Goal: Task Accomplishment & Management: Use online tool/utility

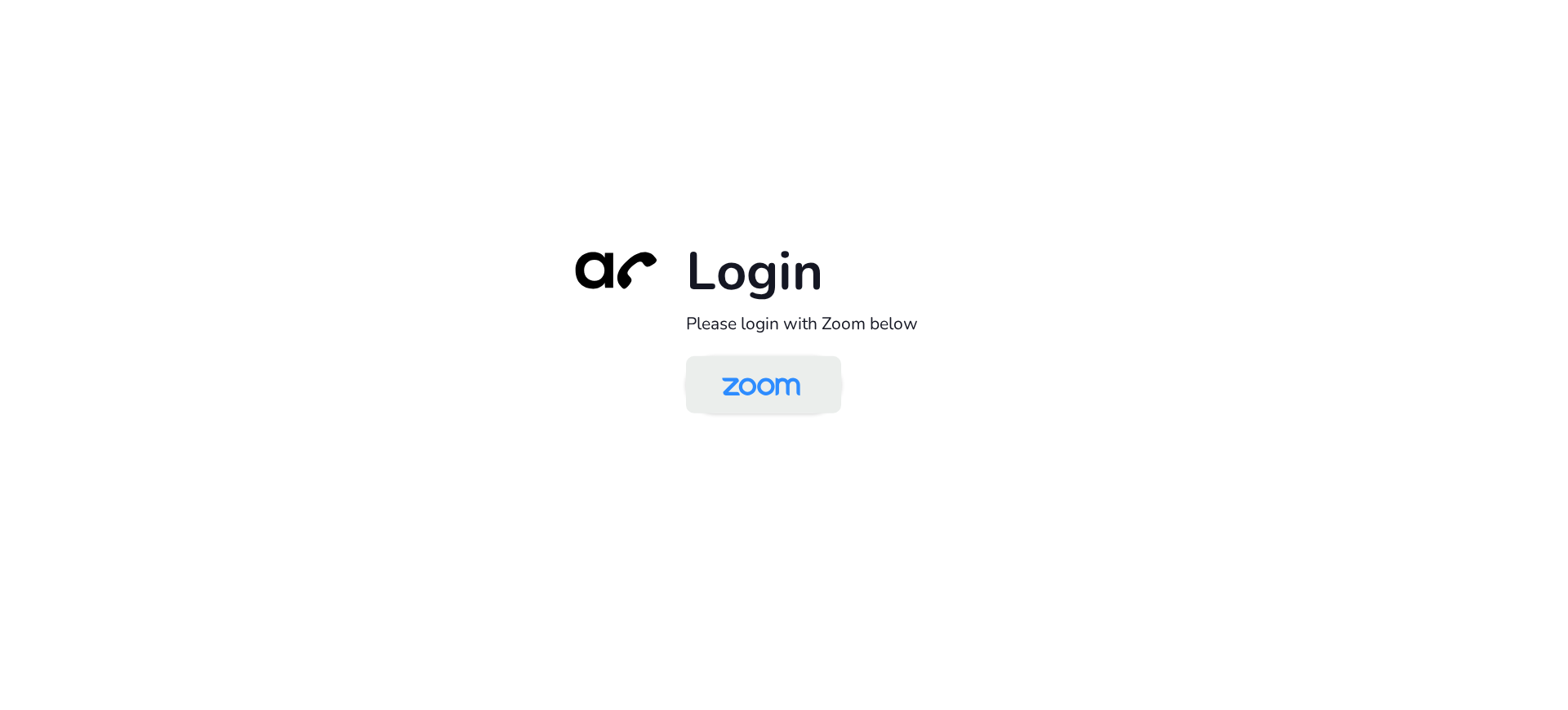
click at [754, 384] on img at bounding box center [762, 386] width 113 height 53
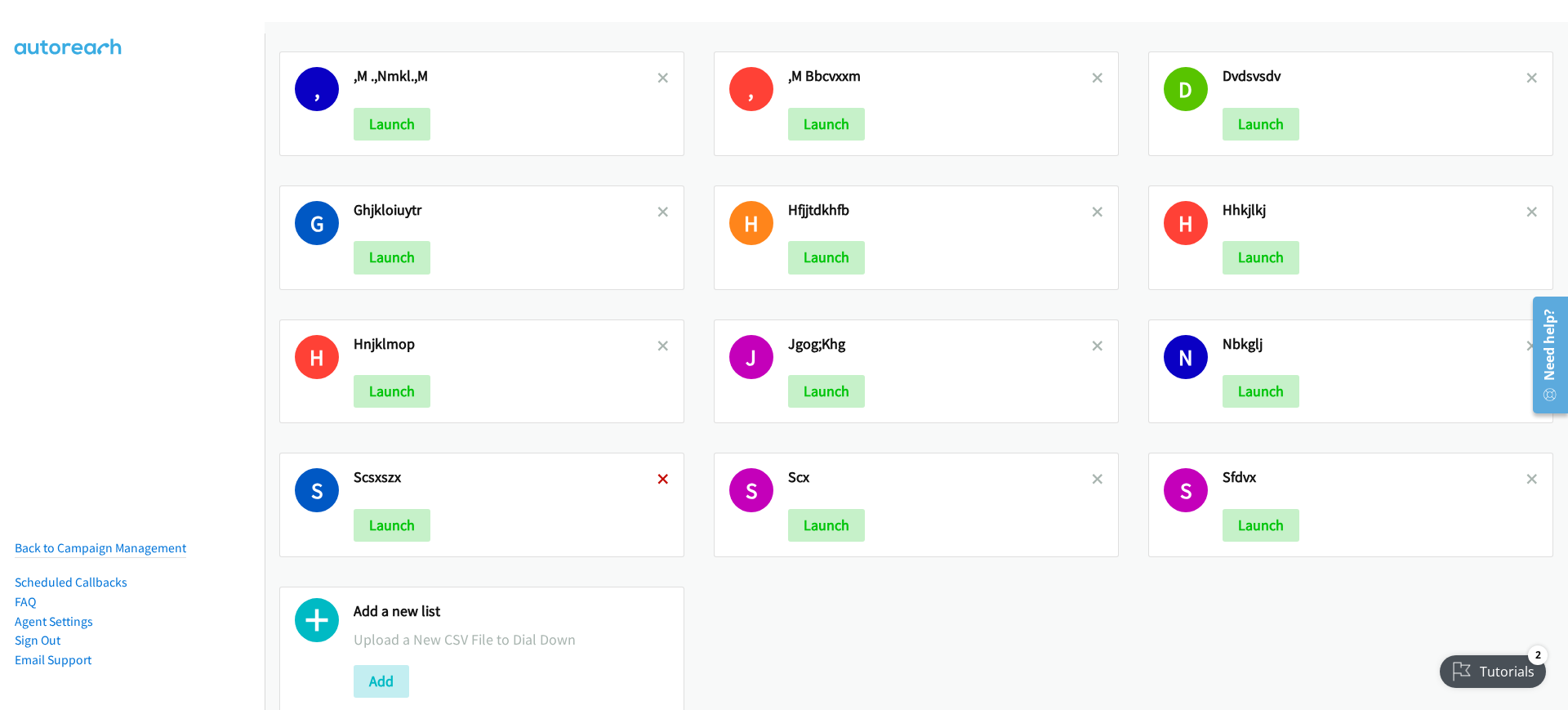
click at [661, 483] on icon at bounding box center [663, 480] width 12 height 12
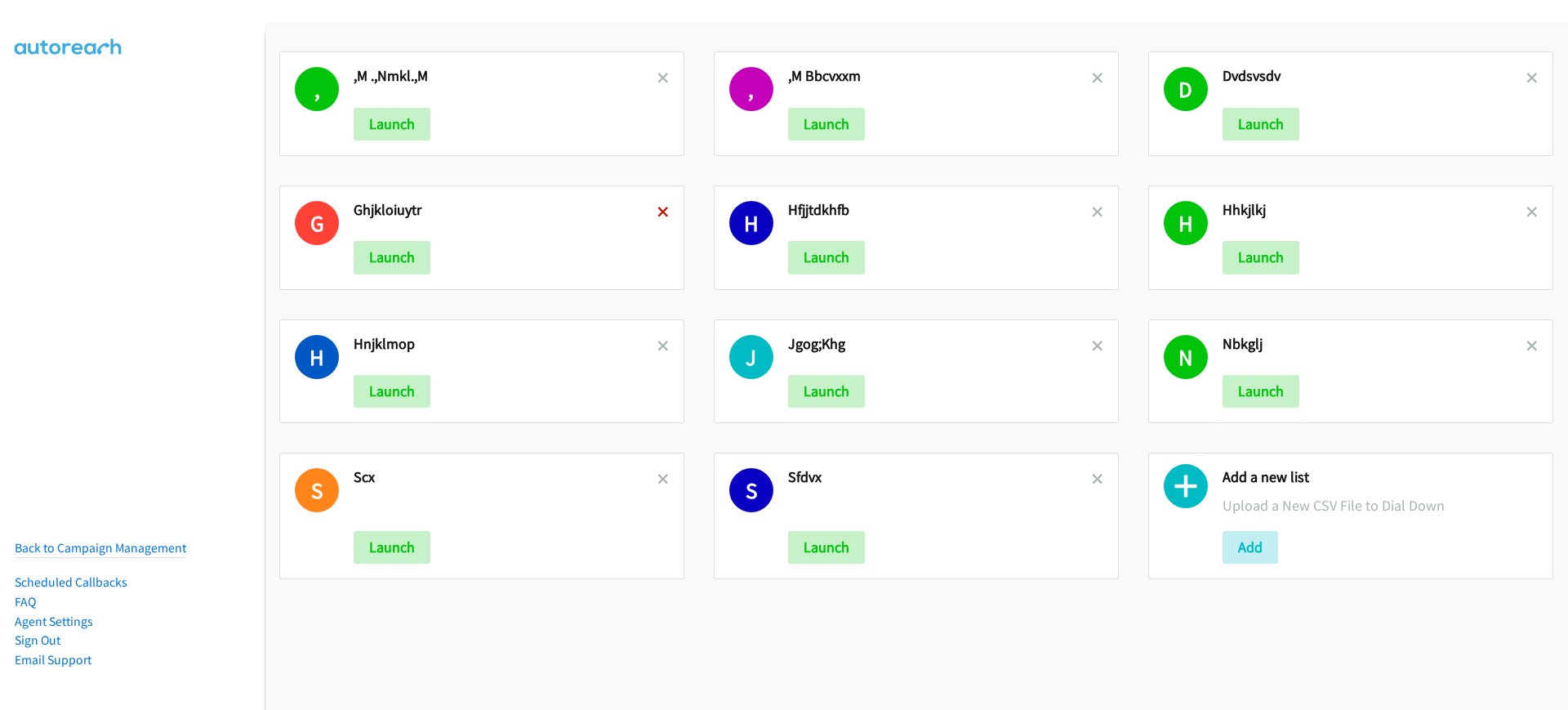
click at [659, 208] on icon at bounding box center [663, 213] width 12 height 12
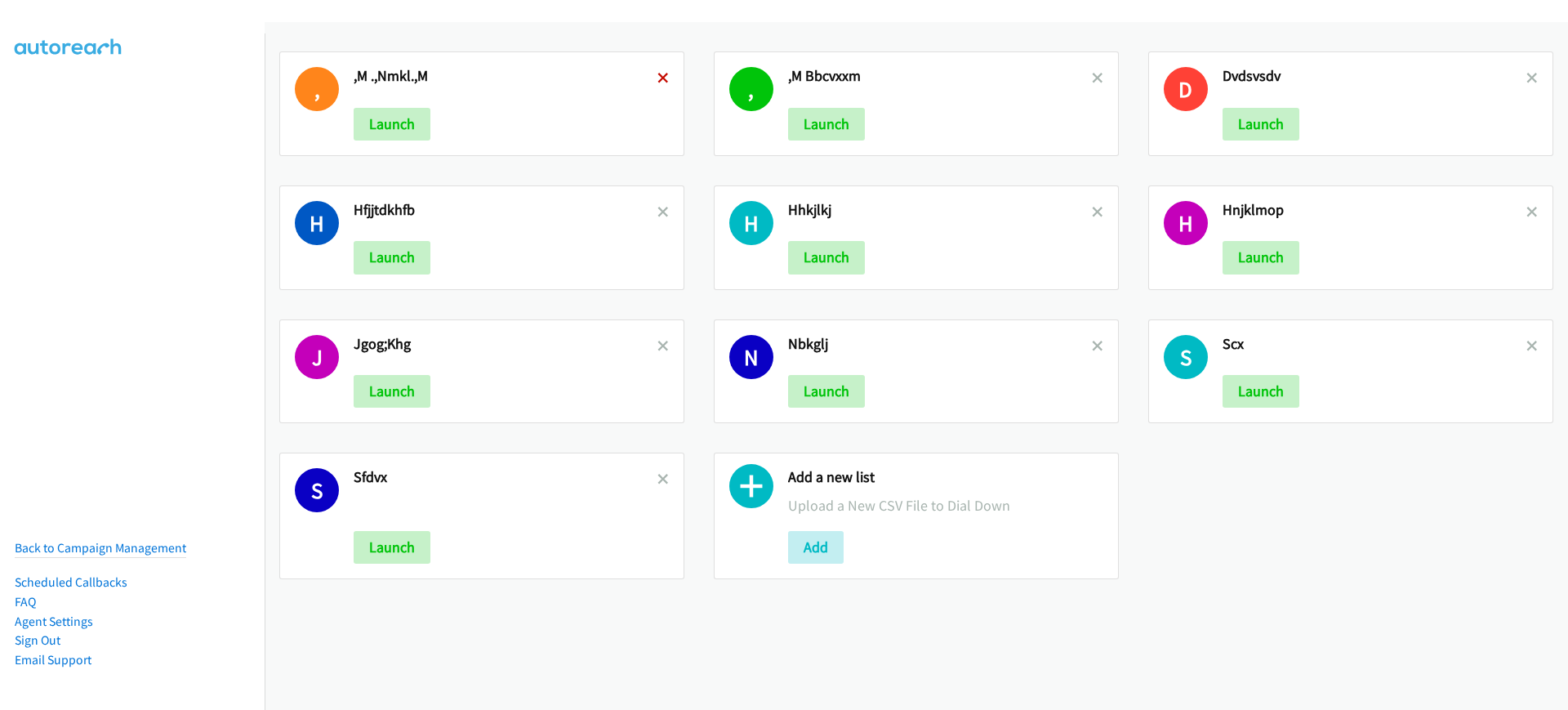
click at [660, 78] on icon at bounding box center [663, 79] width 12 height 12
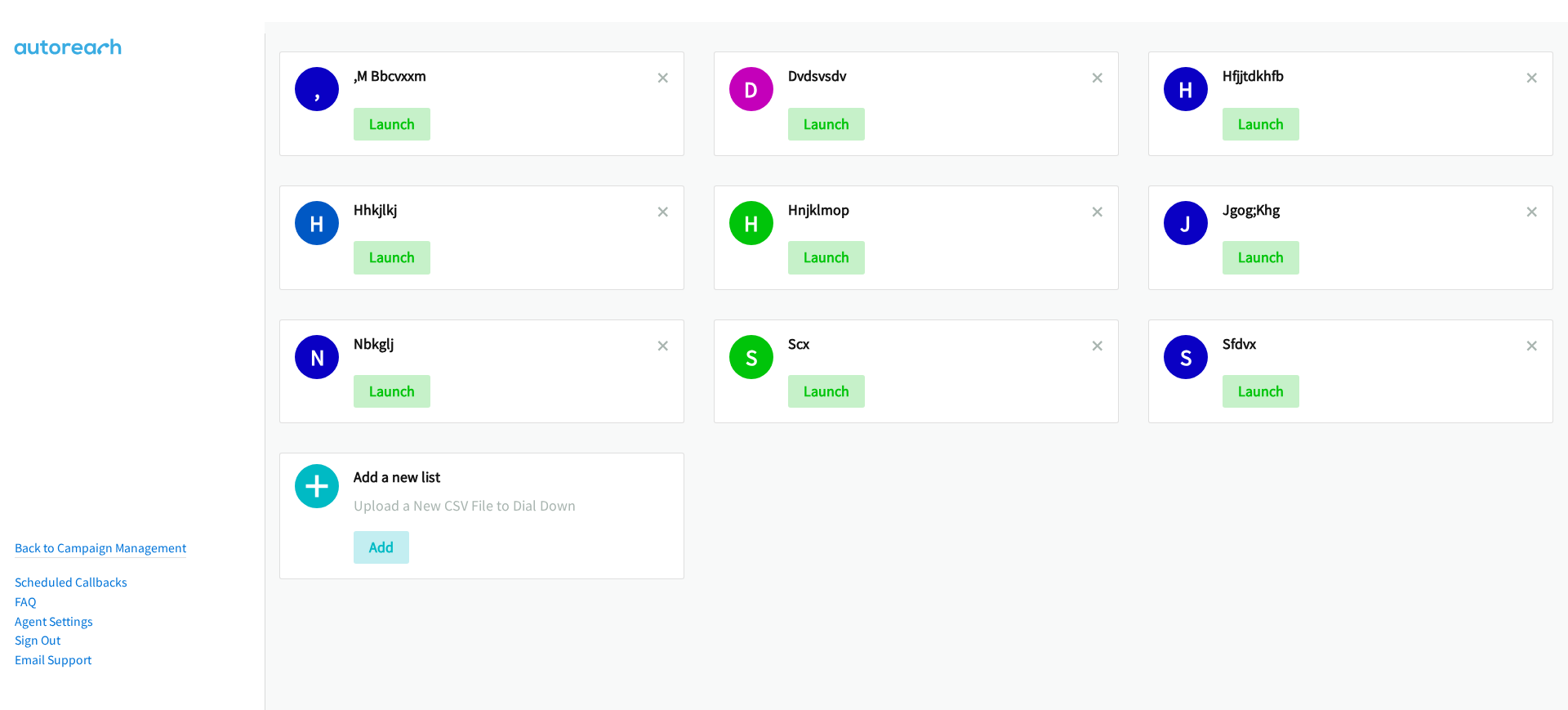
click at [660, 78] on icon at bounding box center [663, 79] width 12 height 12
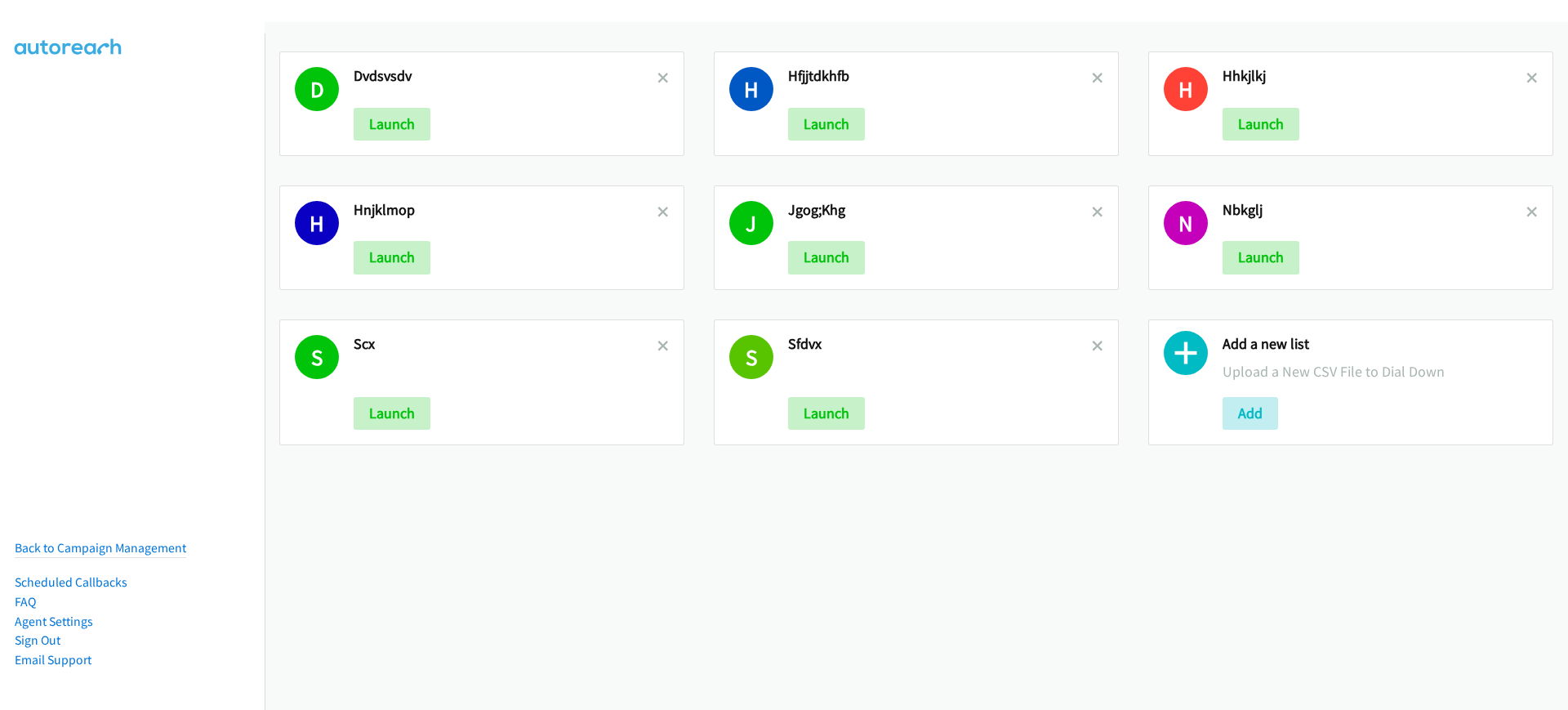
click at [660, 78] on icon at bounding box center [663, 79] width 12 height 12
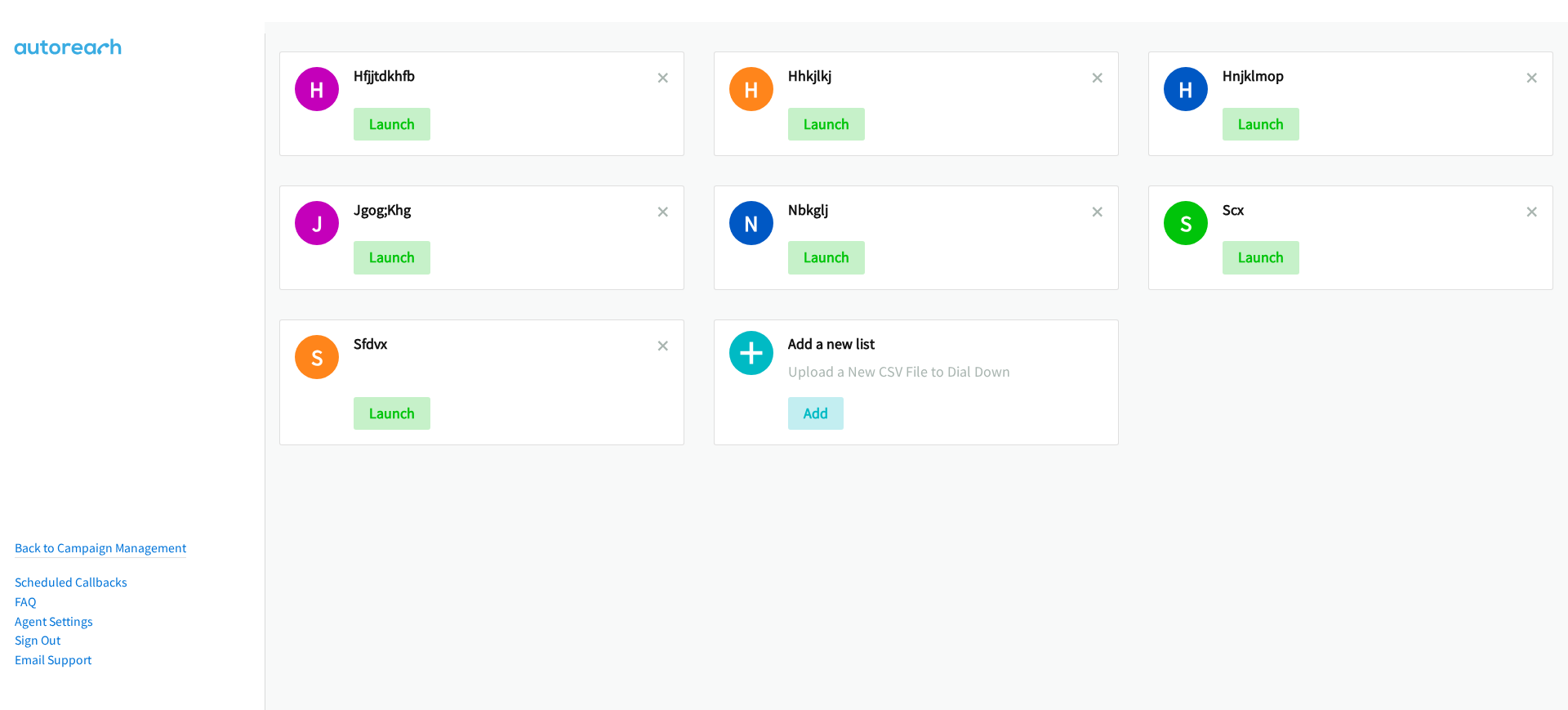
click at [660, 78] on icon at bounding box center [663, 79] width 12 height 12
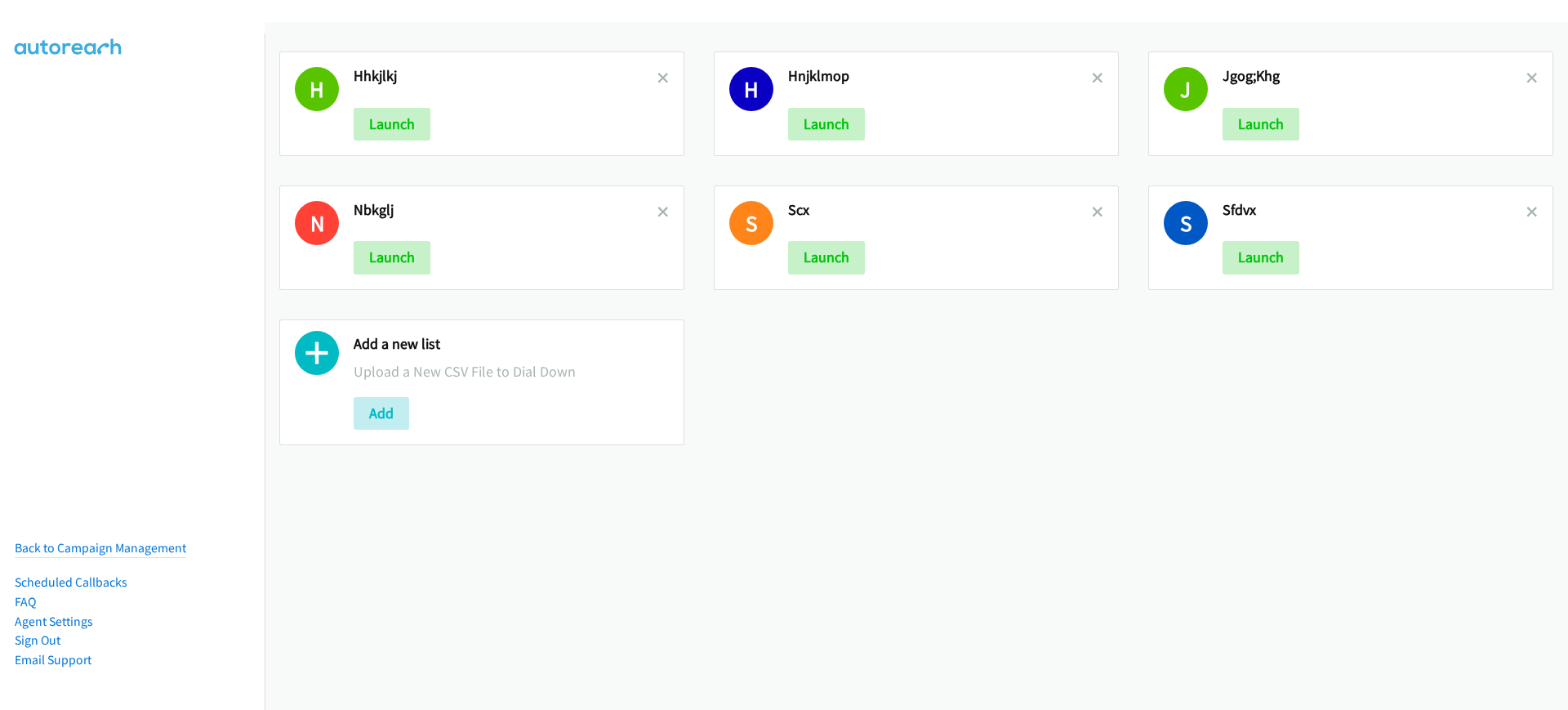
click at [660, 78] on icon at bounding box center [663, 79] width 12 height 12
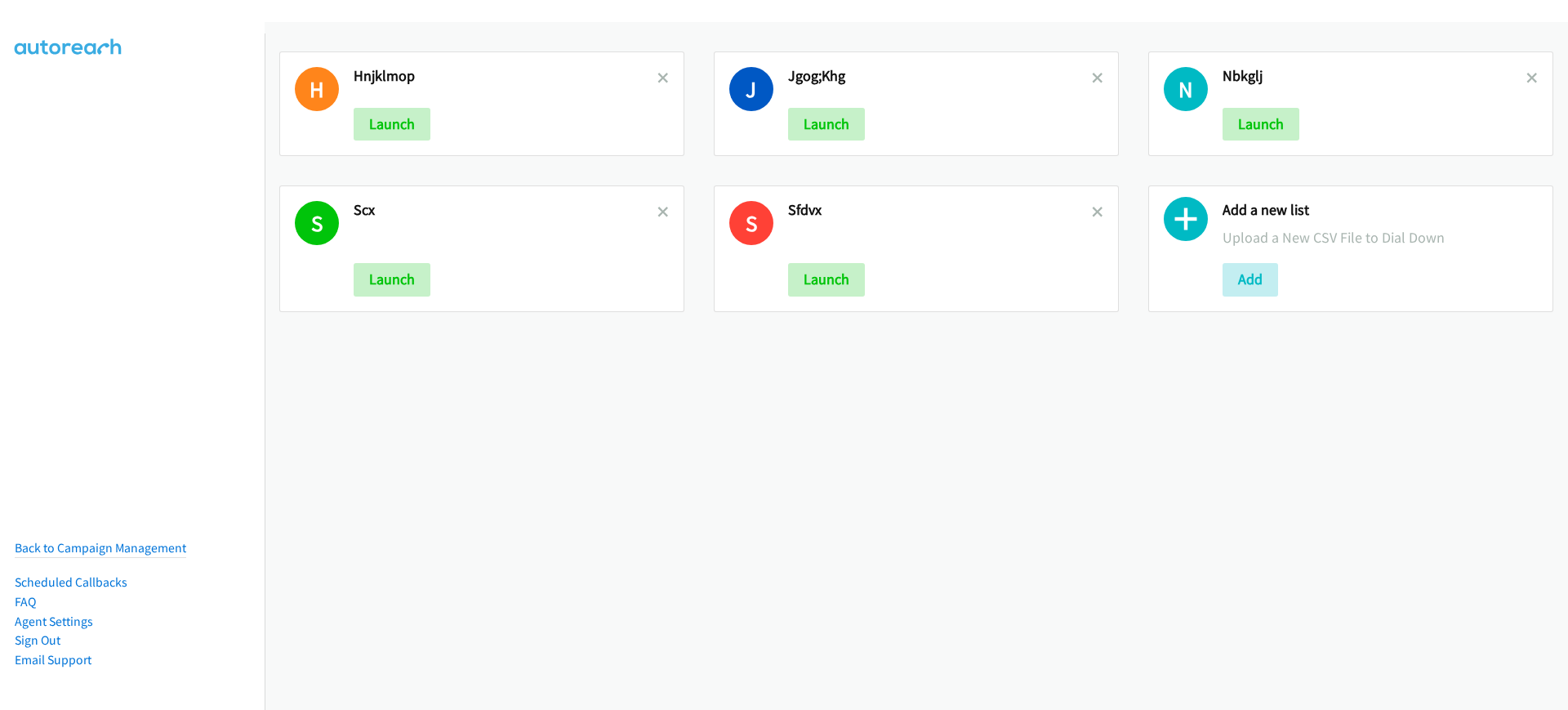
click at [660, 78] on icon at bounding box center [663, 79] width 12 height 12
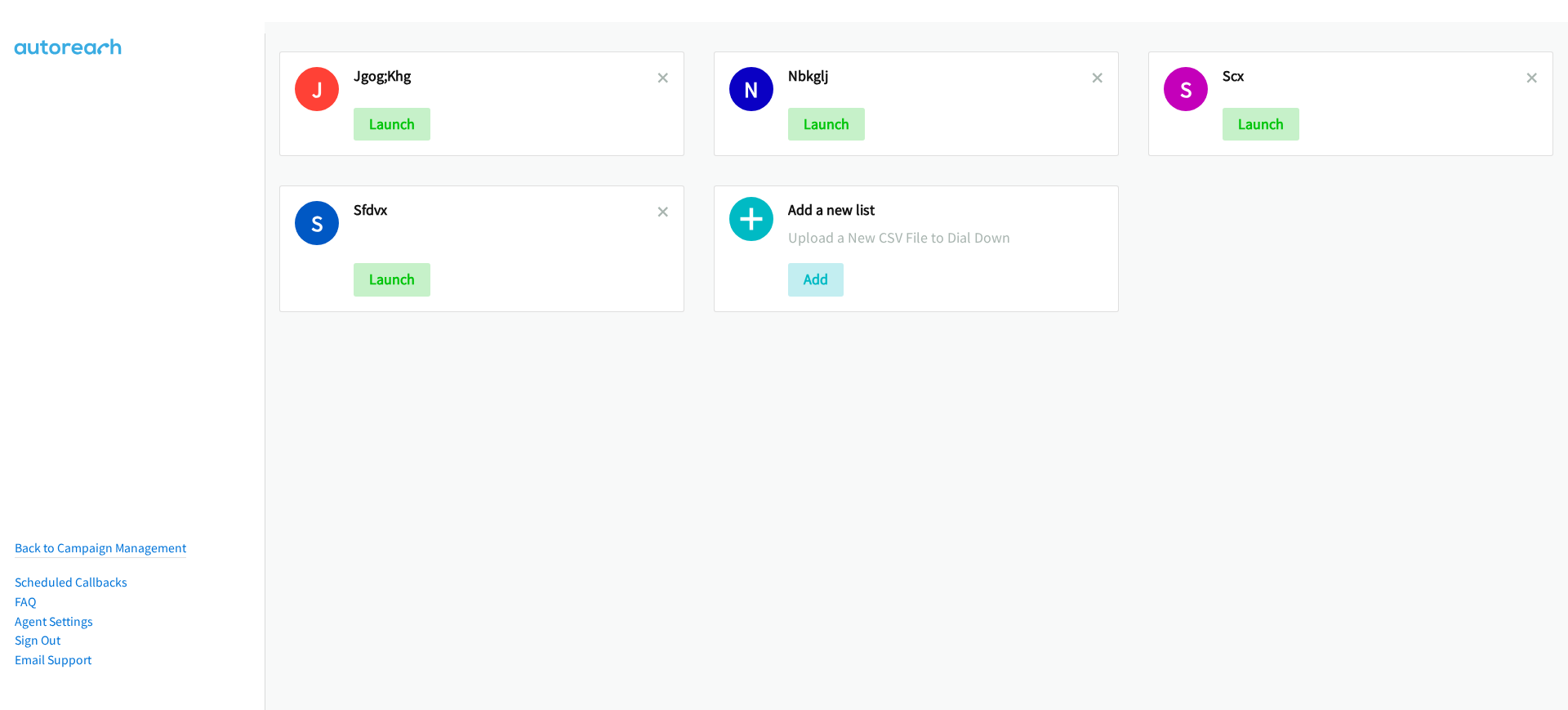
click at [660, 78] on icon at bounding box center [663, 79] width 12 height 12
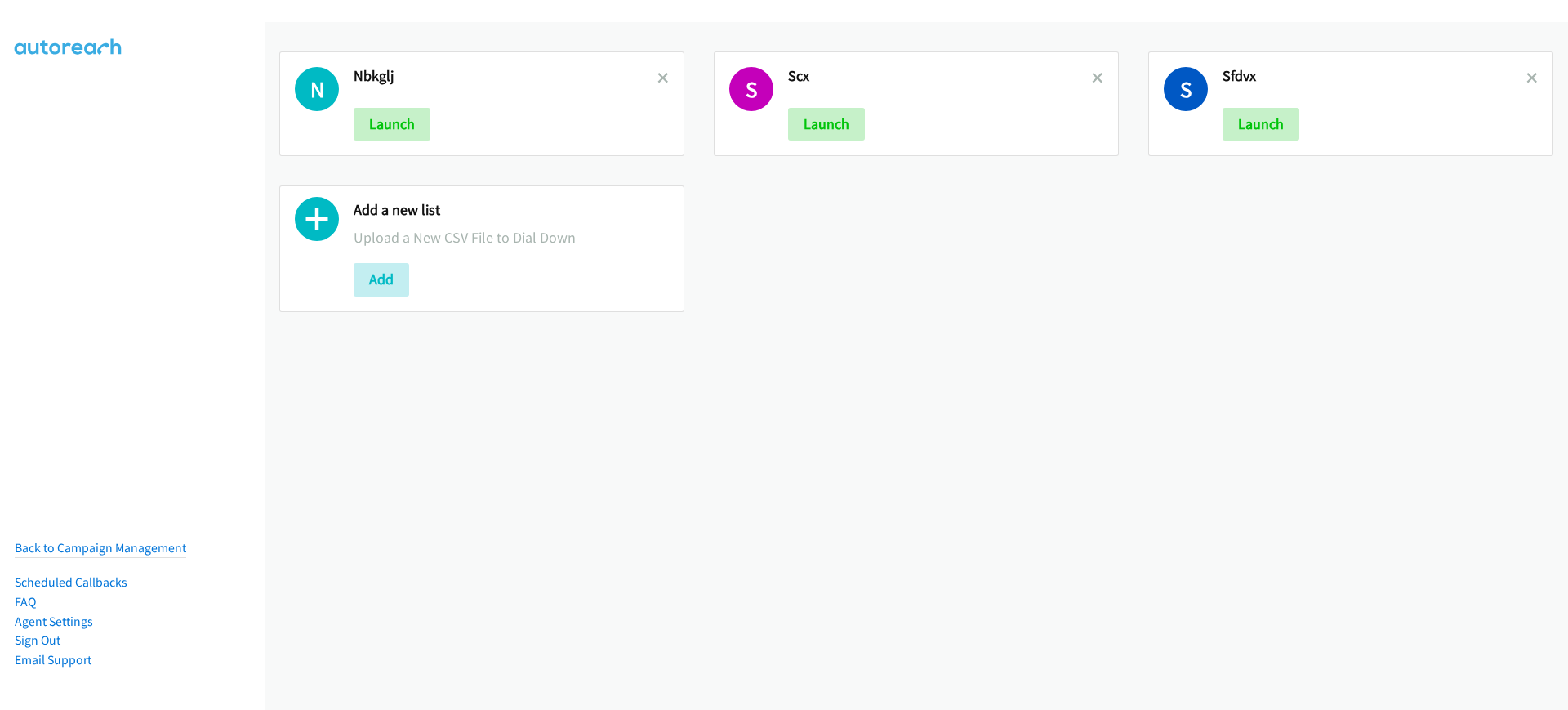
click at [660, 78] on icon at bounding box center [663, 79] width 12 height 12
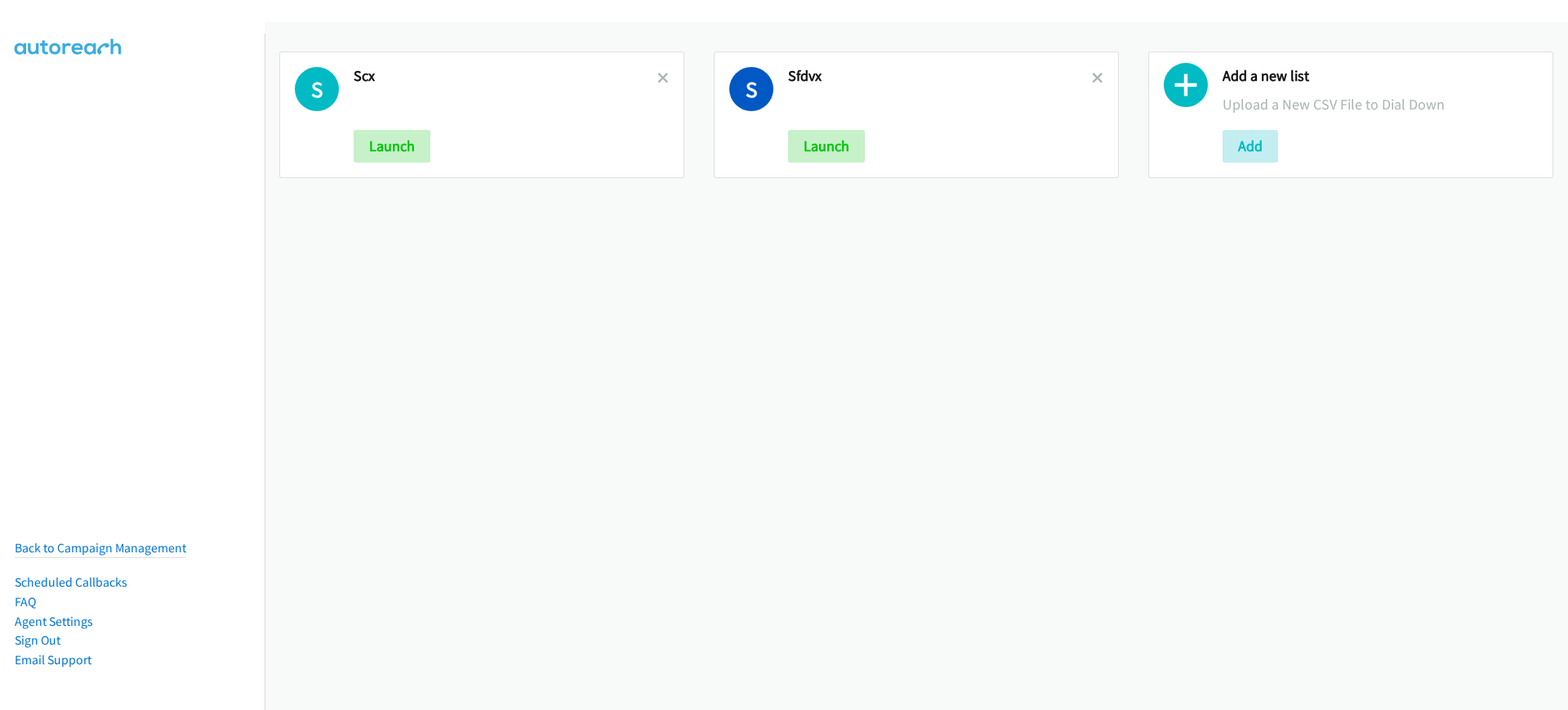
click at [660, 78] on icon at bounding box center [663, 79] width 12 height 12
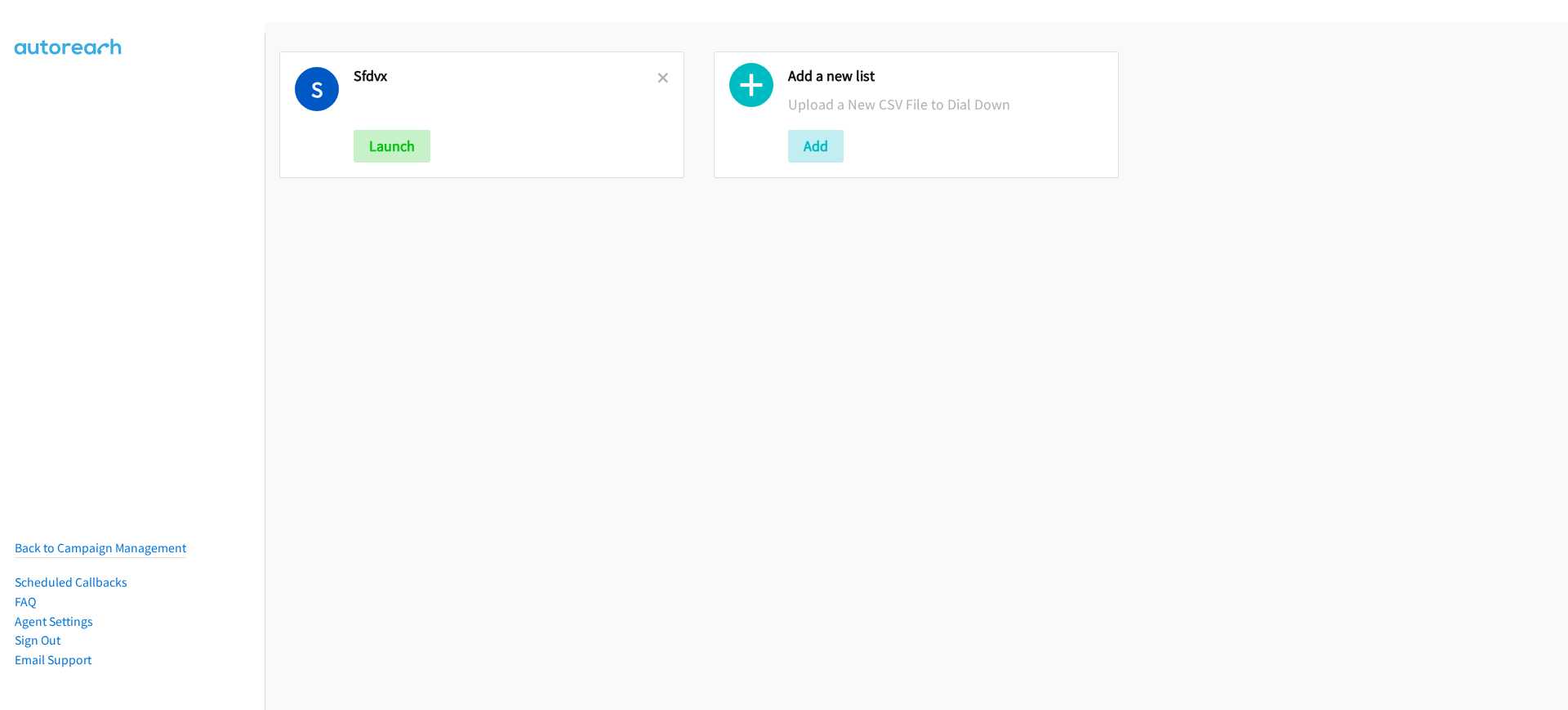
click at [660, 78] on icon at bounding box center [663, 79] width 12 height 12
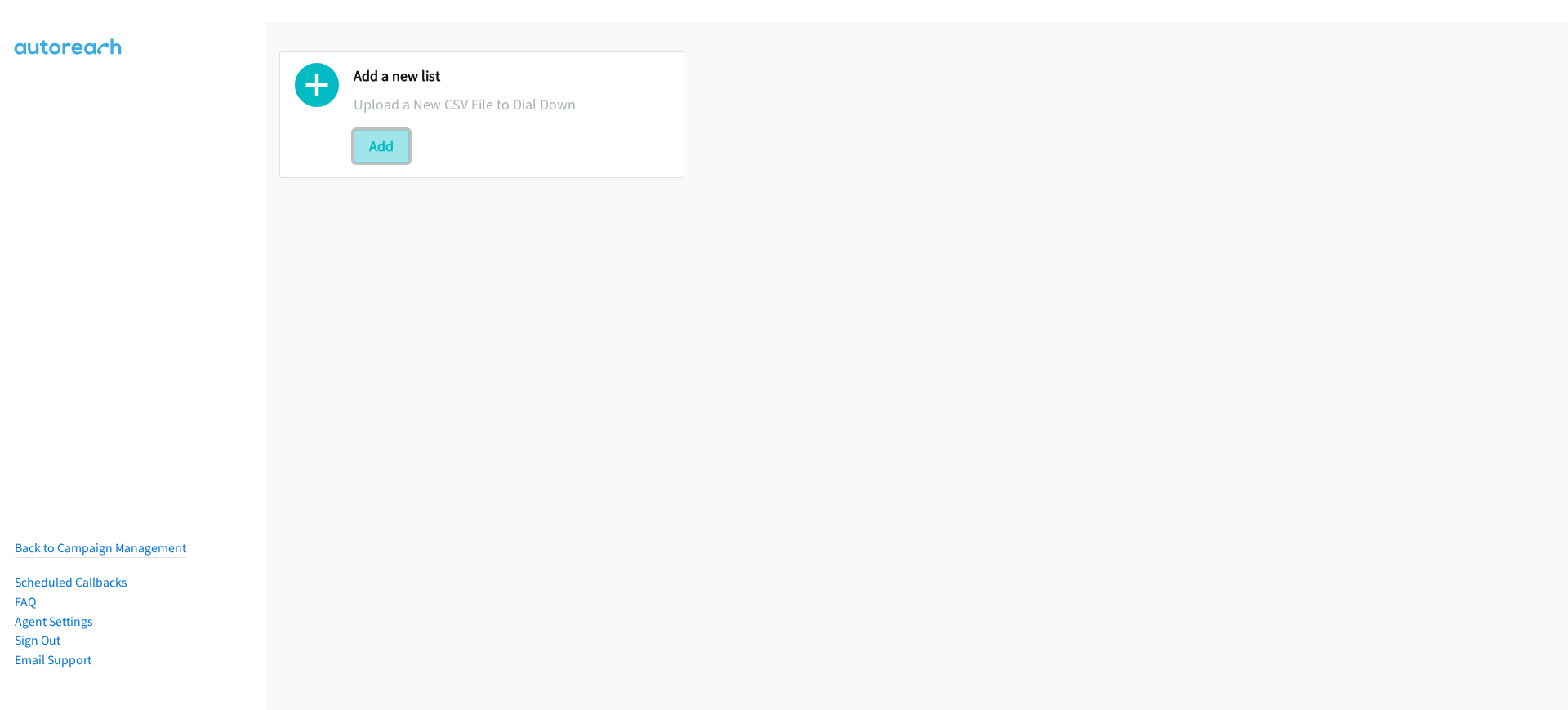
click at [388, 141] on button "Add" at bounding box center [381, 146] width 55 height 33
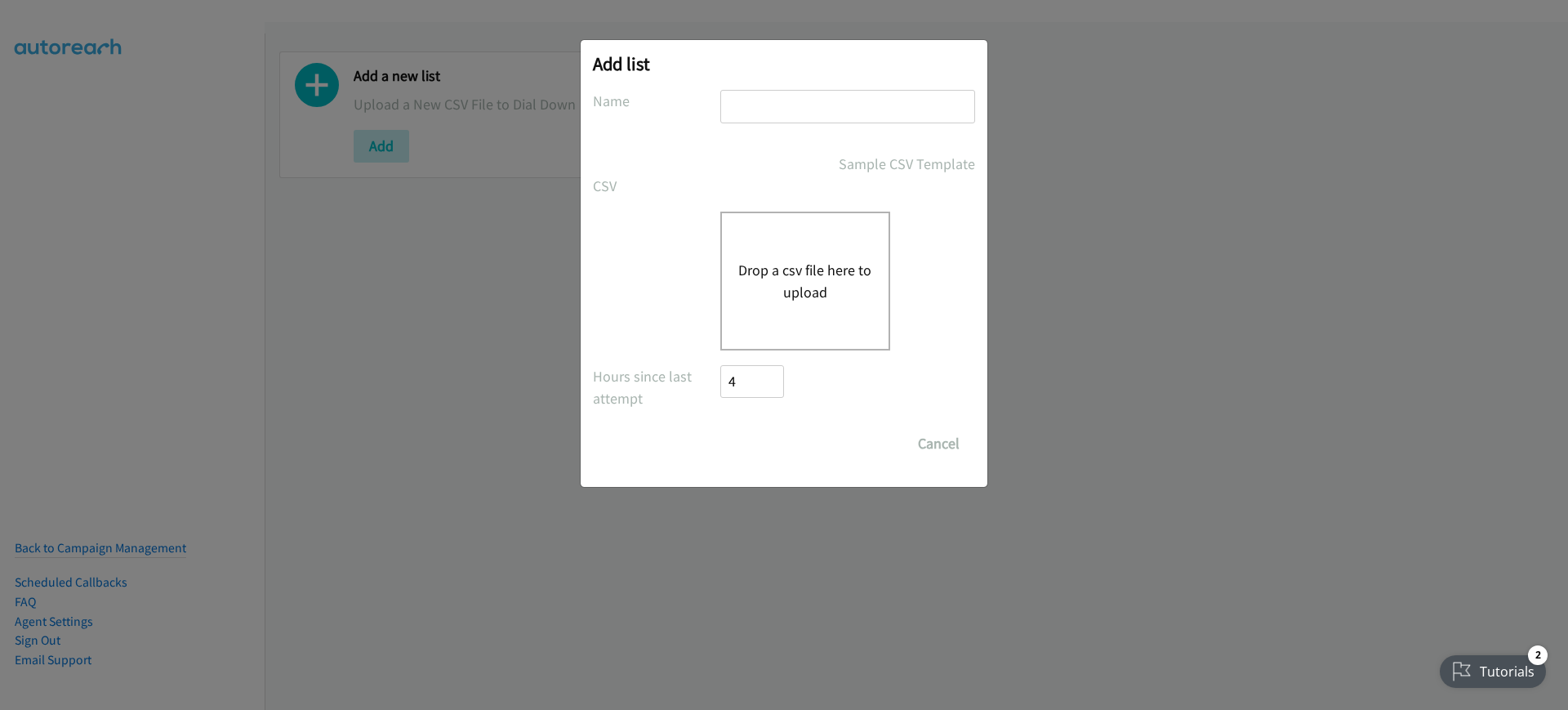
click at [781, 274] on button "Drop a csv file here to upload" at bounding box center [805, 280] width 134 height 44
click at [762, 256] on div "Drop a csv file here to upload" at bounding box center [805, 280] width 170 height 139
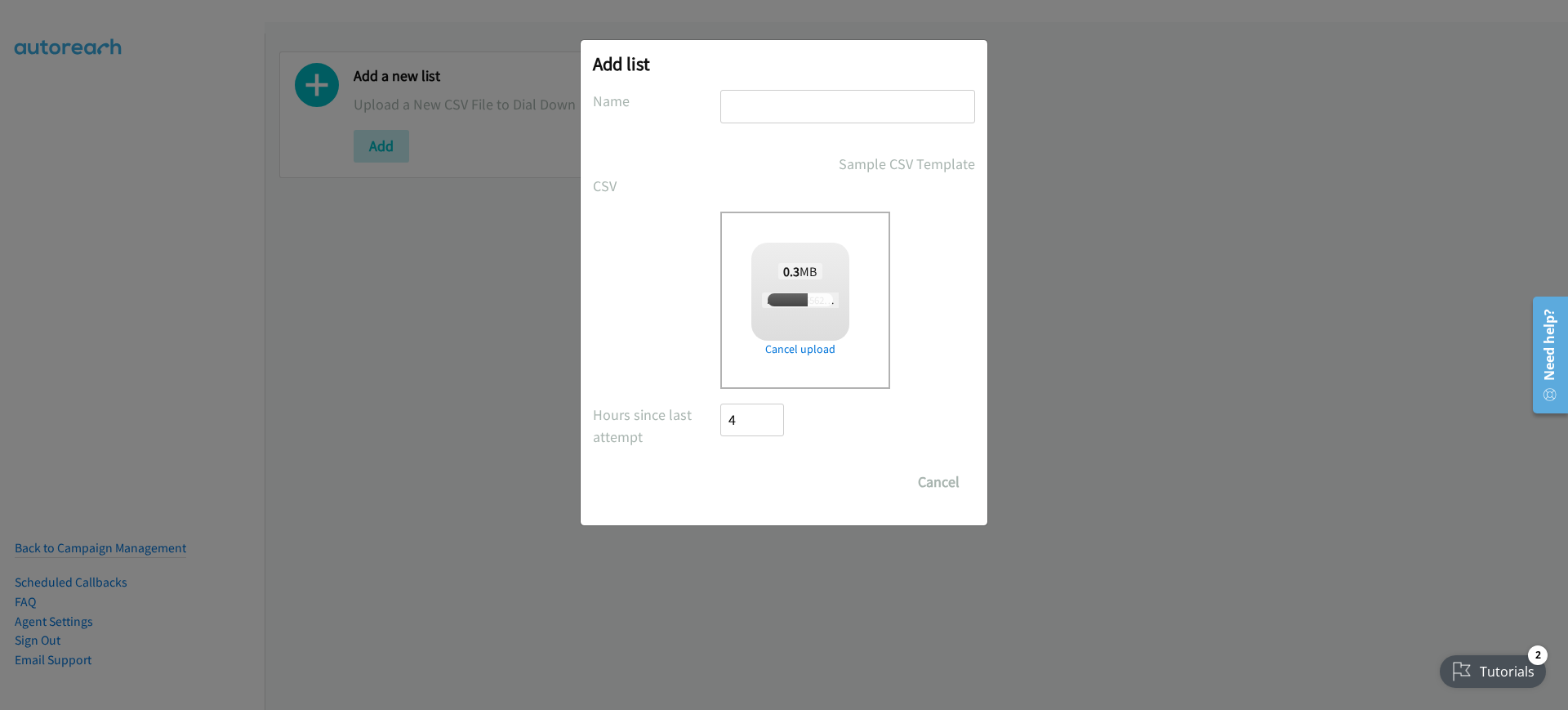
click at [874, 108] on input "text" at bounding box center [848, 106] width 255 height 33
type input "gc"
checkbox input "true"
type input "gcjhcfvjh"
click at [778, 484] on input "Save List" at bounding box center [763, 482] width 86 height 33
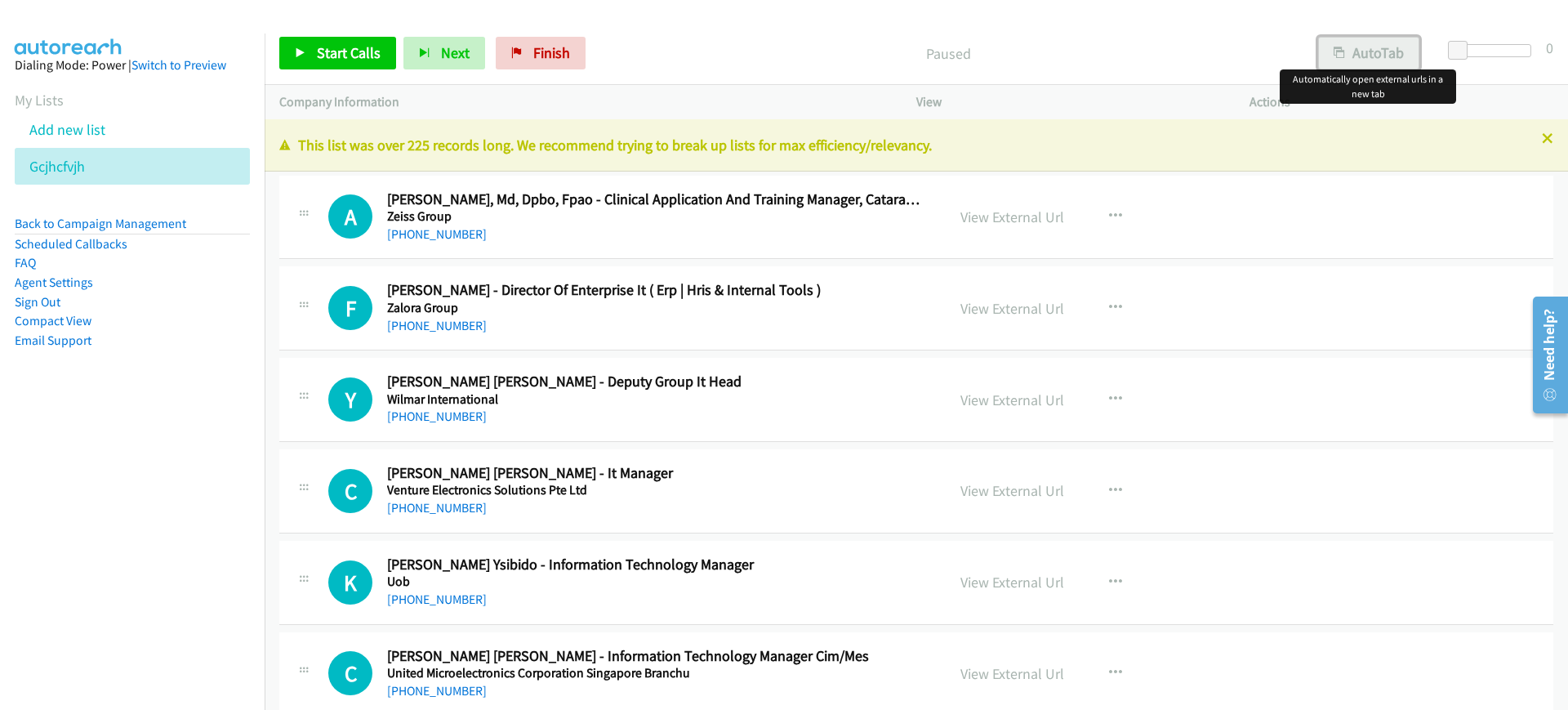
click at [1396, 42] on button "AutoTab" at bounding box center [1368, 53] width 101 height 33
click at [356, 52] on span "Start Calls" at bounding box center [348, 52] width 64 height 19
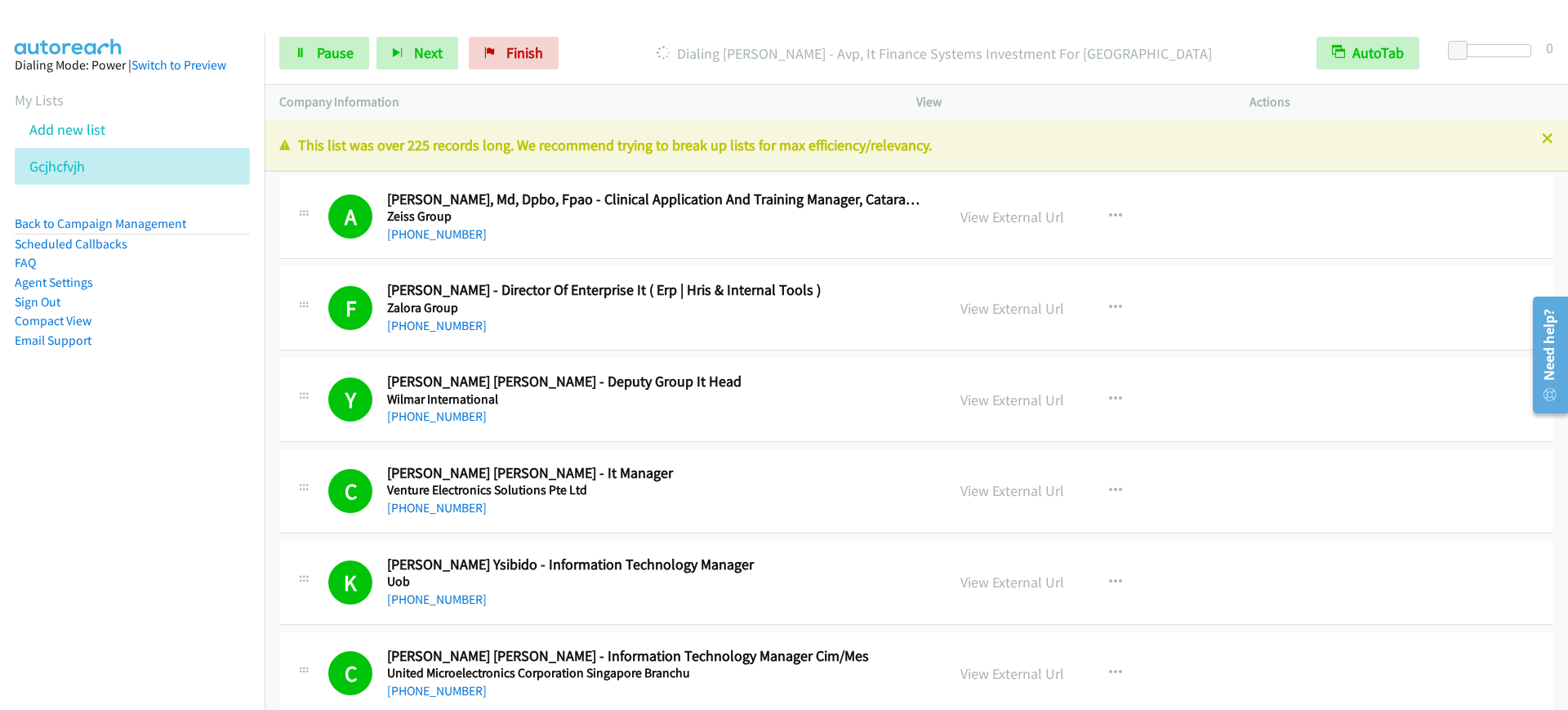
click at [304, 33] on div "Start Calls Pause Next Finish Dialing Marthalia Lauw - Avp, It Finance Systems …" at bounding box center [916, 54] width 1304 height 63
click at [311, 57] on link "Pause" at bounding box center [324, 53] width 89 height 33
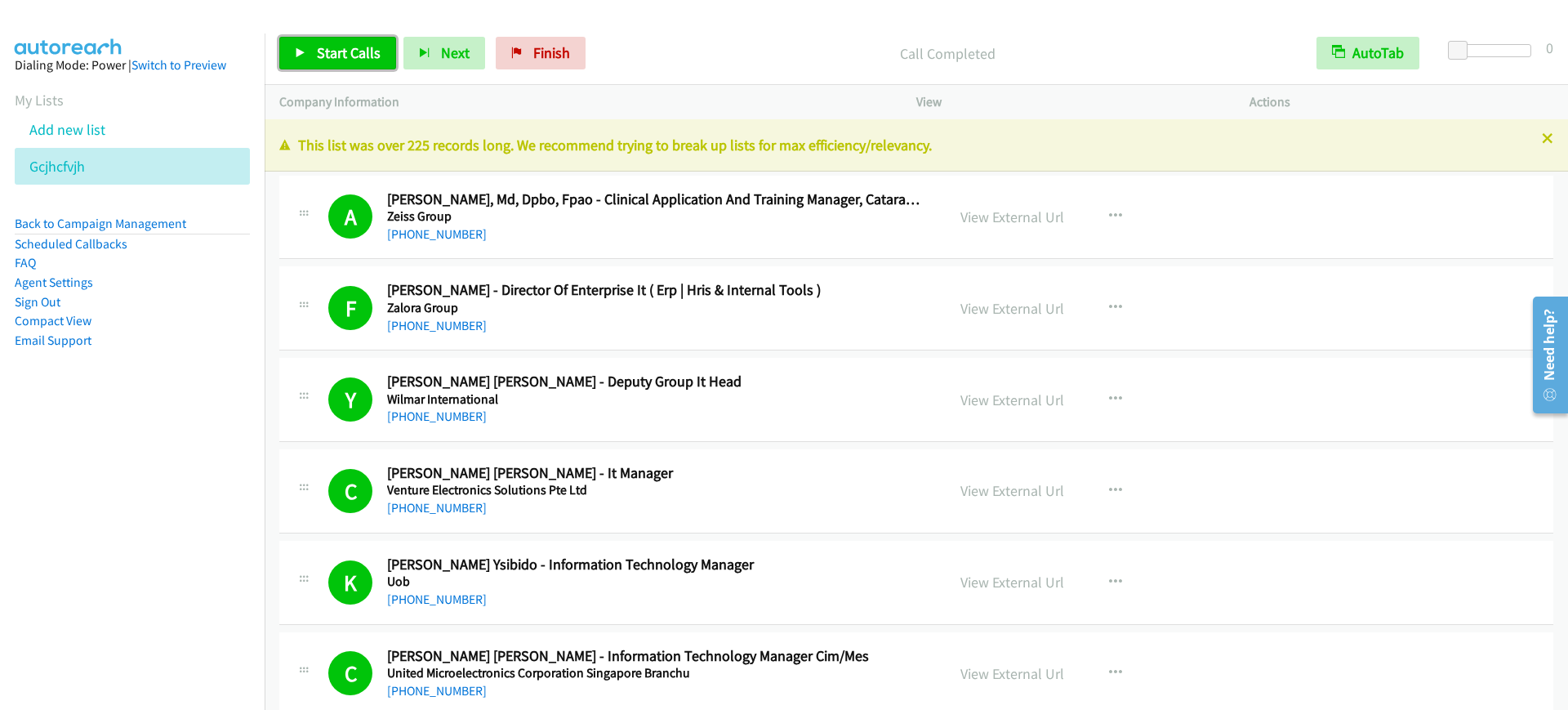
click at [366, 63] on link "Start Calls" at bounding box center [337, 53] width 117 height 33
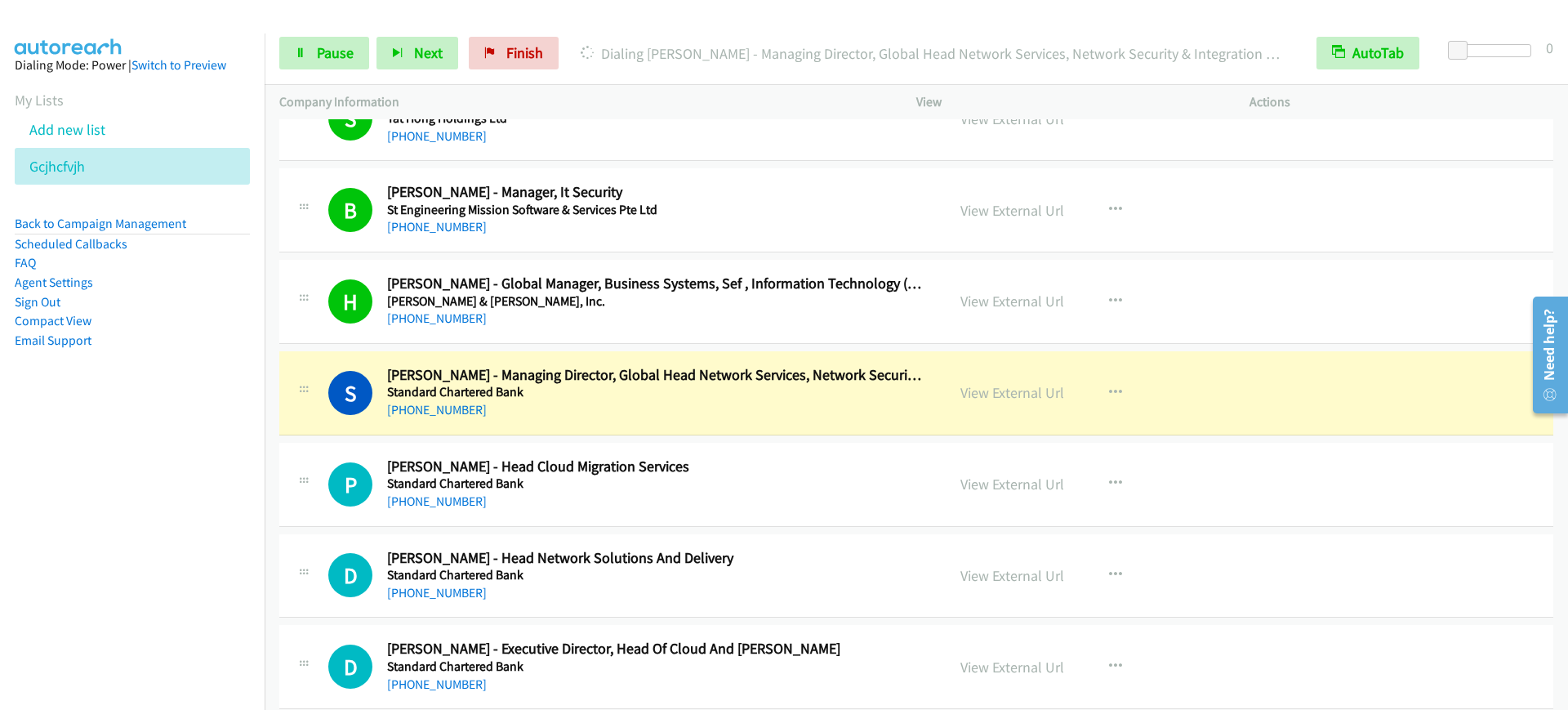
scroll to position [1124, 0]
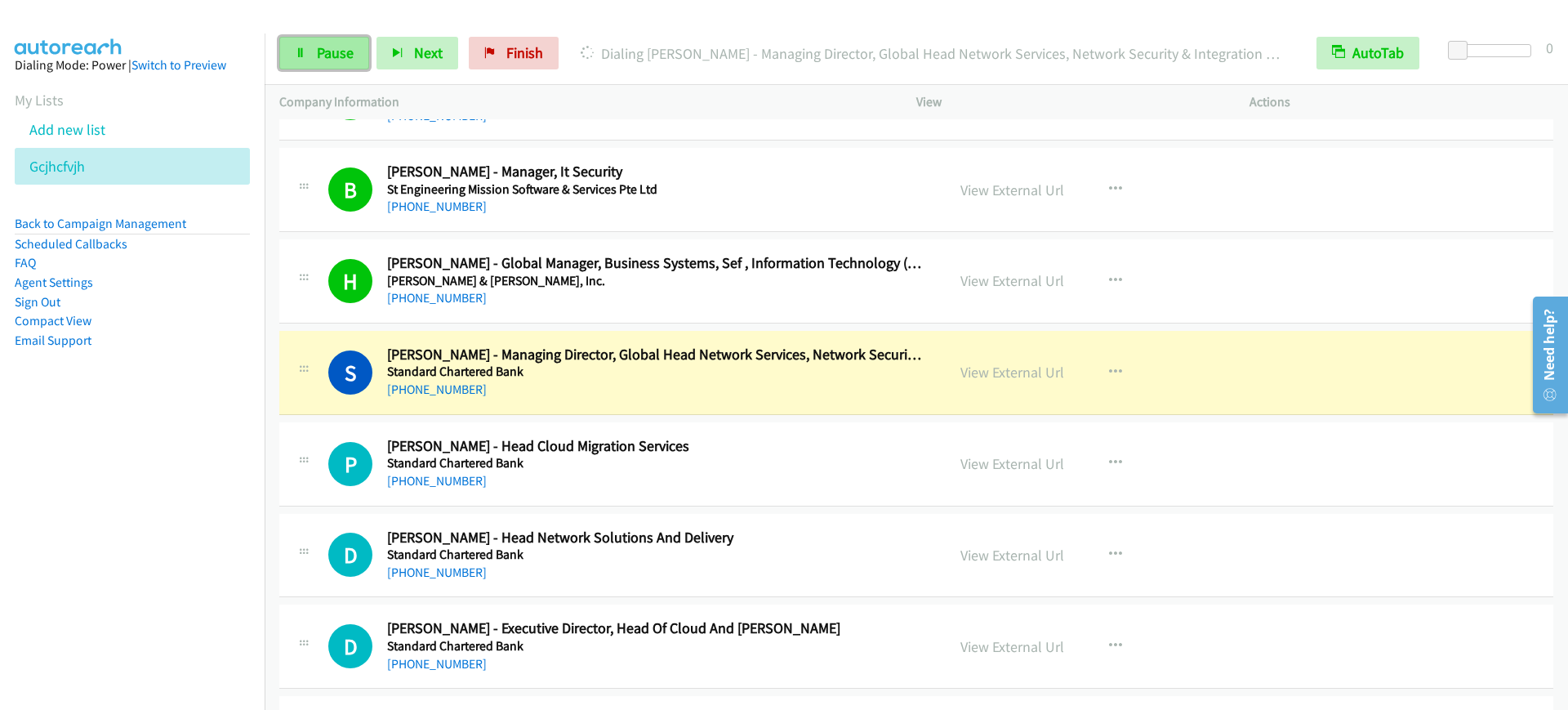
click at [332, 54] on span "Pause" at bounding box center [335, 52] width 37 height 19
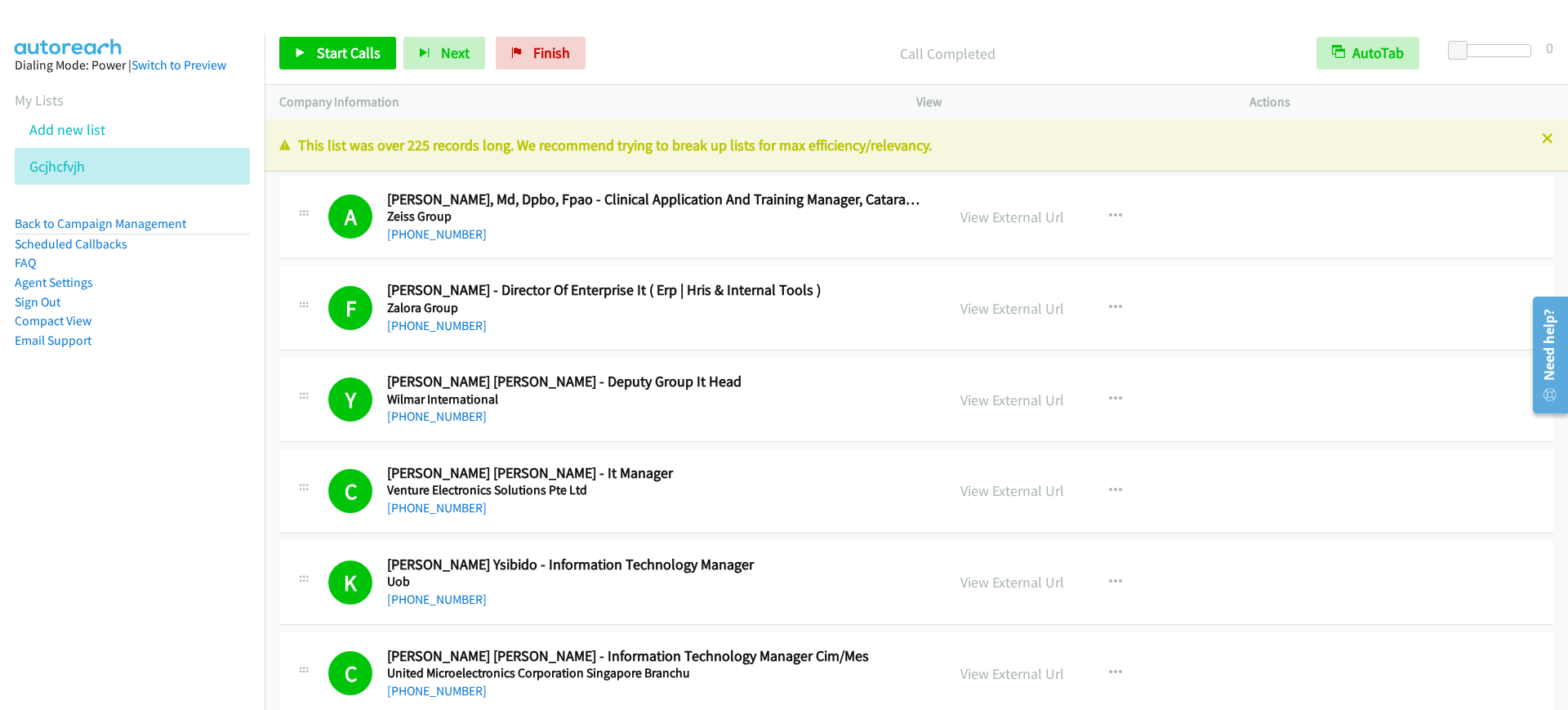
scroll to position [204, 0]
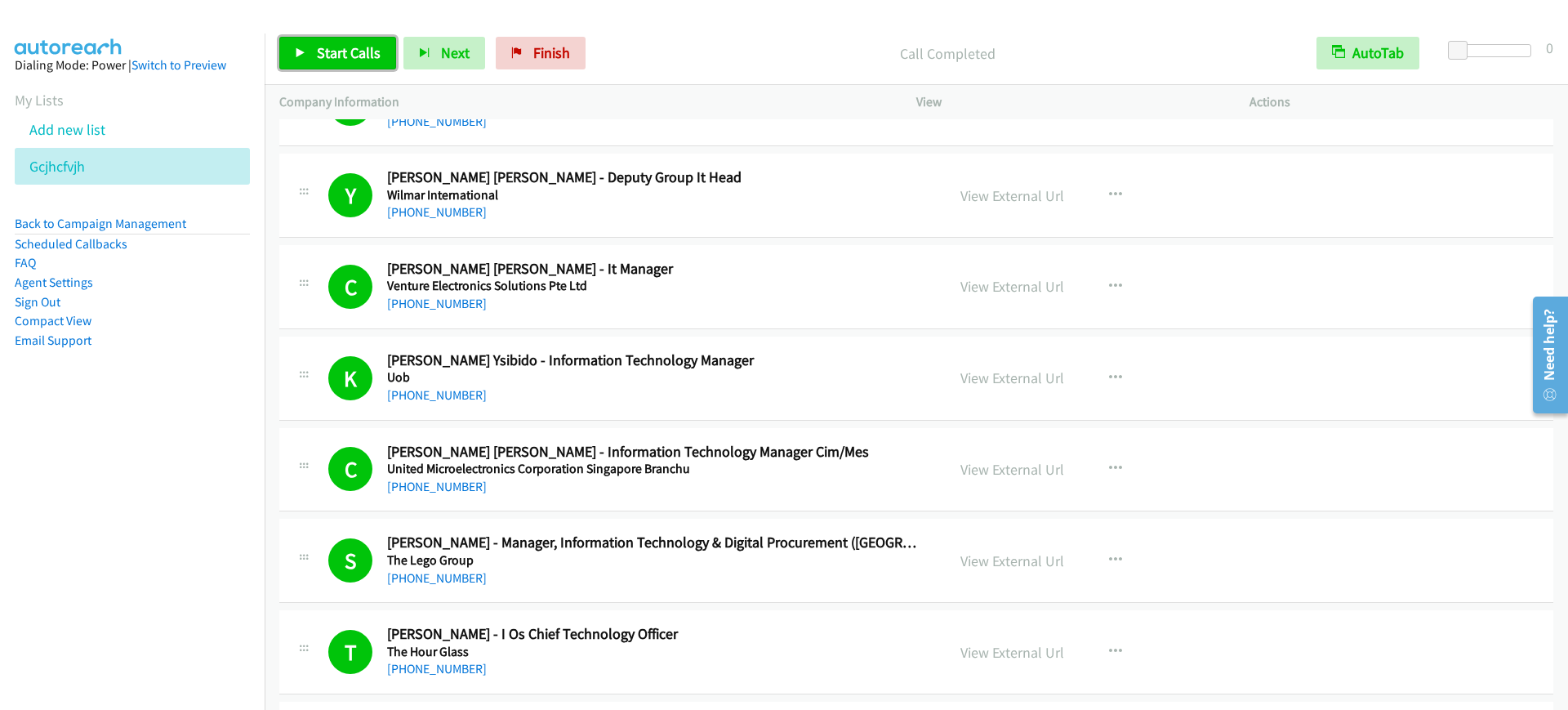
click at [312, 45] on link "Start Calls" at bounding box center [337, 53] width 117 height 33
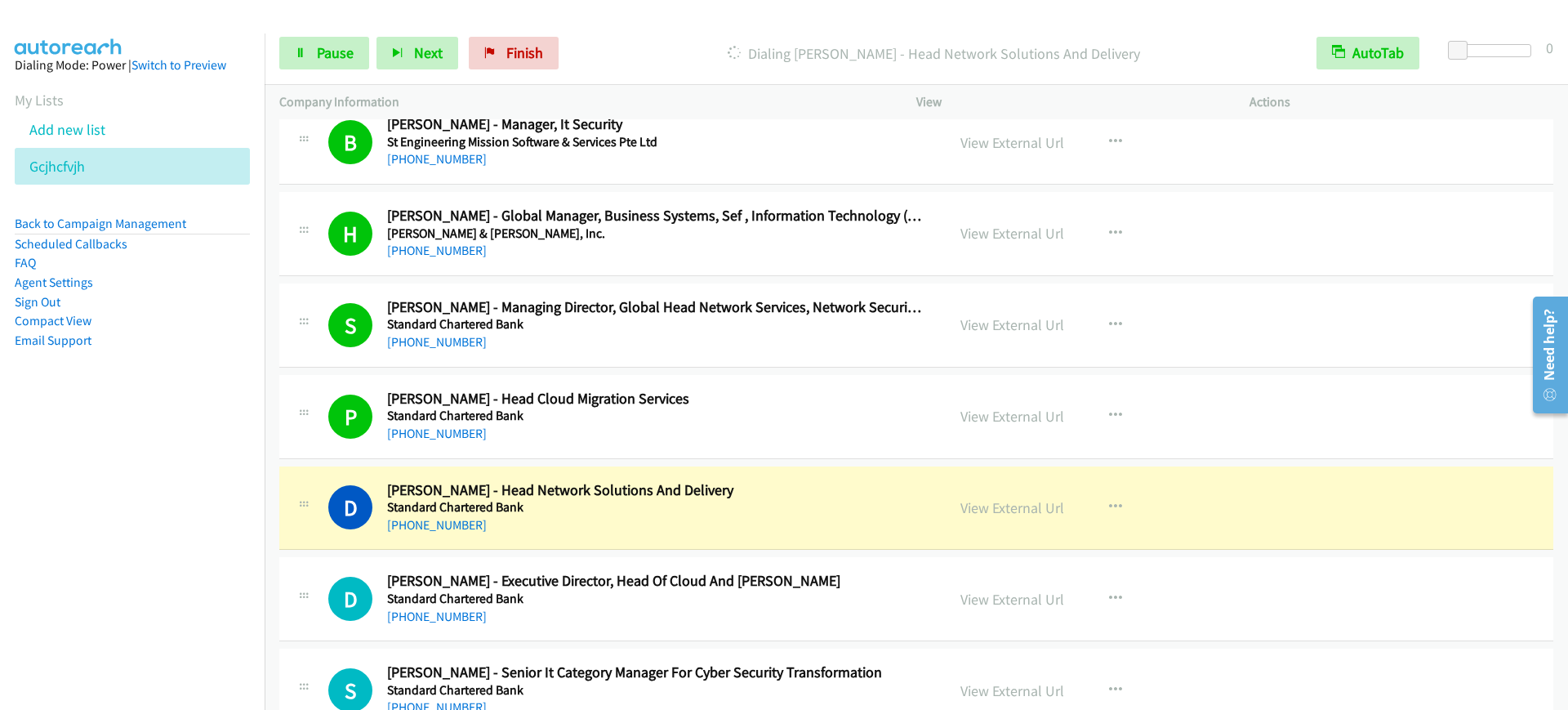
scroll to position [1328, 0]
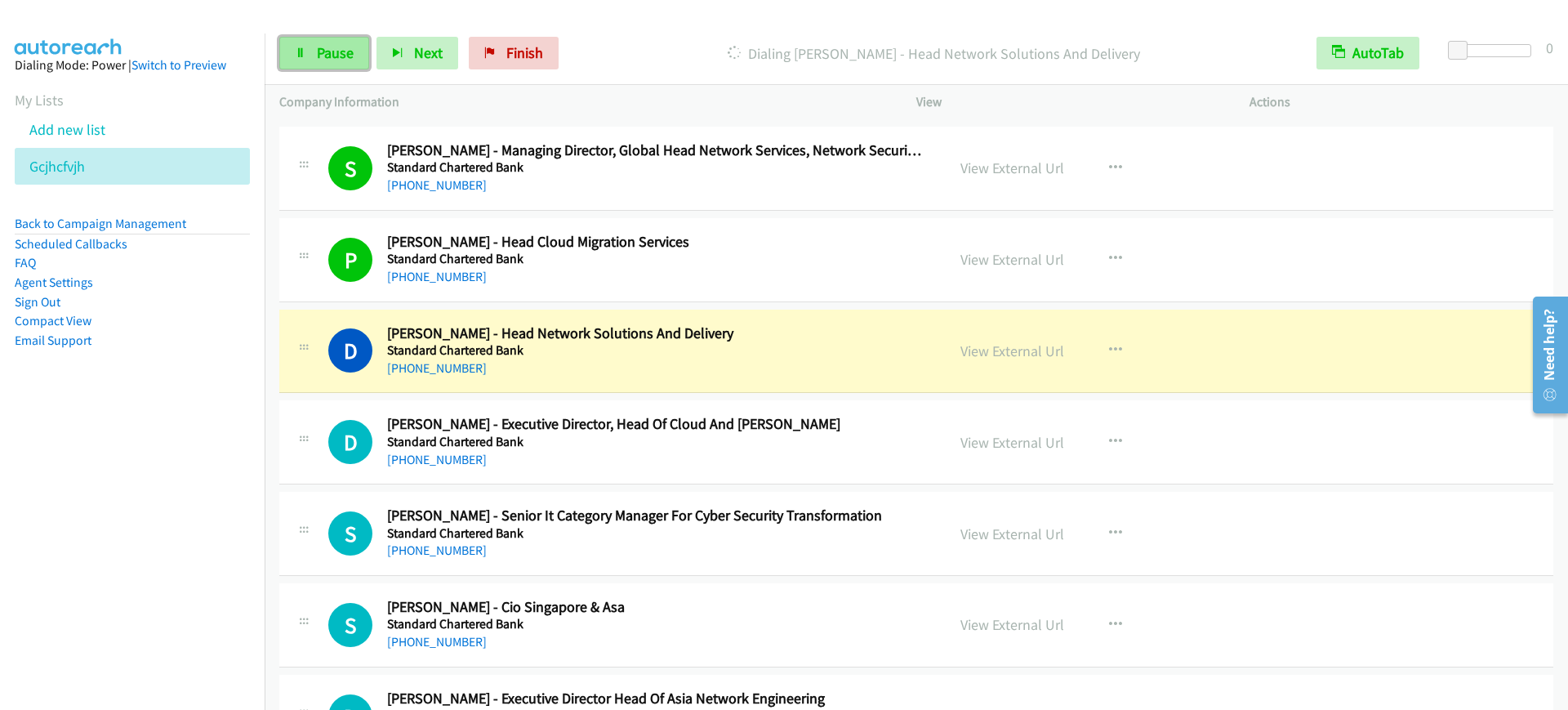
click at [326, 38] on link "Pause" at bounding box center [324, 53] width 89 height 33
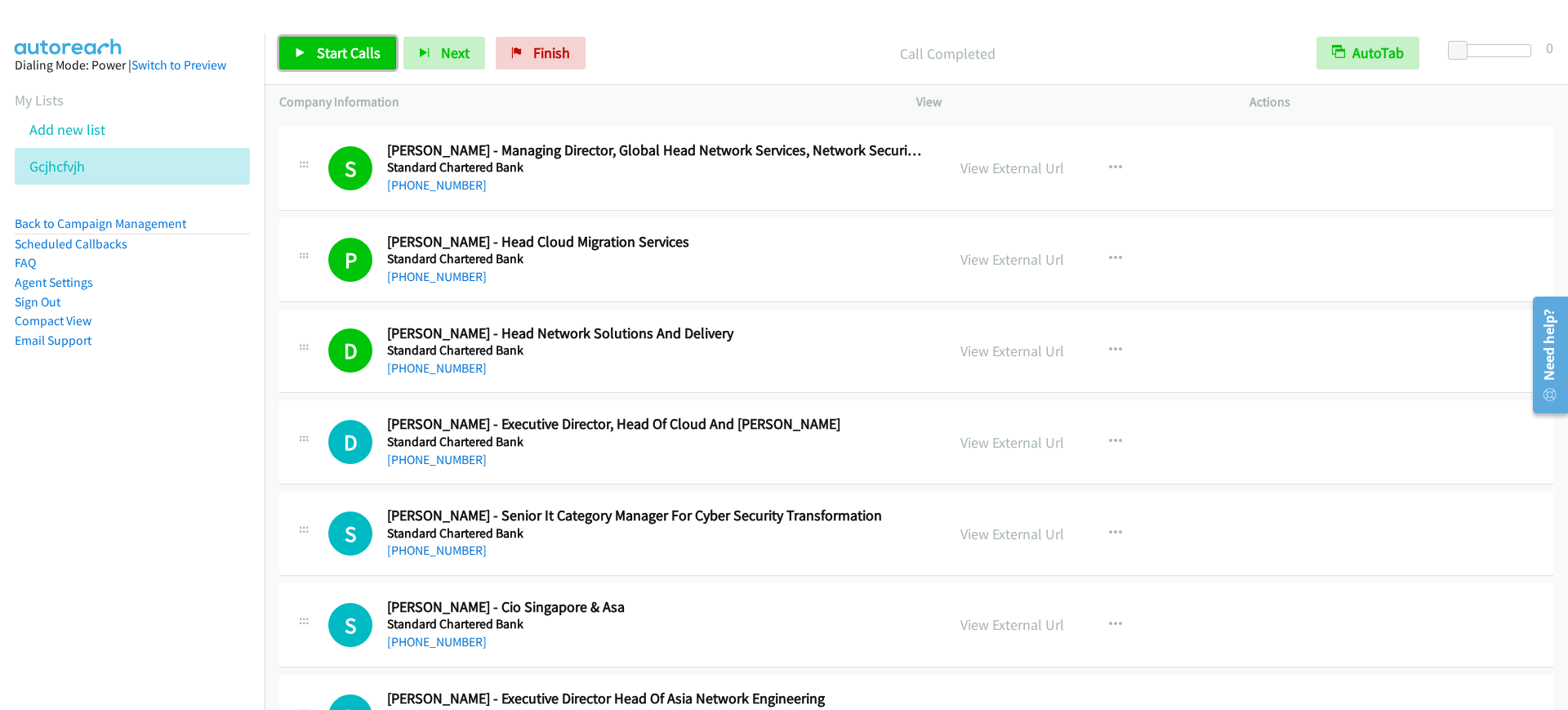
click at [369, 61] on span "Start Calls" at bounding box center [348, 52] width 64 height 19
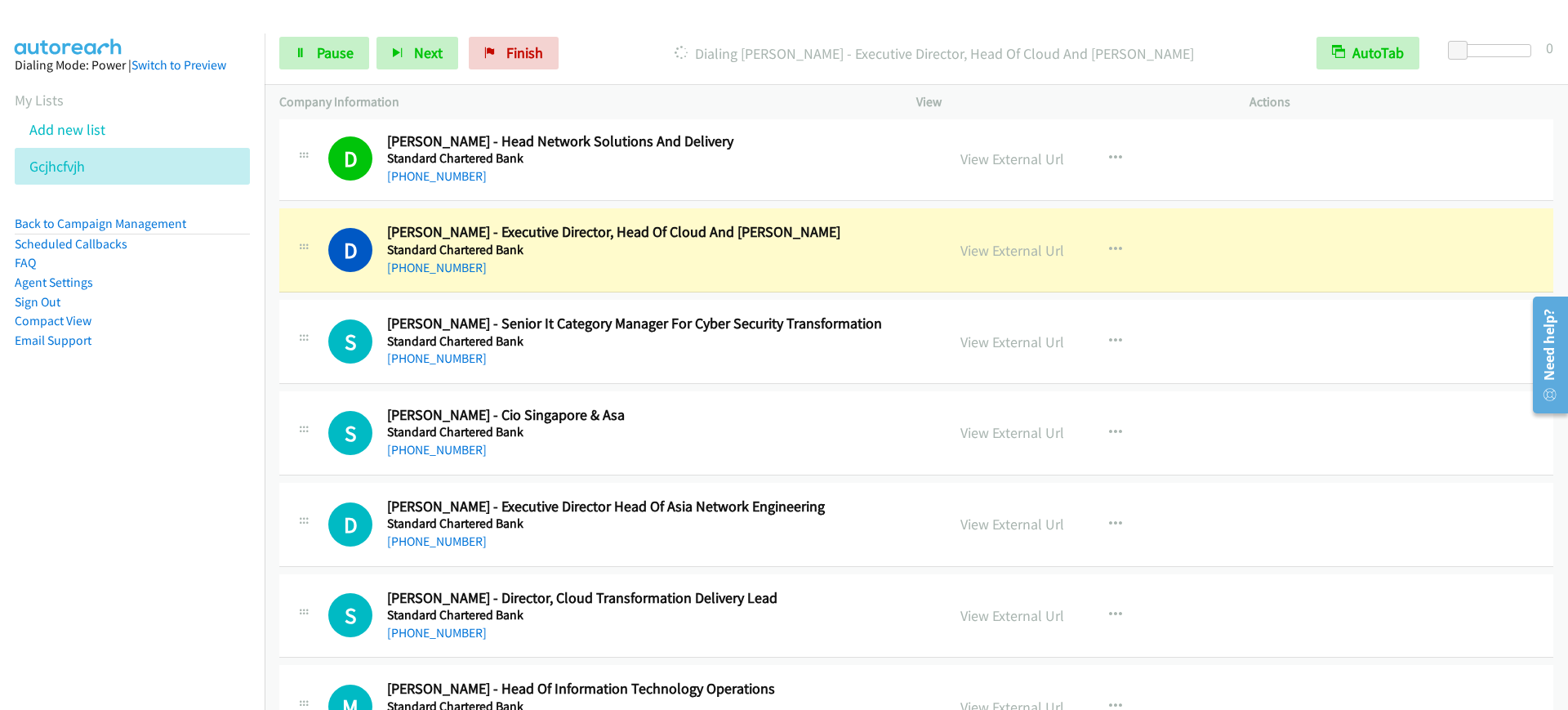
scroll to position [1532, 0]
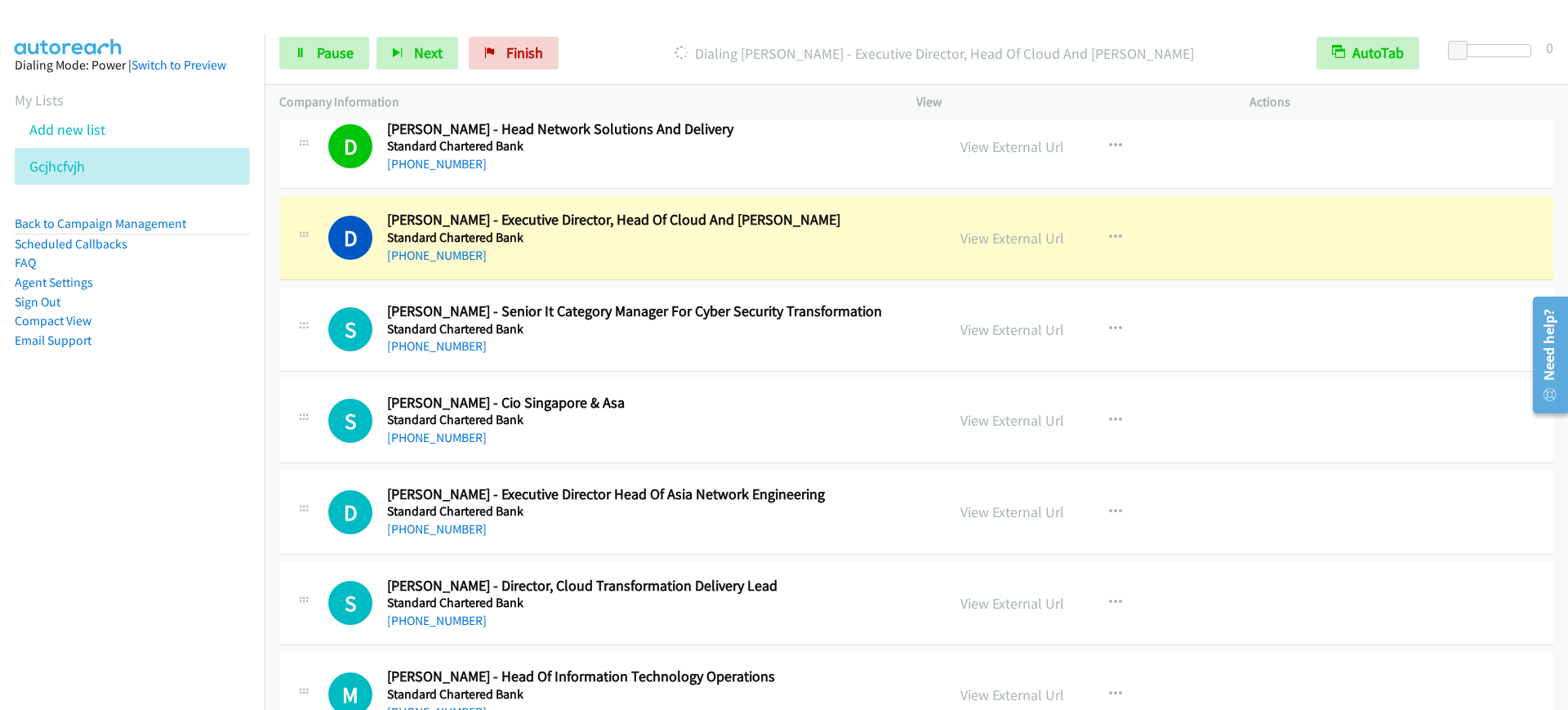
click at [536, 259] on div "[PHONE_NUMBER]" at bounding box center [656, 256] width 537 height 20
click at [304, 66] on link "Pause" at bounding box center [324, 53] width 89 height 33
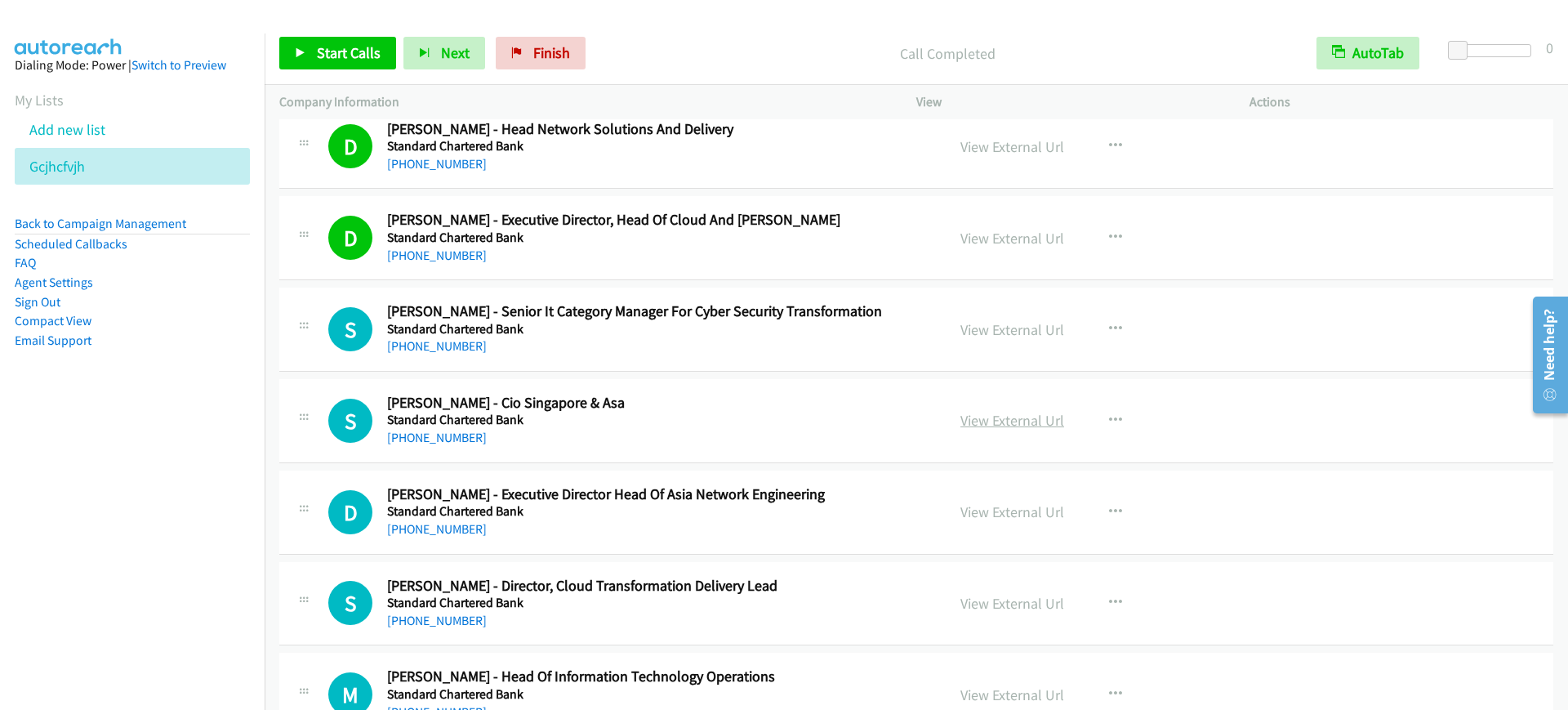
click at [978, 421] on link "View External Url" at bounding box center [1012, 420] width 104 height 19
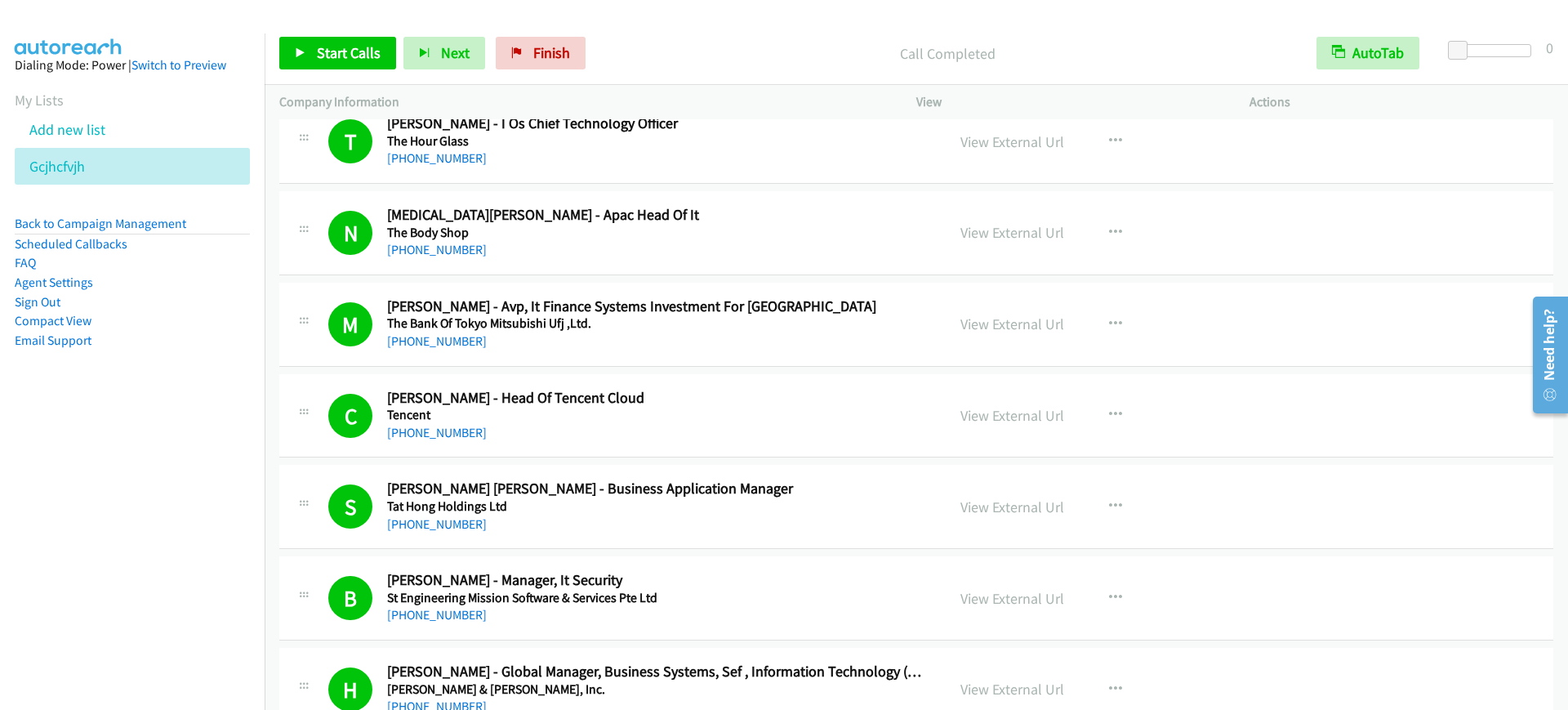
scroll to position [920, 0]
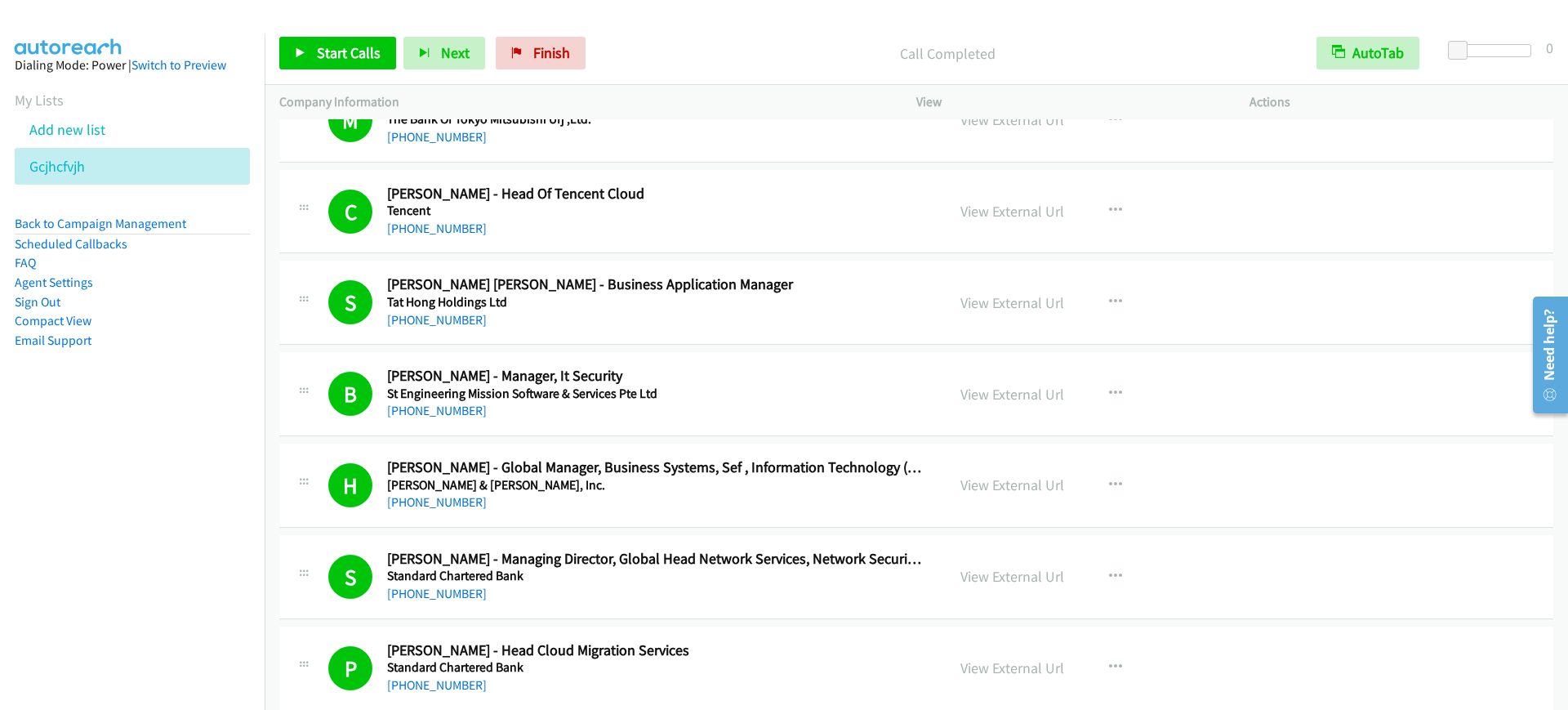
click at [676, 380] on h2 "[PERSON_NAME] - Manager, It Security" at bounding box center [656, 376] width 537 height 19
click at [1021, 393] on link "View External Url" at bounding box center [1012, 394] width 104 height 19
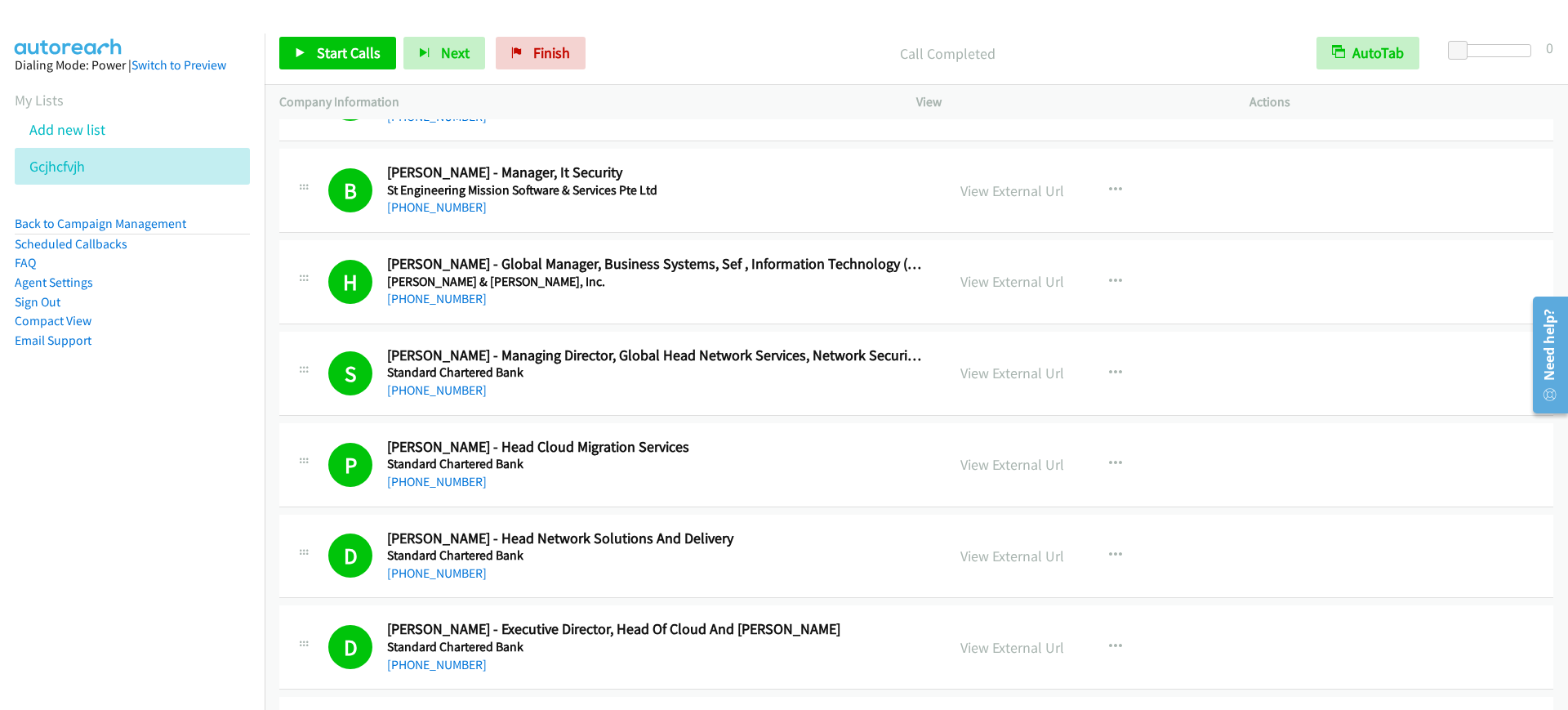
scroll to position [1124, 0]
click at [1010, 369] on link "View External Url" at bounding box center [1012, 372] width 104 height 19
click at [323, 61] on span "Start Calls" at bounding box center [348, 52] width 64 height 19
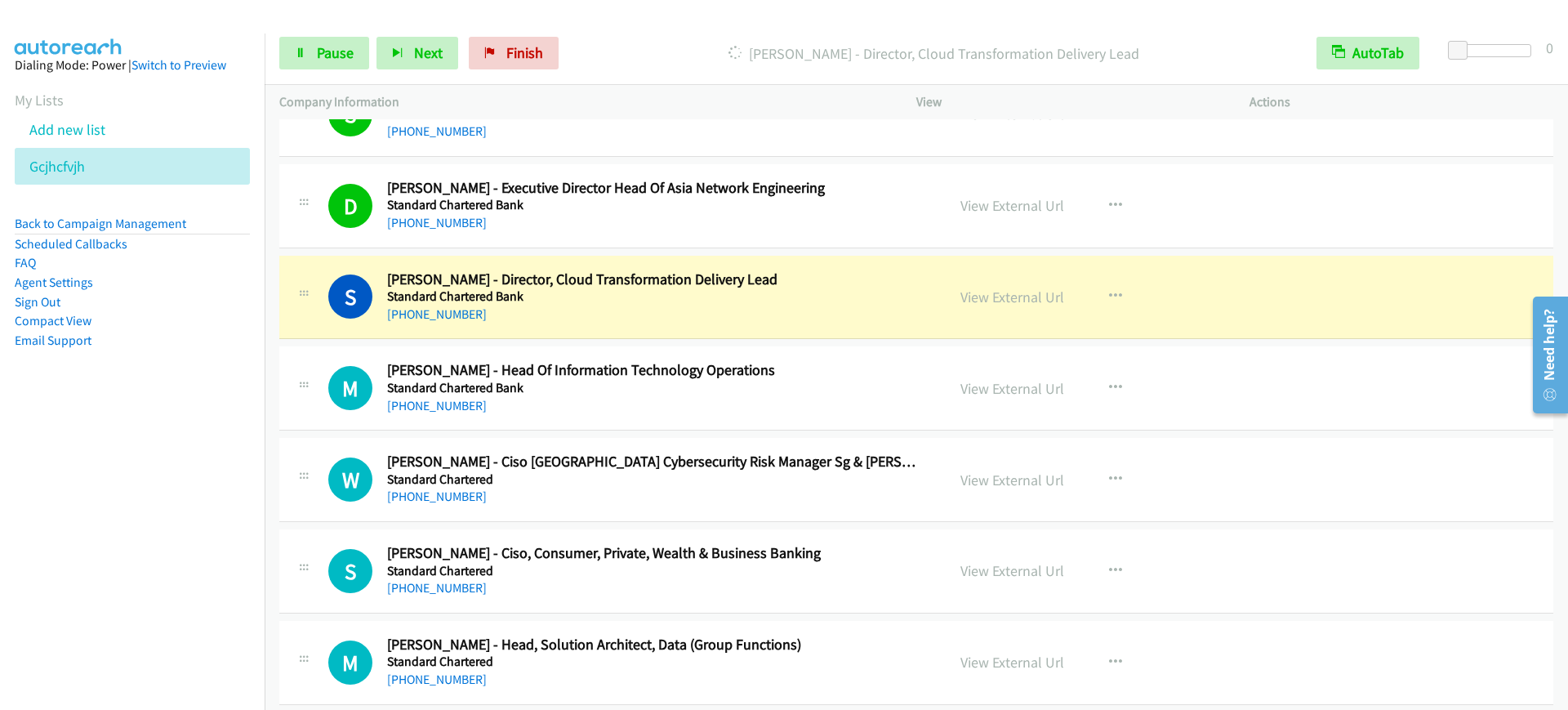
scroll to position [1941, 0]
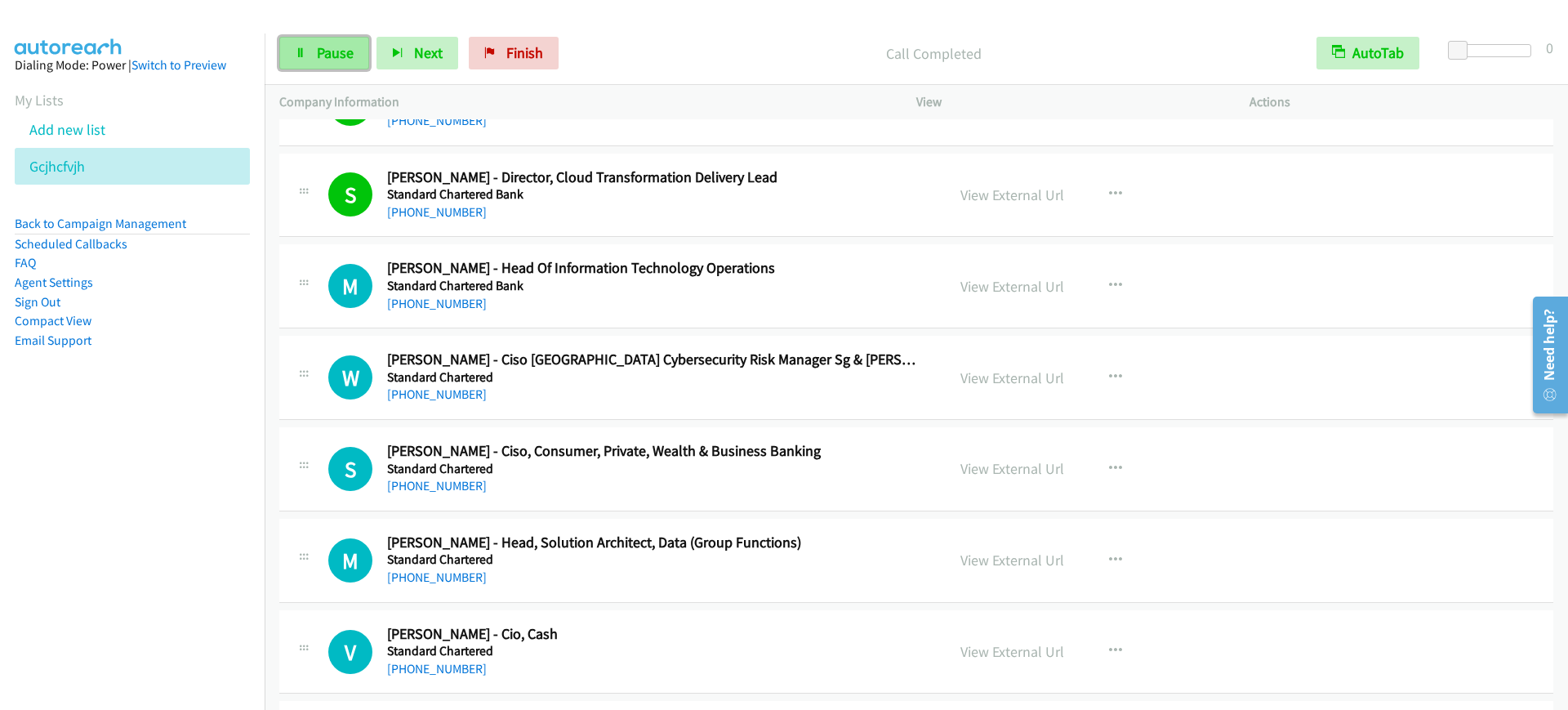
click at [297, 37] on link "Pause" at bounding box center [324, 53] width 89 height 33
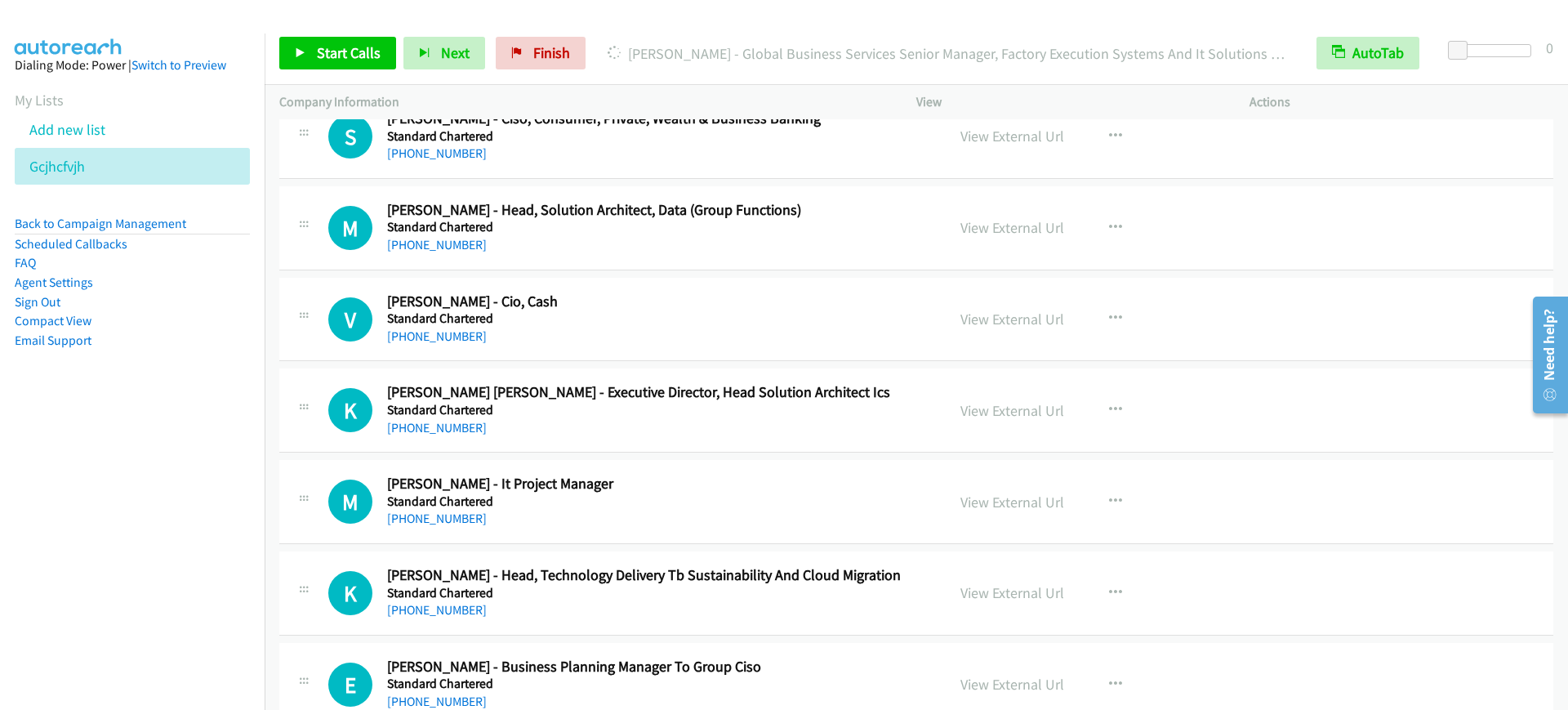
scroll to position [2349, 0]
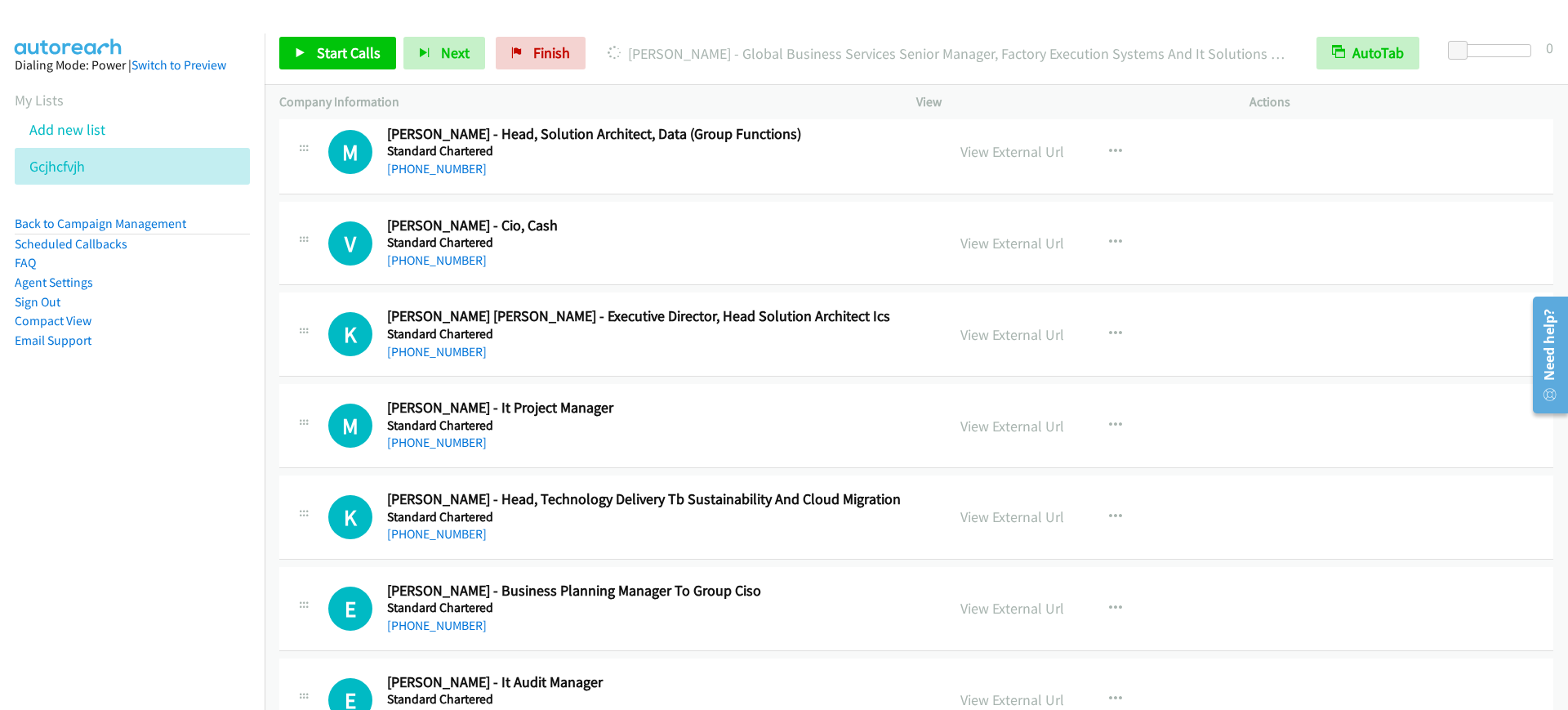
drag, startPoint x: 164, startPoint y: 449, endPoint x: 637, endPoint y: 379, distance: 478.2
click at [168, 449] on nav "Dialing Mode: Power | Switch to Preview My Lists Add new list Gcjhcfvjh Back to…" at bounding box center [132, 388] width 266 height 710
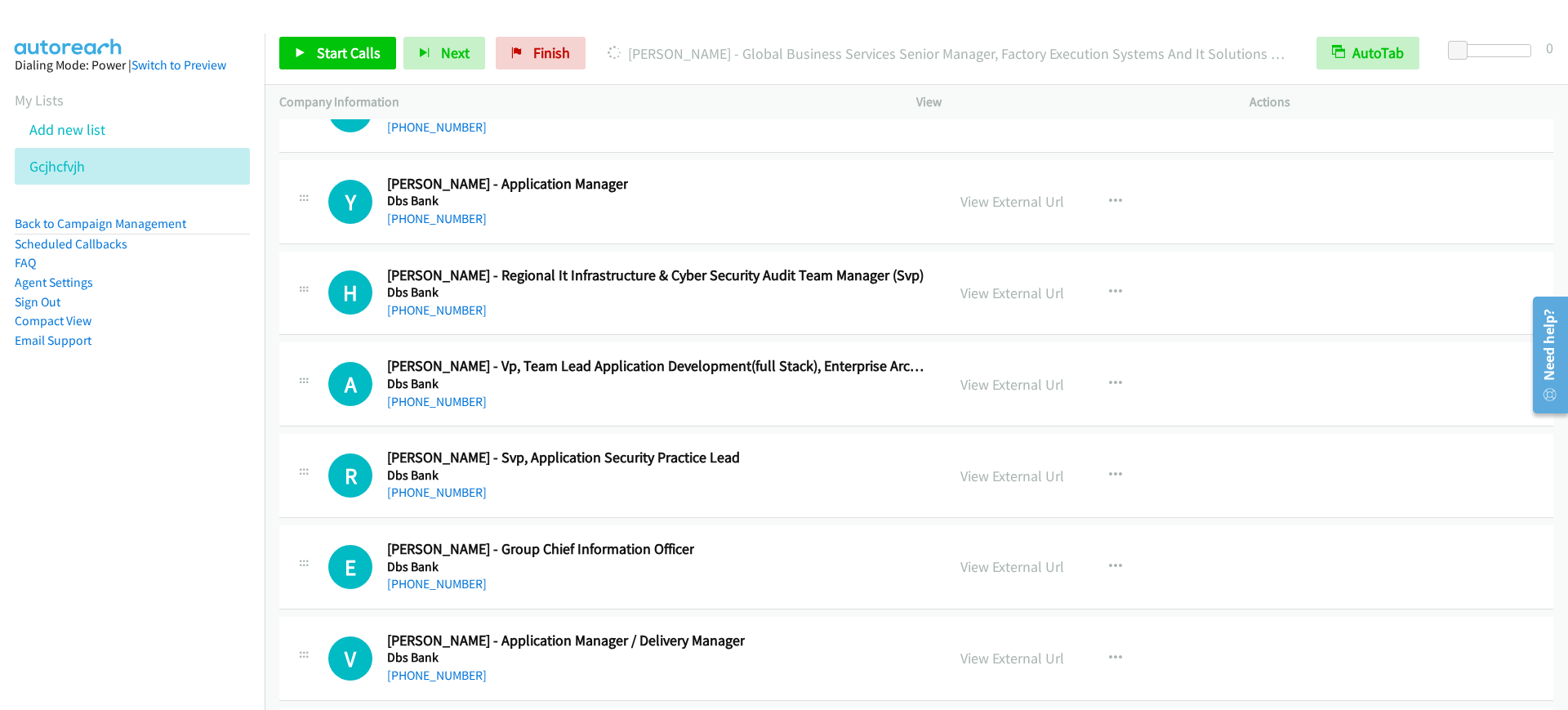
scroll to position [100516, 0]
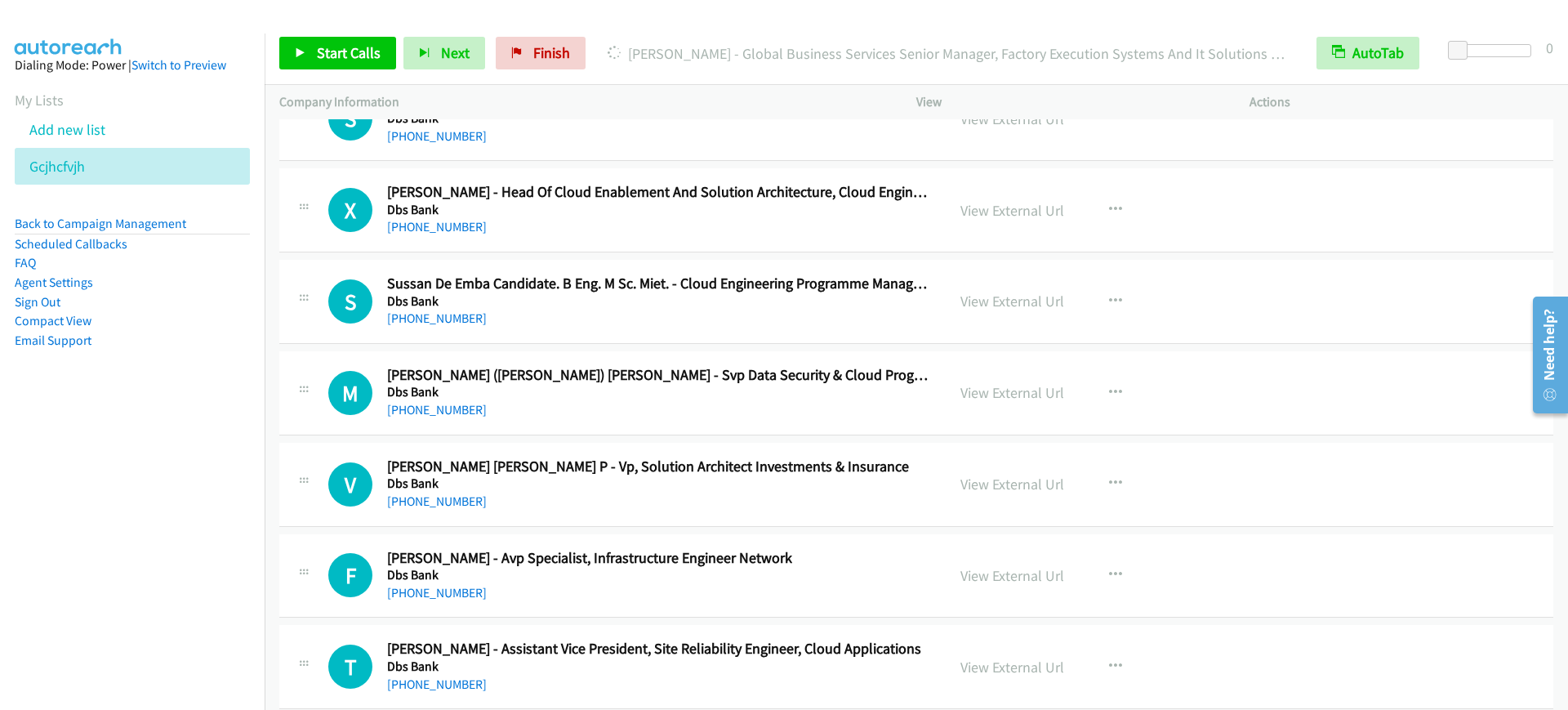
click at [183, 374] on aside "Dialing Mode: Power | Switch to Preview My Lists Add new list Gcjhcfvjh Back to…" at bounding box center [132, 228] width 265 height 390
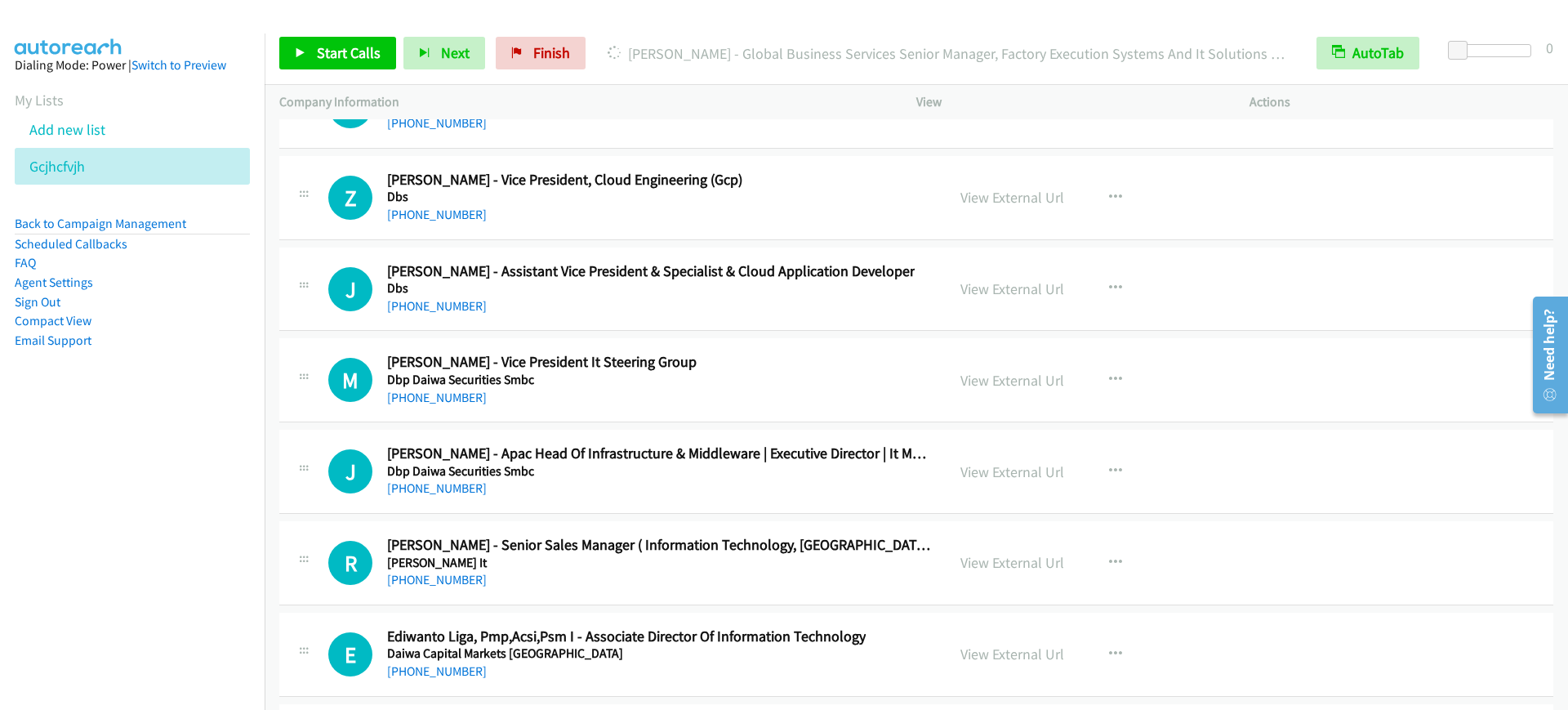
scroll to position [101741, 0]
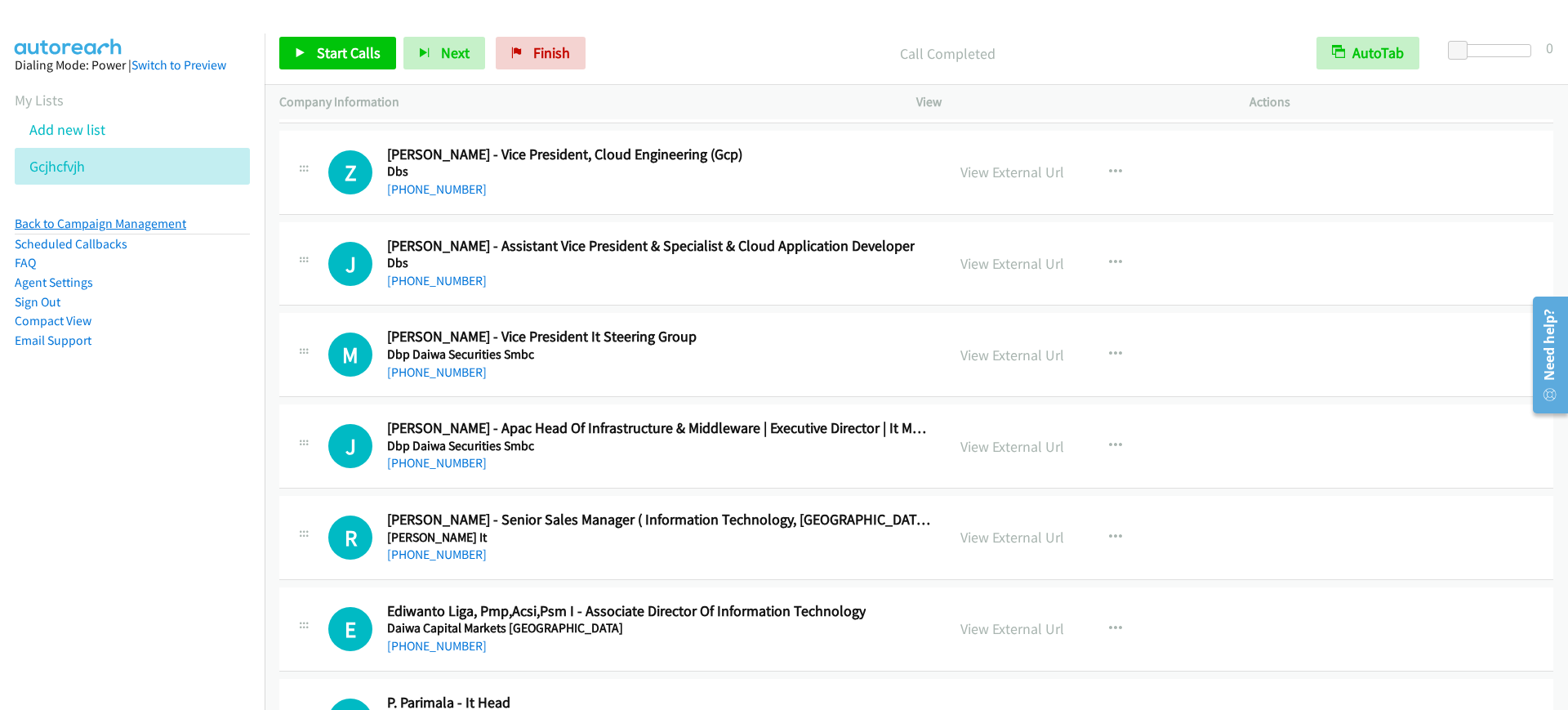
click at [158, 228] on link "Back to Campaign Management" at bounding box center [100, 223] width 172 height 15
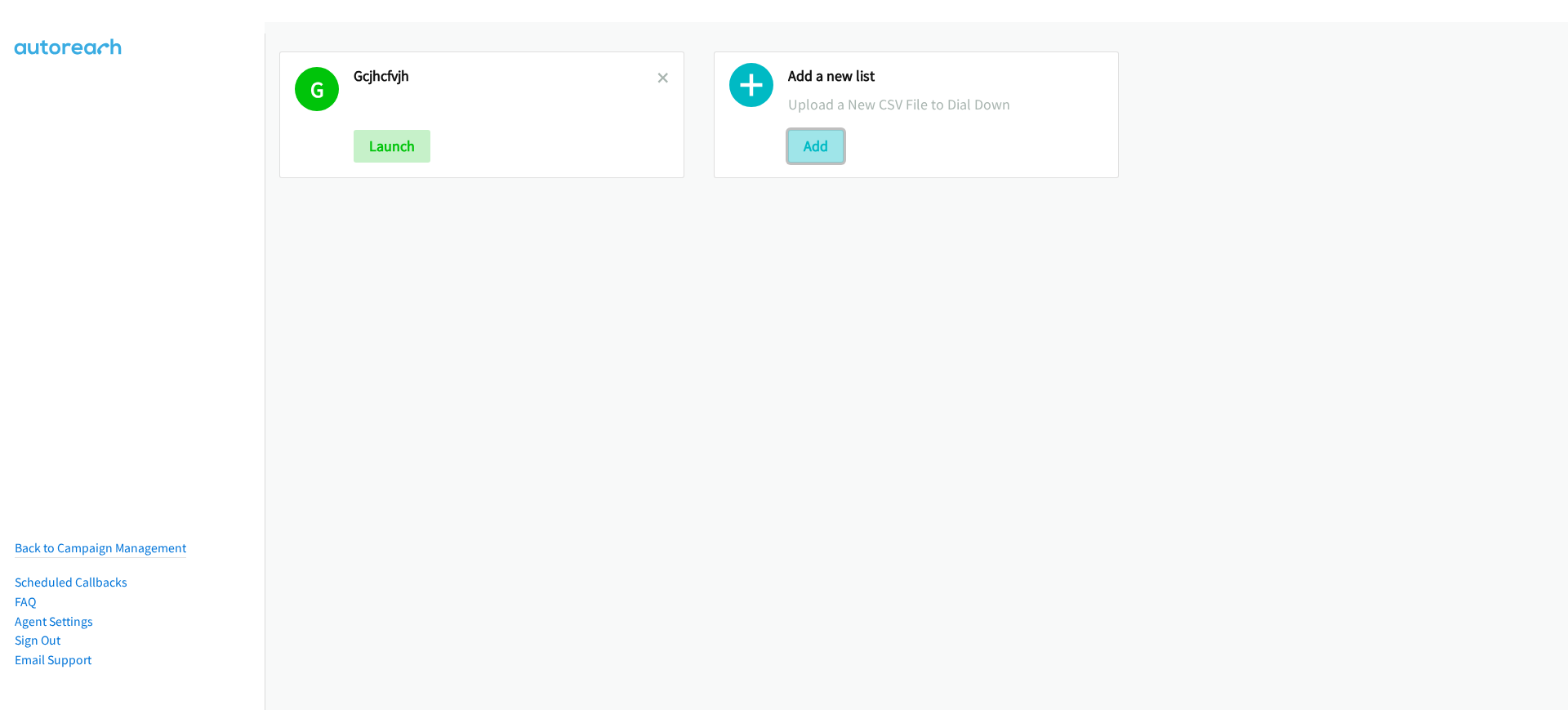
click at [797, 133] on button "Add" at bounding box center [816, 146] width 55 height 33
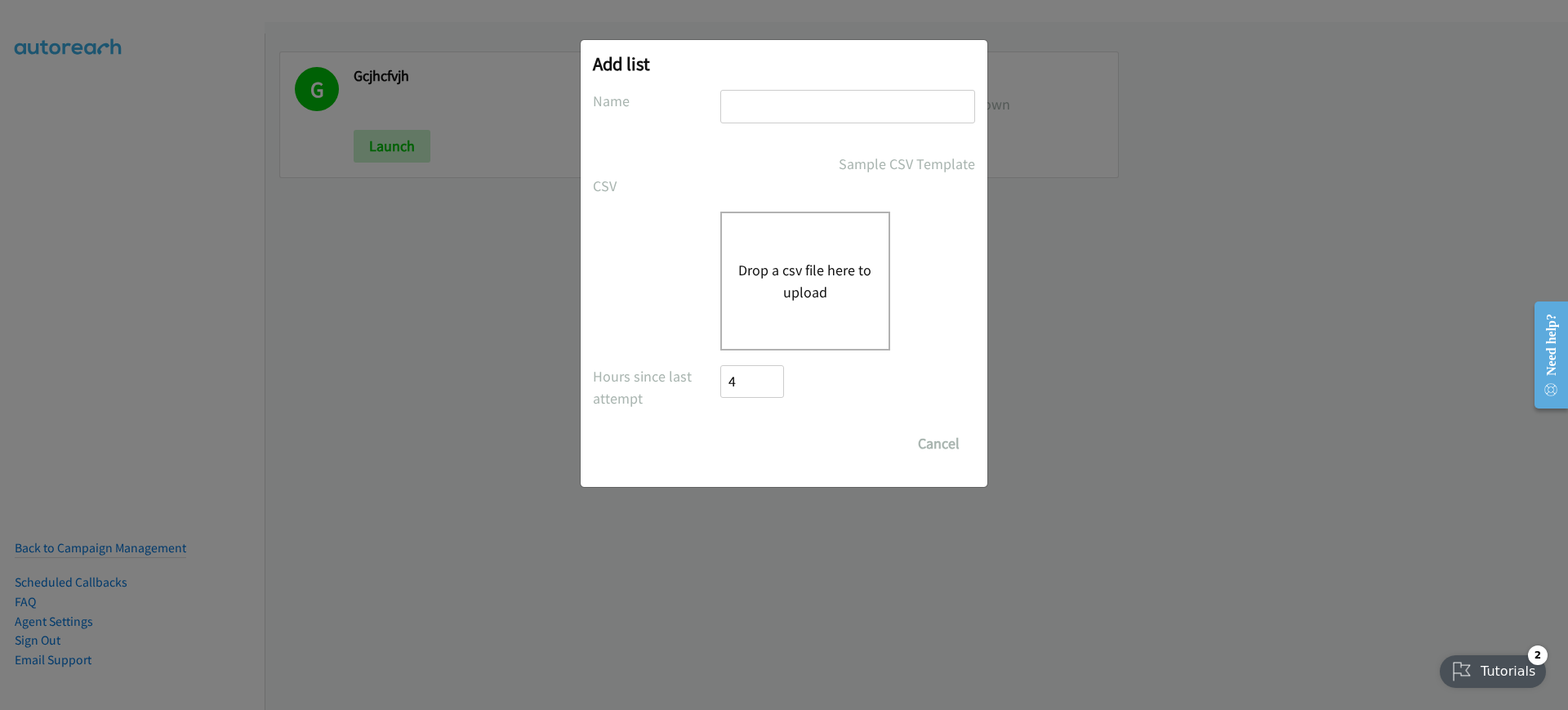
click at [772, 248] on div "Drop a csv file here to upload" at bounding box center [805, 280] width 170 height 139
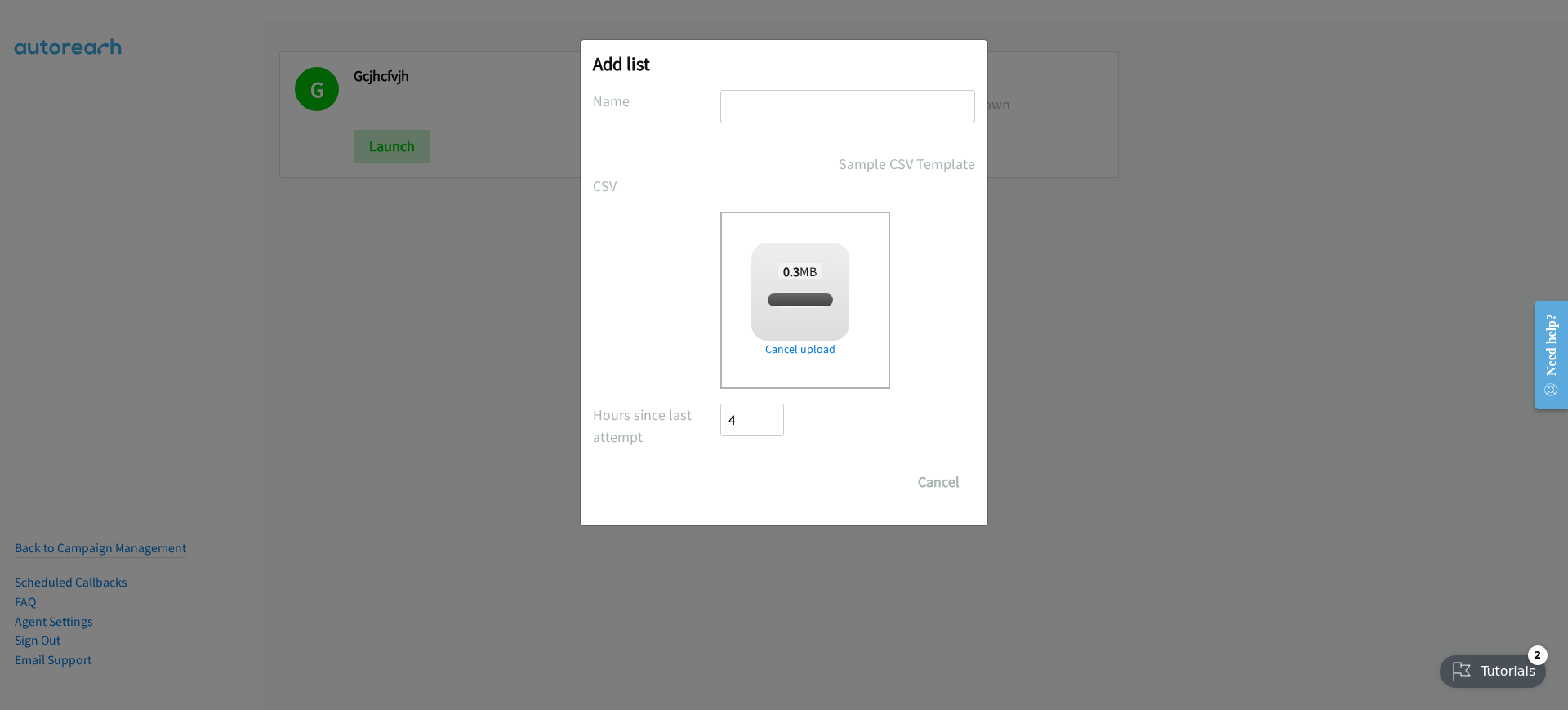
click at [798, 115] on input "text" at bounding box center [848, 106] width 255 height 33
checkbox input "true"
type input "hgcyguhvb"
click at [741, 478] on input "Save List" at bounding box center [763, 482] width 86 height 33
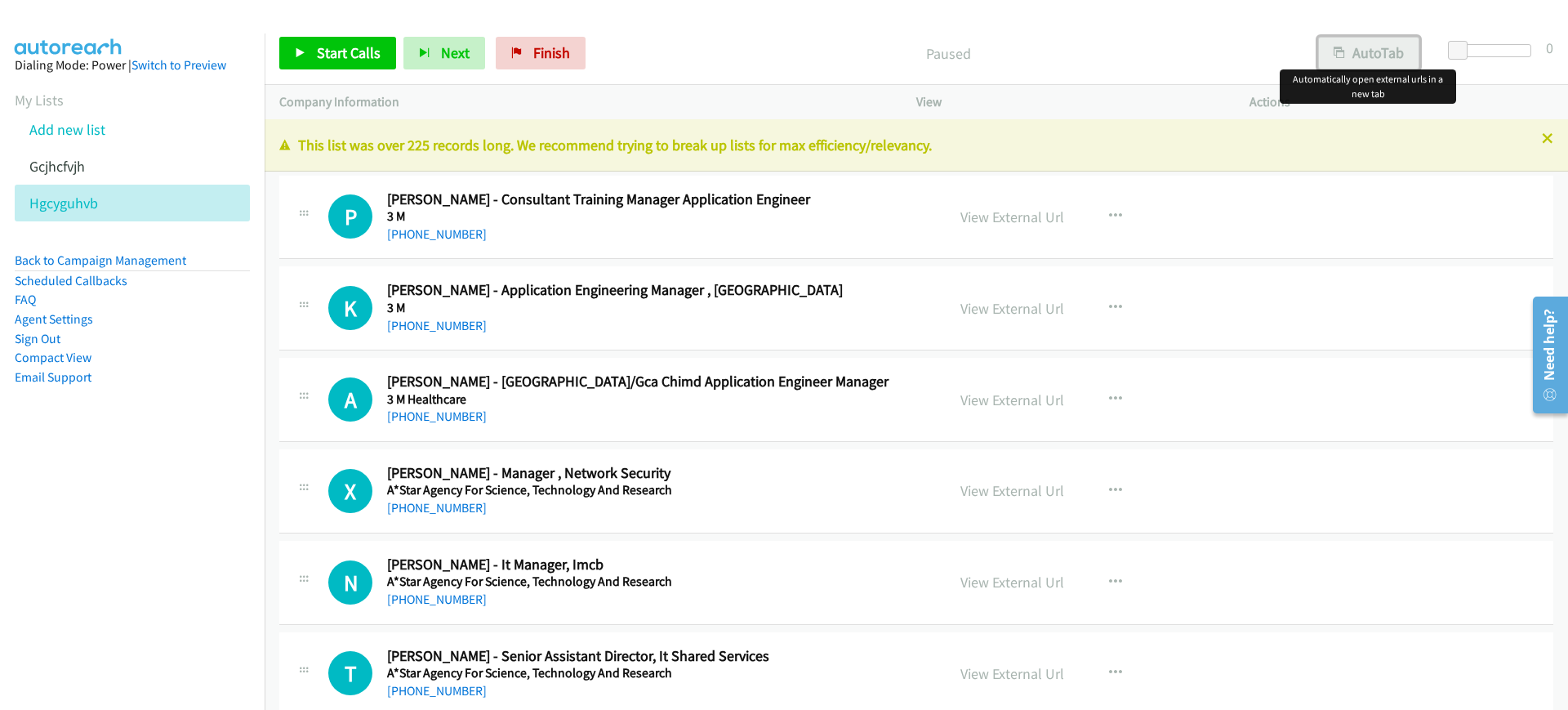
click at [1376, 48] on button "AutoTab" at bounding box center [1368, 53] width 101 height 33
click at [293, 48] on link "Start Calls" at bounding box center [337, 53] width 117 height 33
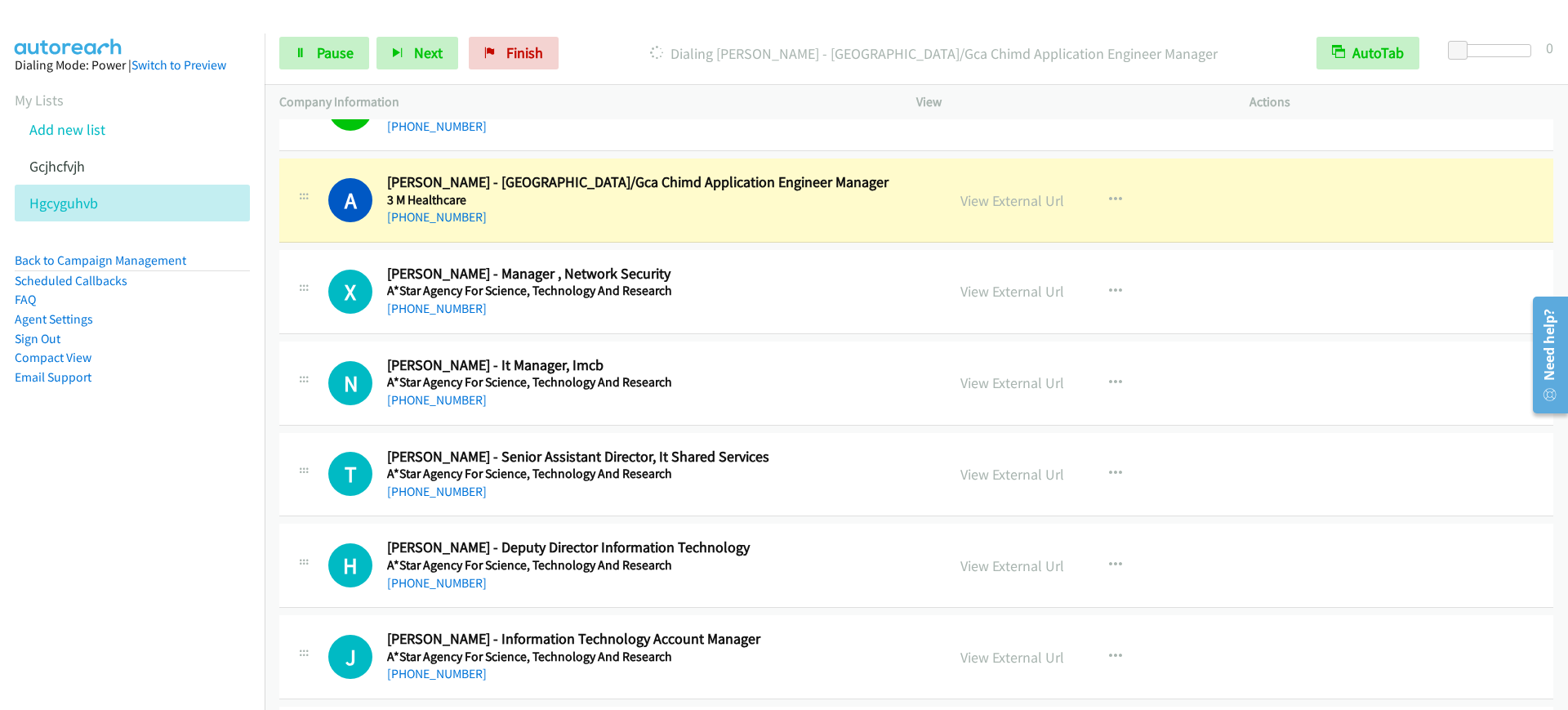
scroll to position [204, 0]
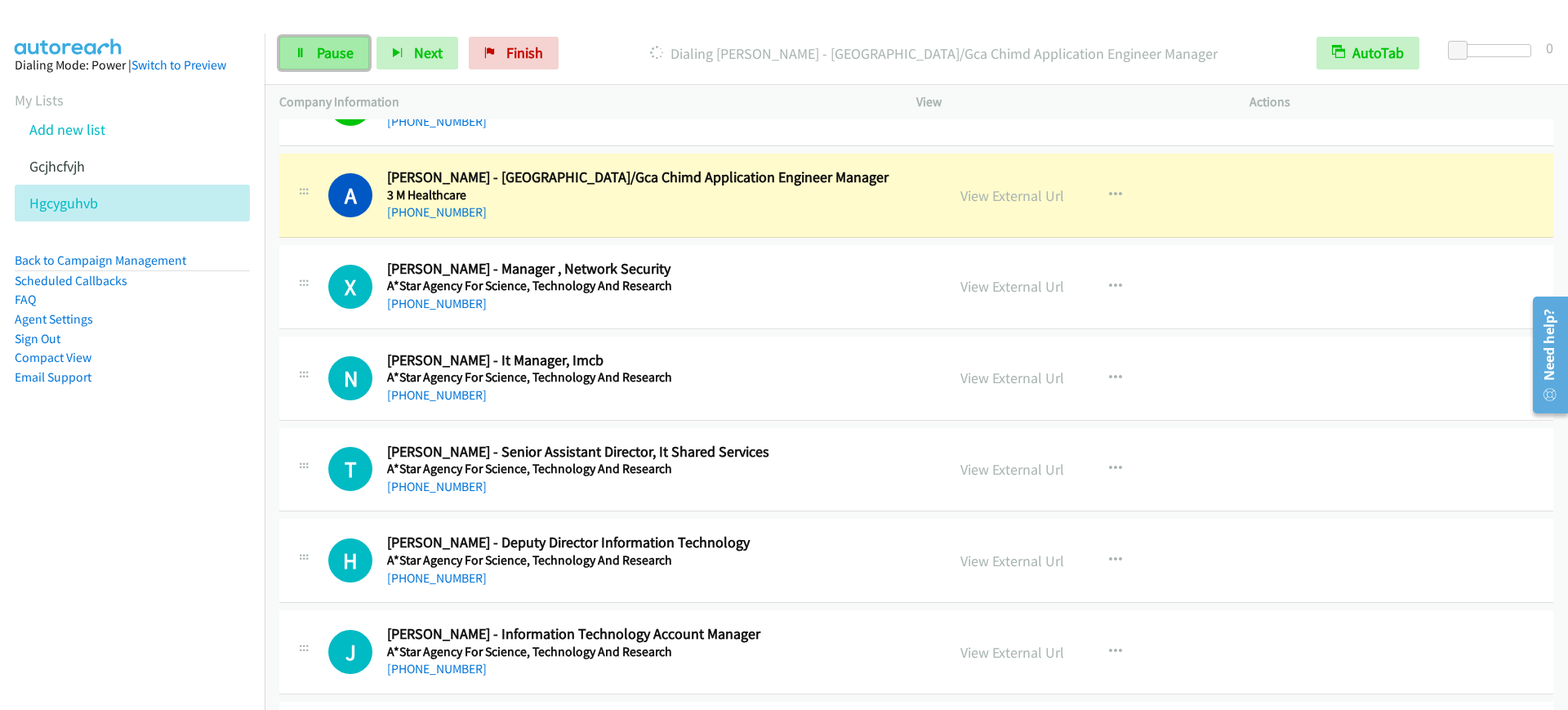
click at [307, 54] on link "Pause" at bounding box center [324, 53] width 89 height 33
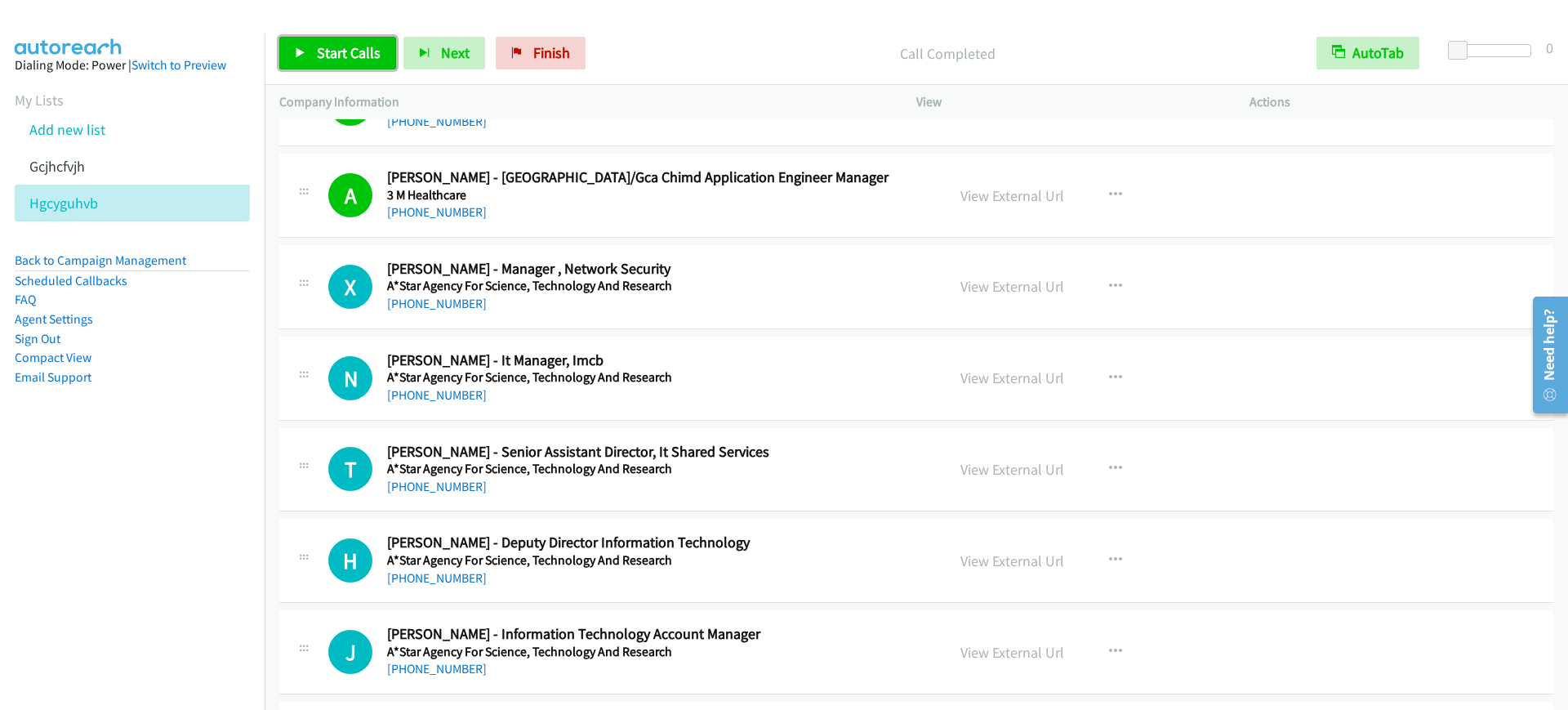
click at [354, 56] on span "Start Calls" at bounding box center [348, 52] width 64 height 19
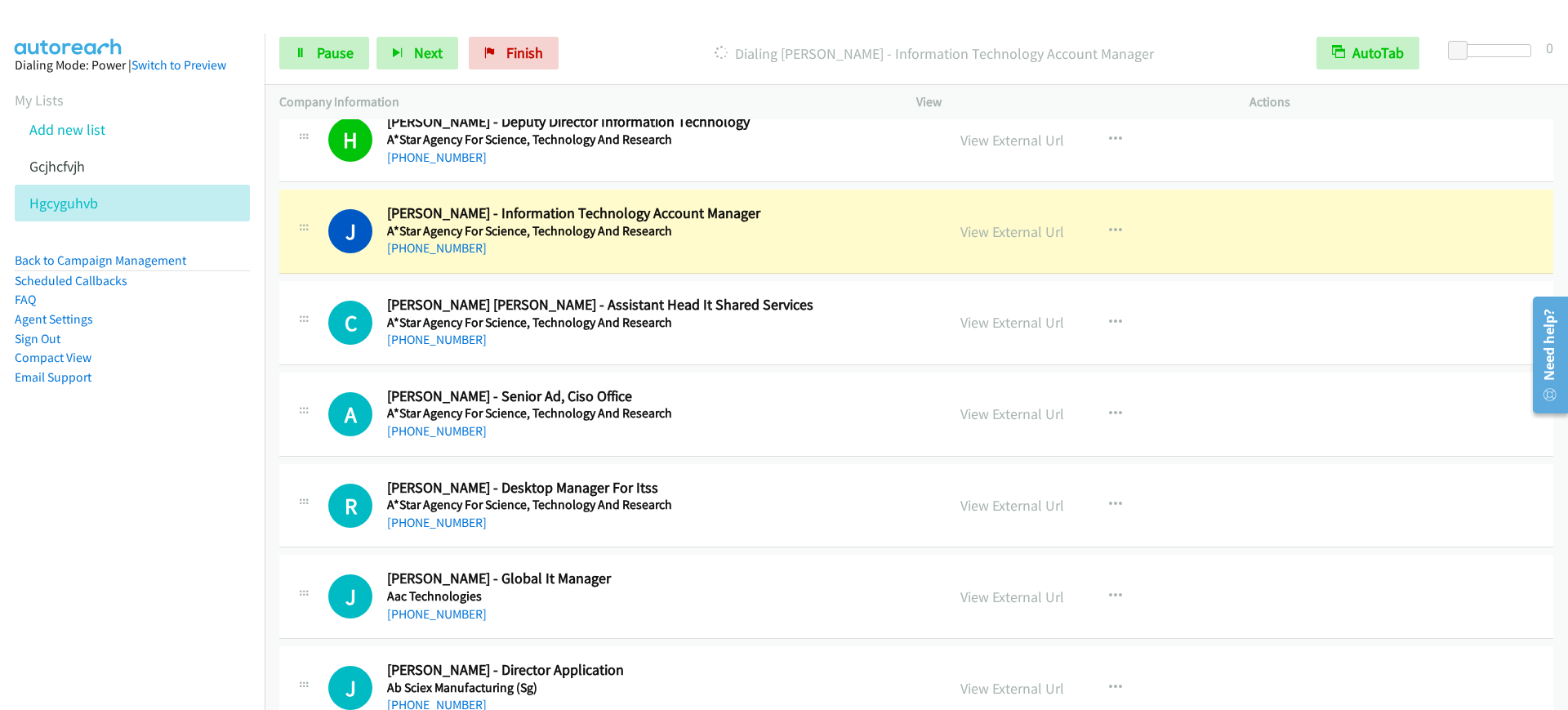
scroll to position [613, 0]
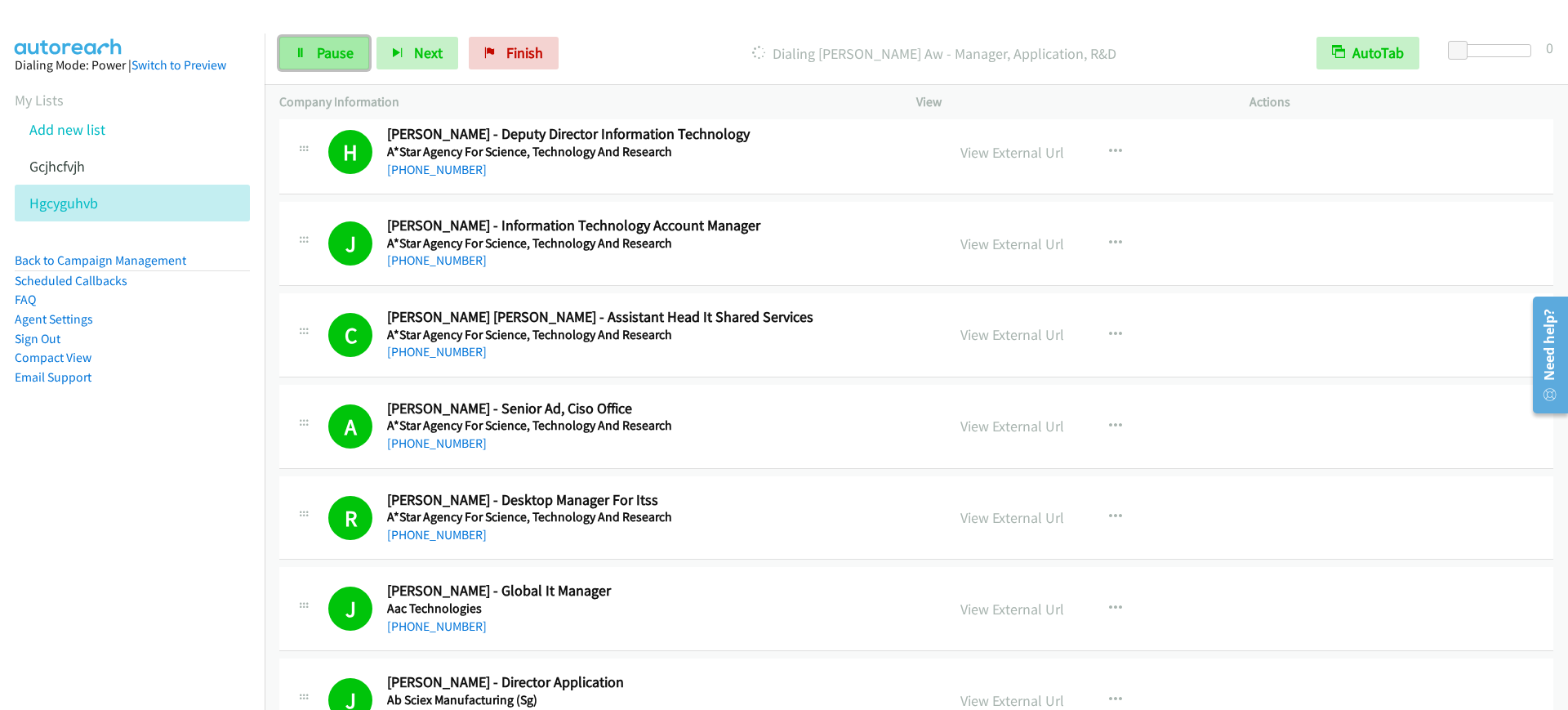
click at [354, 42] on link "Pause" at bounding box center [324, 53] width 89 height 33
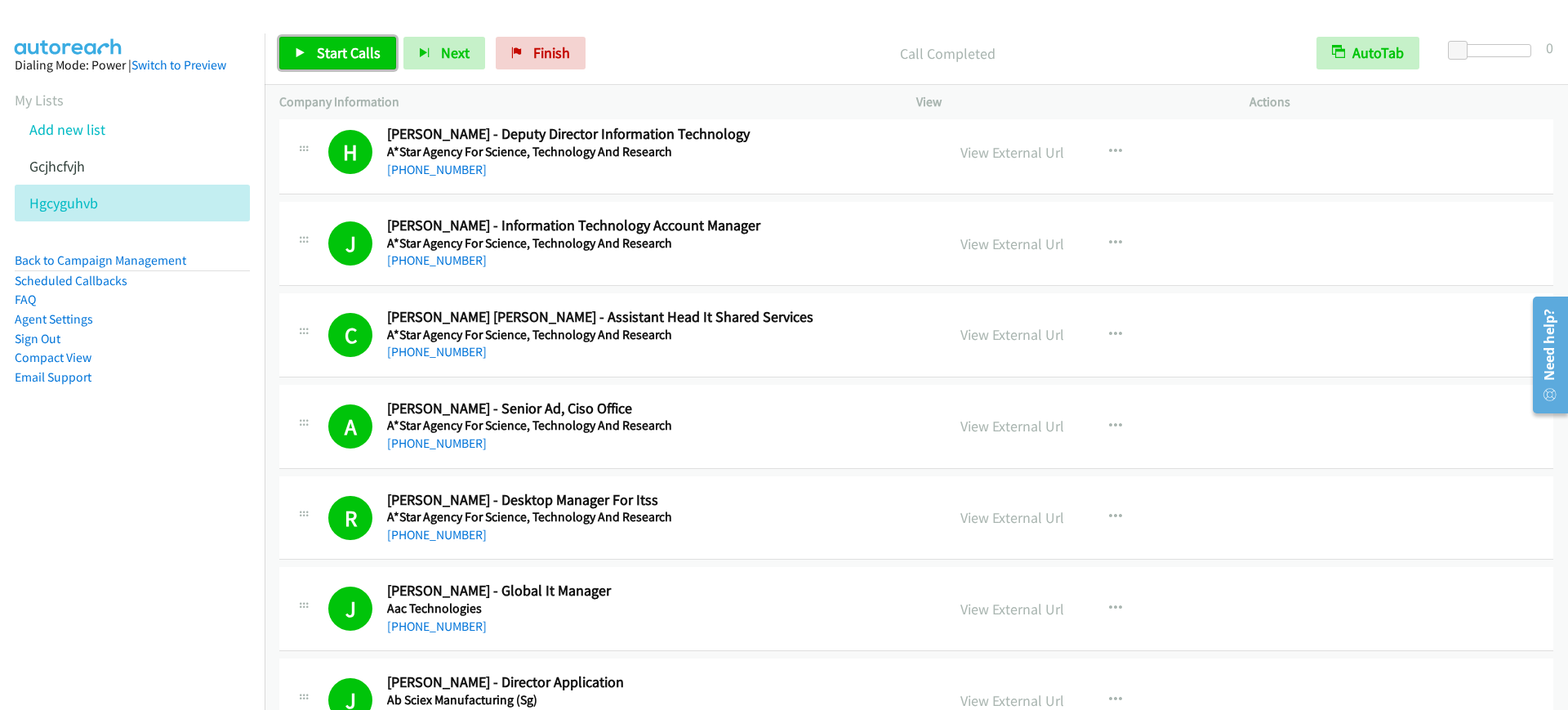
click at [354, 42] on link "Start Calls" at bounding box center [337, 53] width 117 height 33
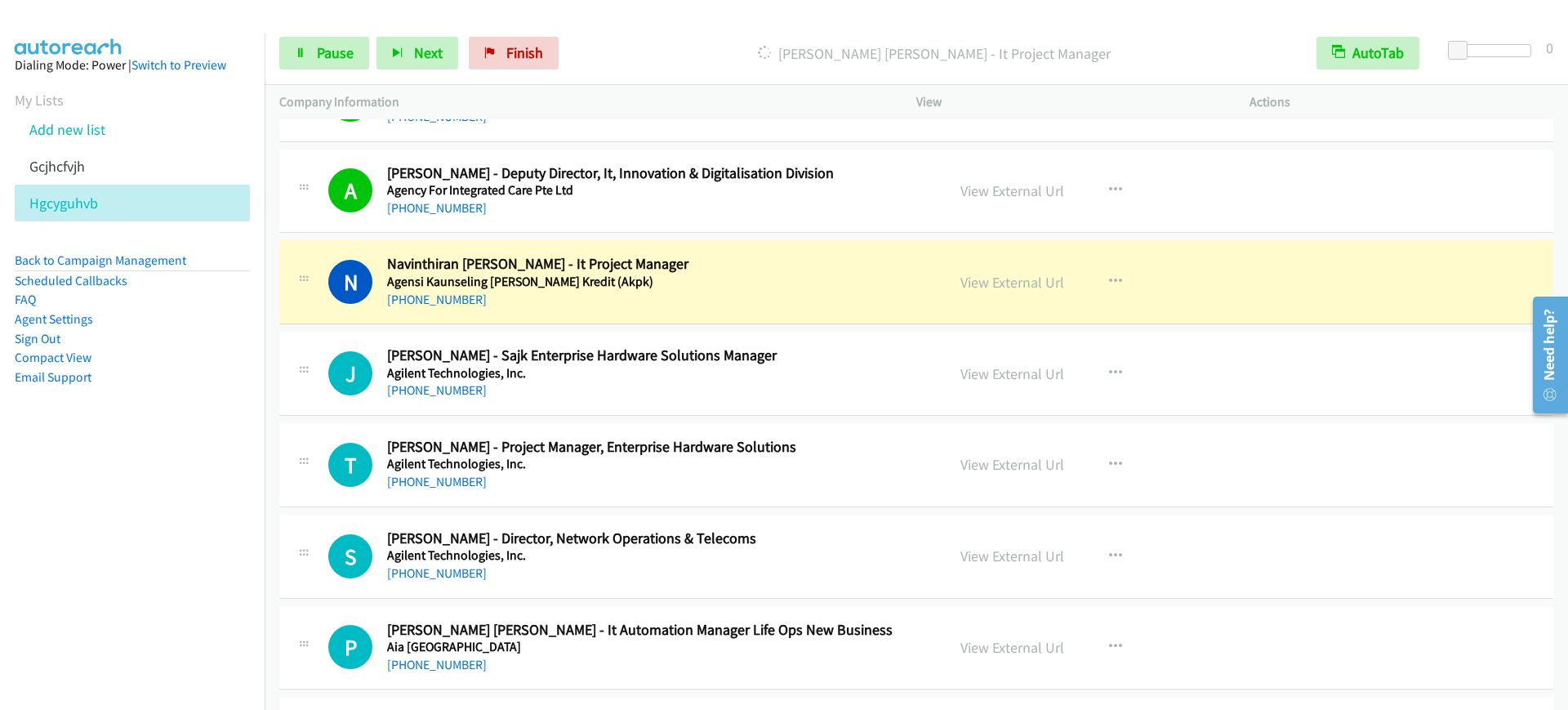
scroll to position [2963, 0]
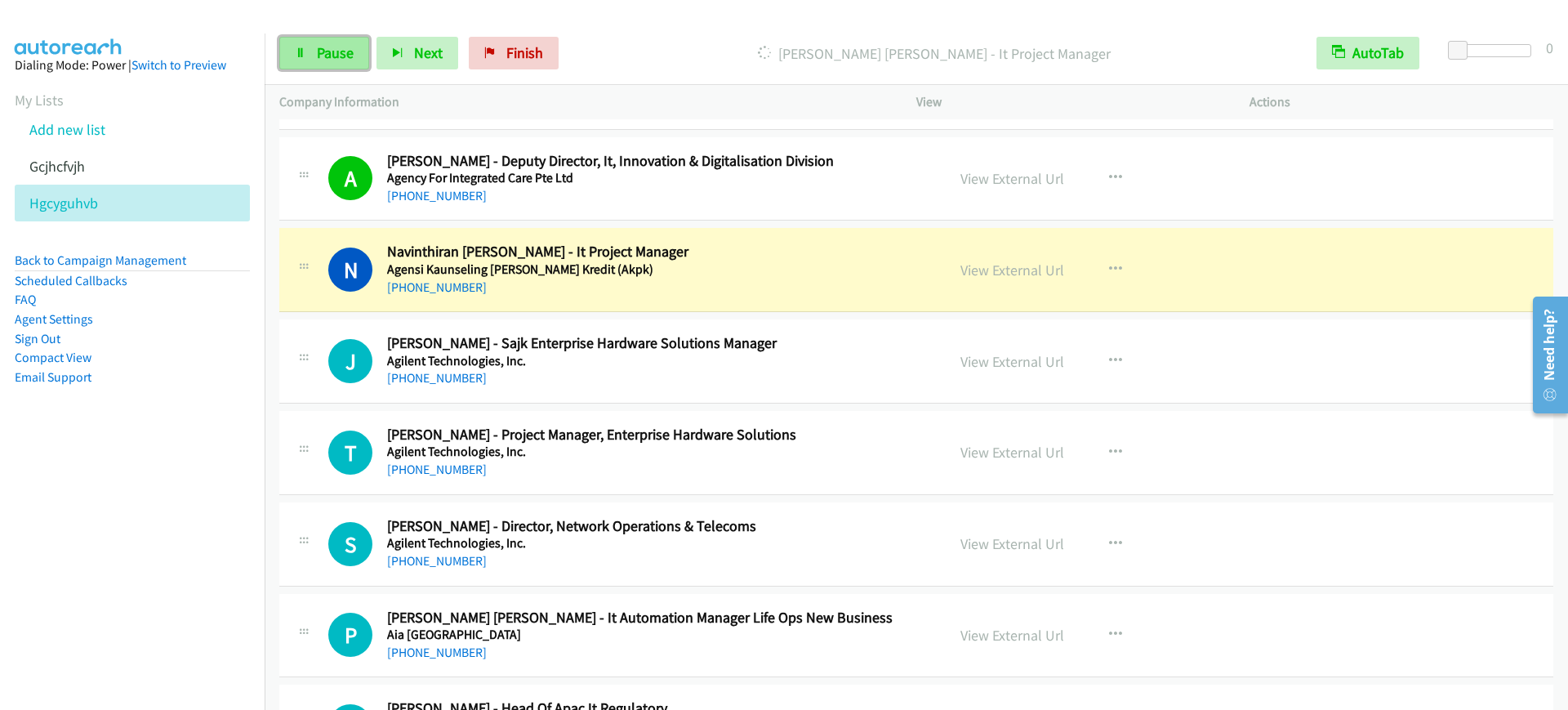
click at [326, 43] on span "Pause" at bounding box center [335, 52] width 37 height 19
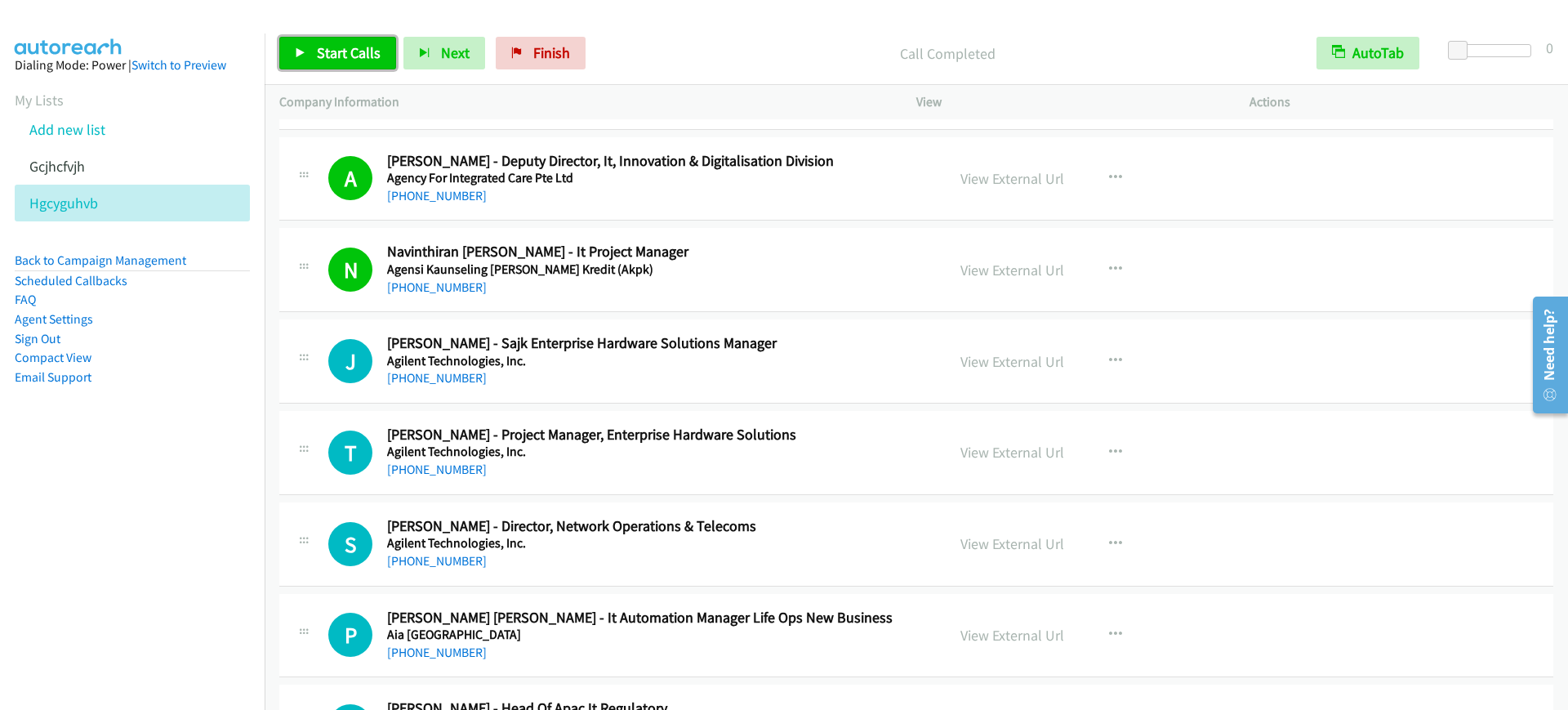
click at [317, 52] on span "Start Calls" at bounding box center [348, 52] width 64 height 19
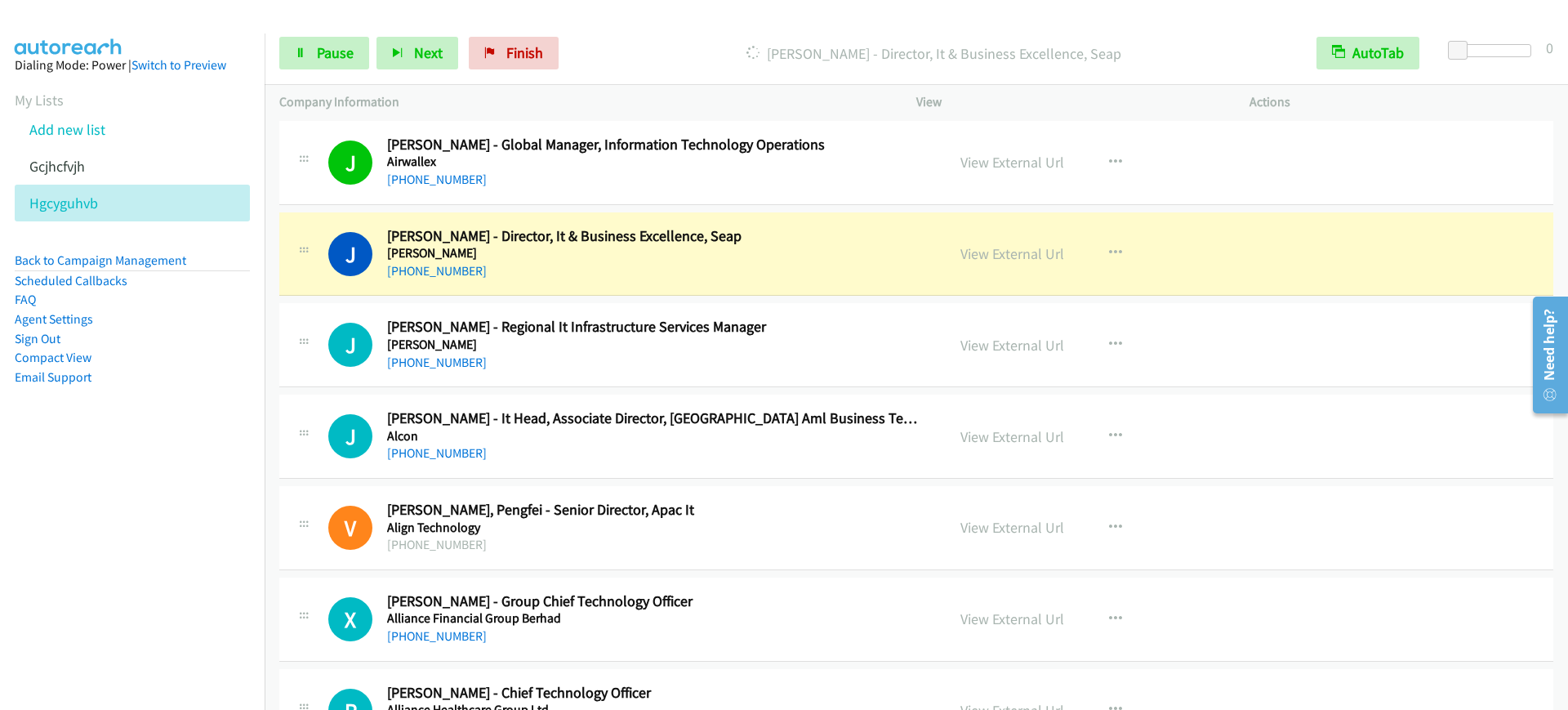
scroll to position [3881, 0]
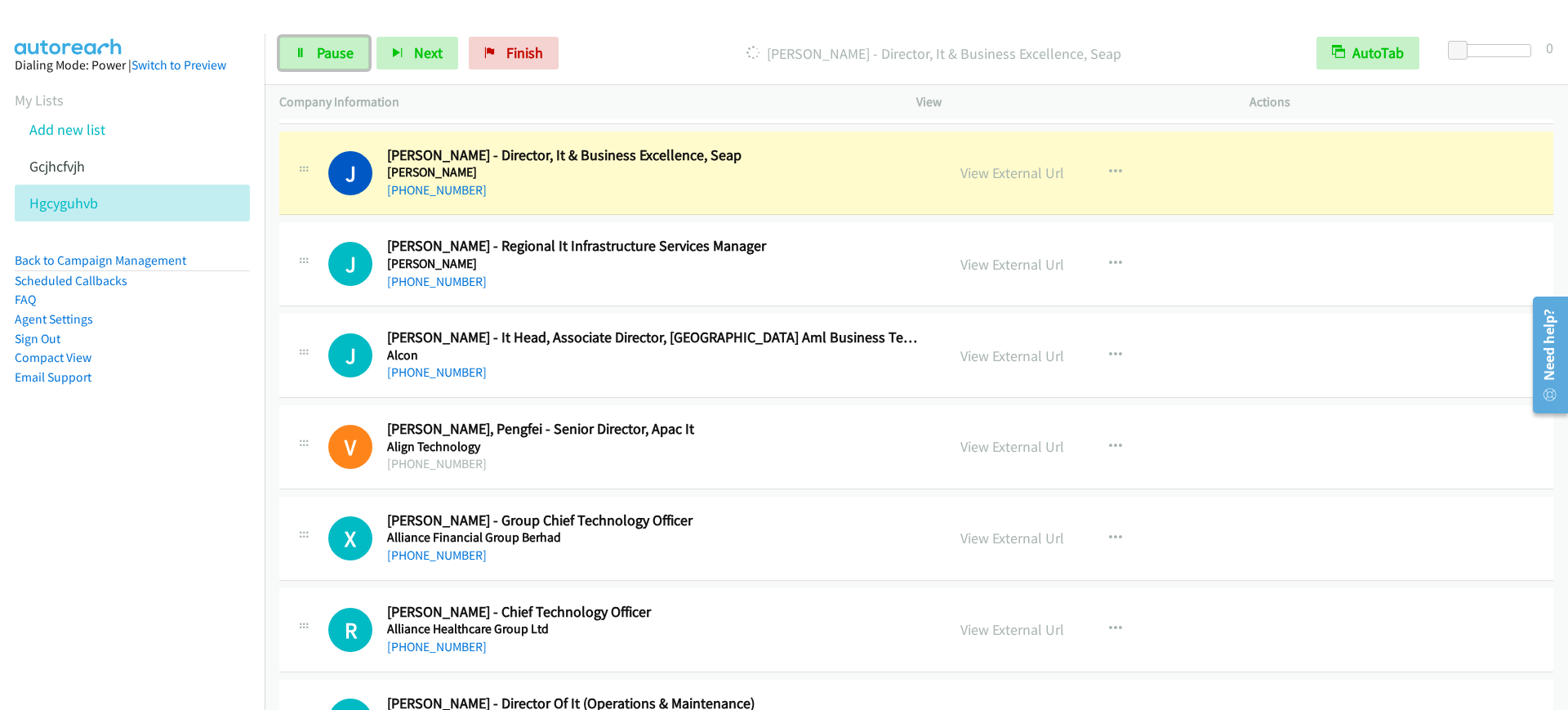
click at [354, 60] on link "Pause" at bounding box center [324, 53] width 89 height 33
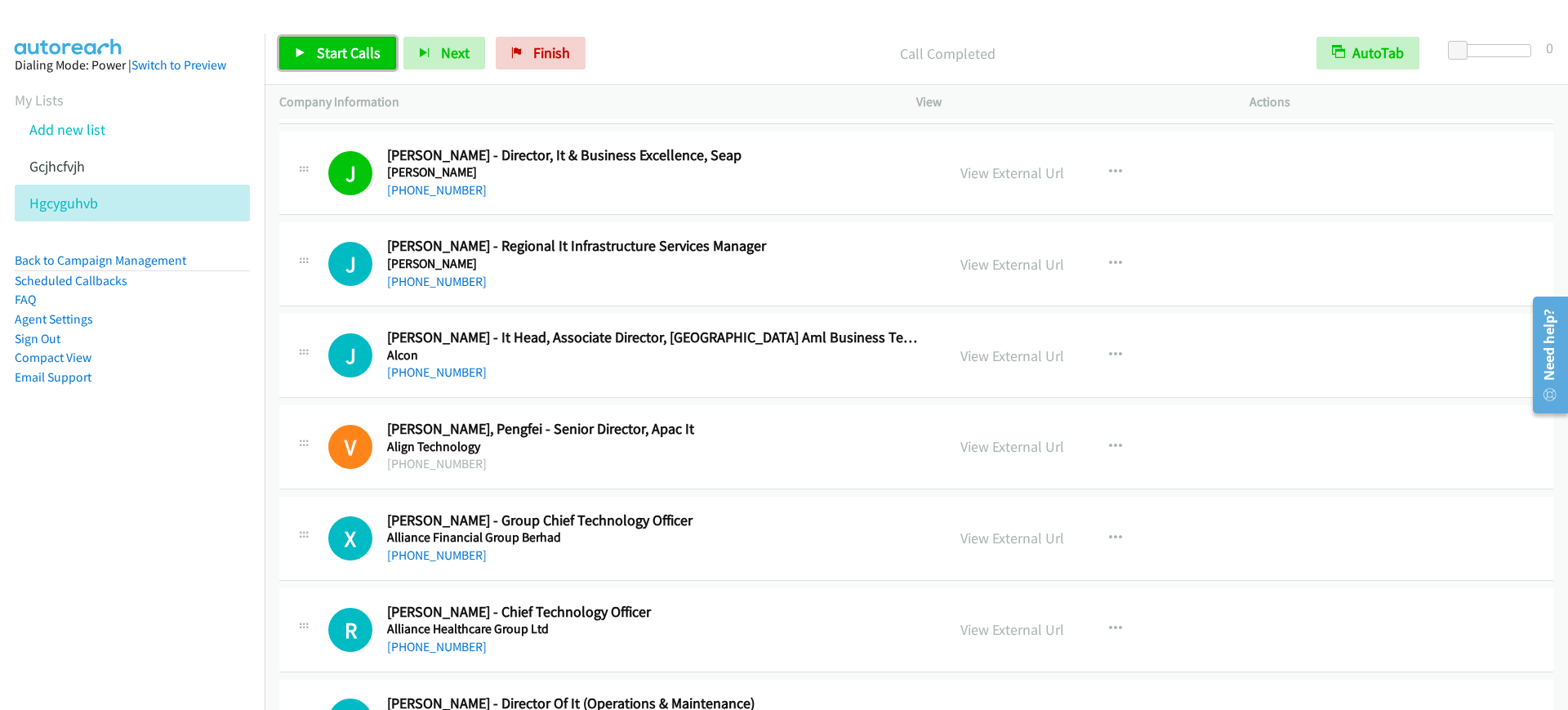
click at [339, 53] on span "Start Calls" at bounding box center [348, 52] width 64 height 19
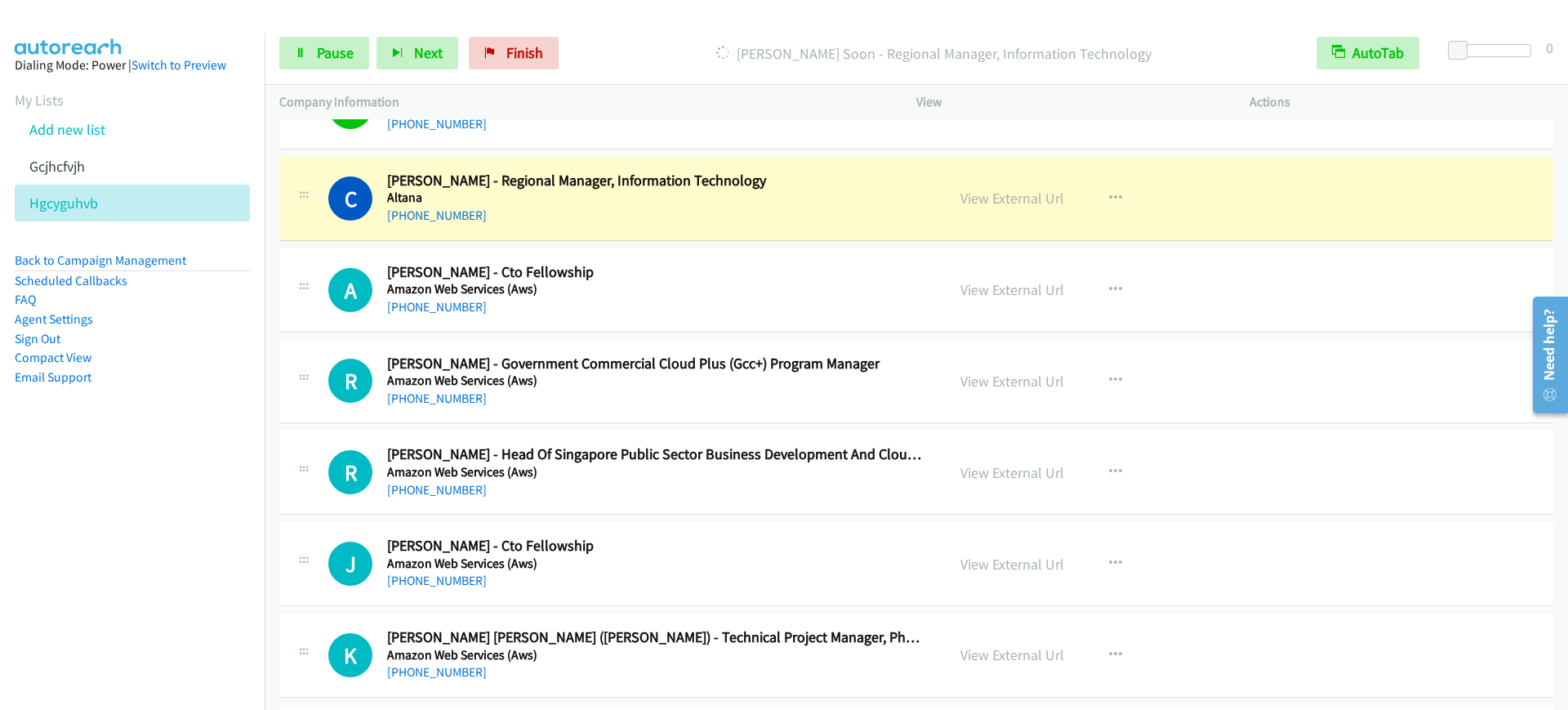
scroll to position [4597, 0]
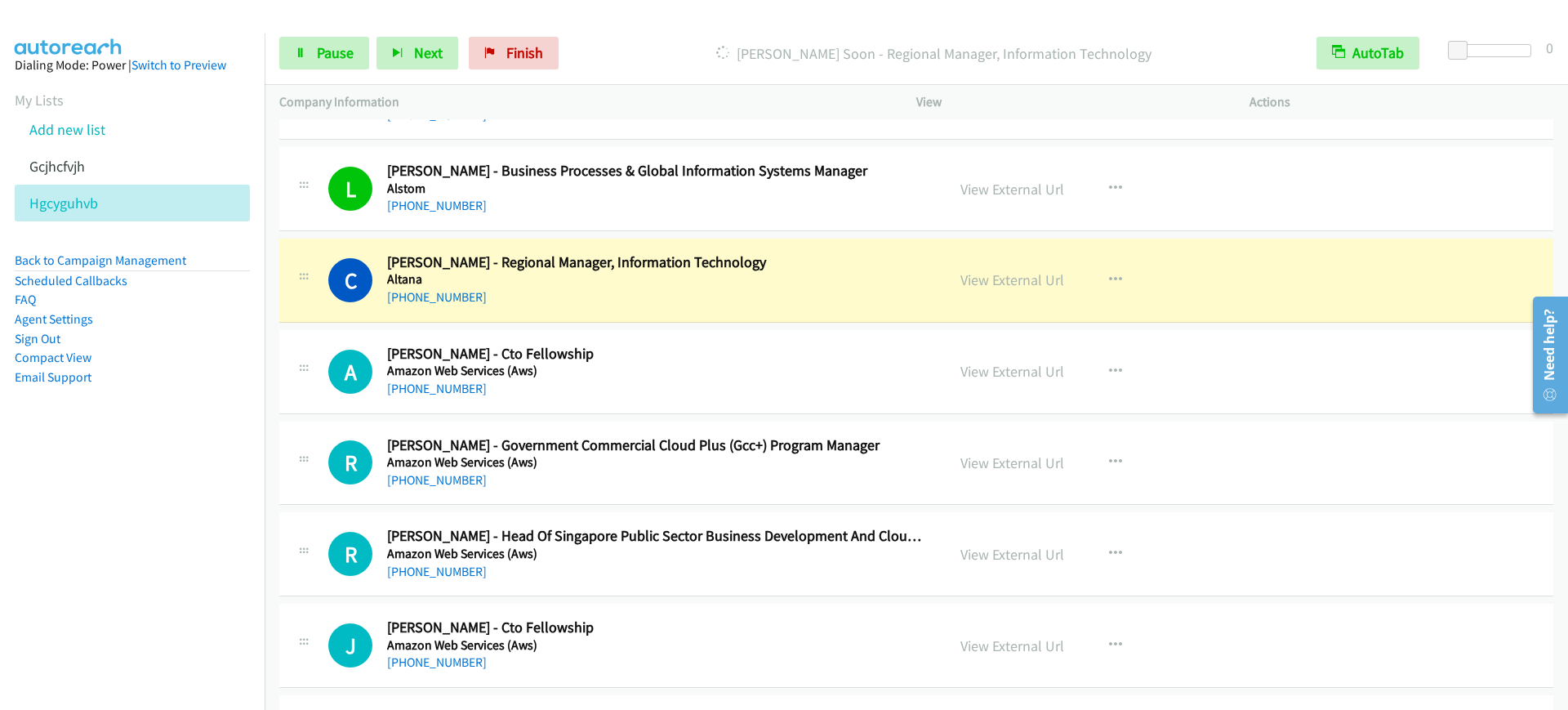
click at [606, 304] on div "[PHONE_NUMBER]" at bounding box center [656, 297] width 537 height 20
click at [294, 42] on link "Pause" at bounding box center [324, 53] width 89 height 33
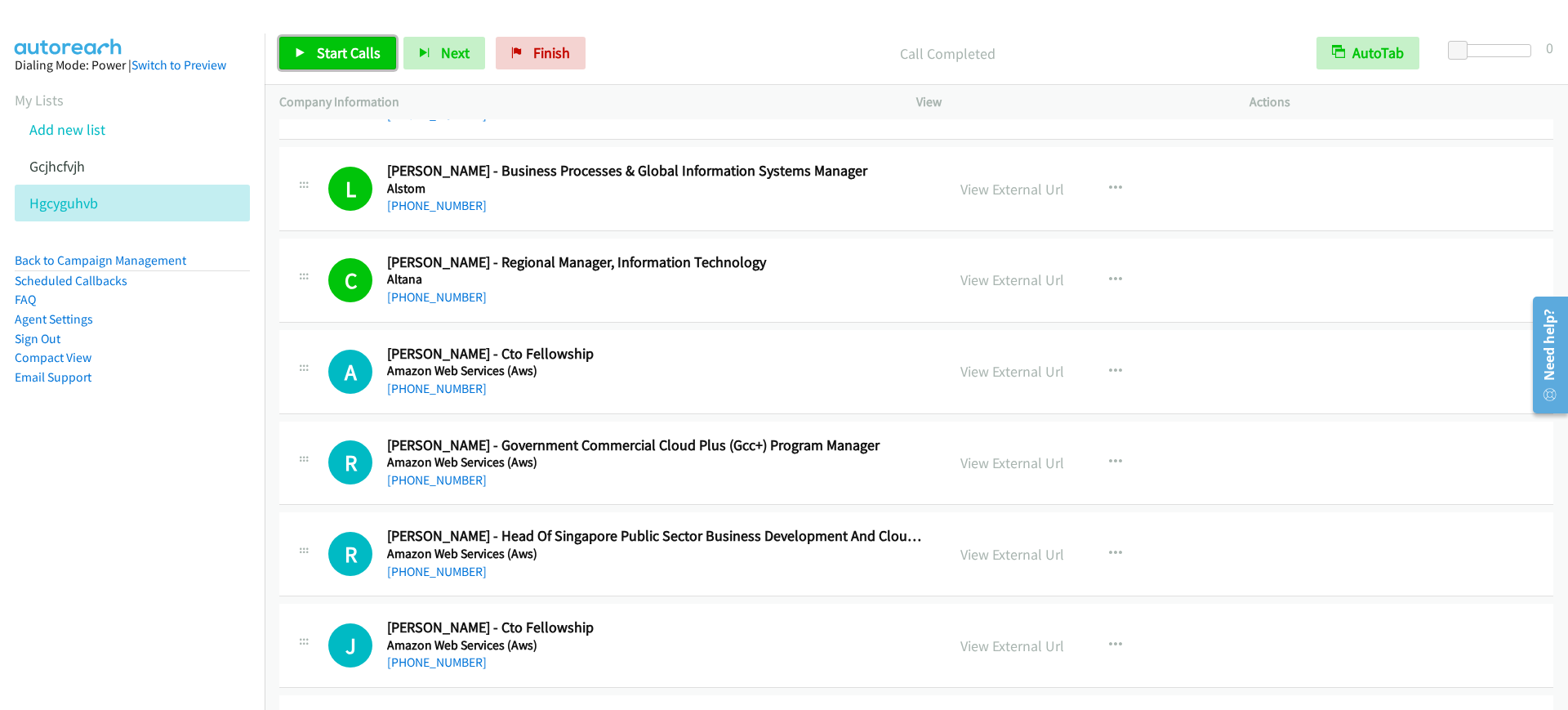
click at [345, 53] on span "Start Calls" at bounding box center [348, 52] width 64 height 19
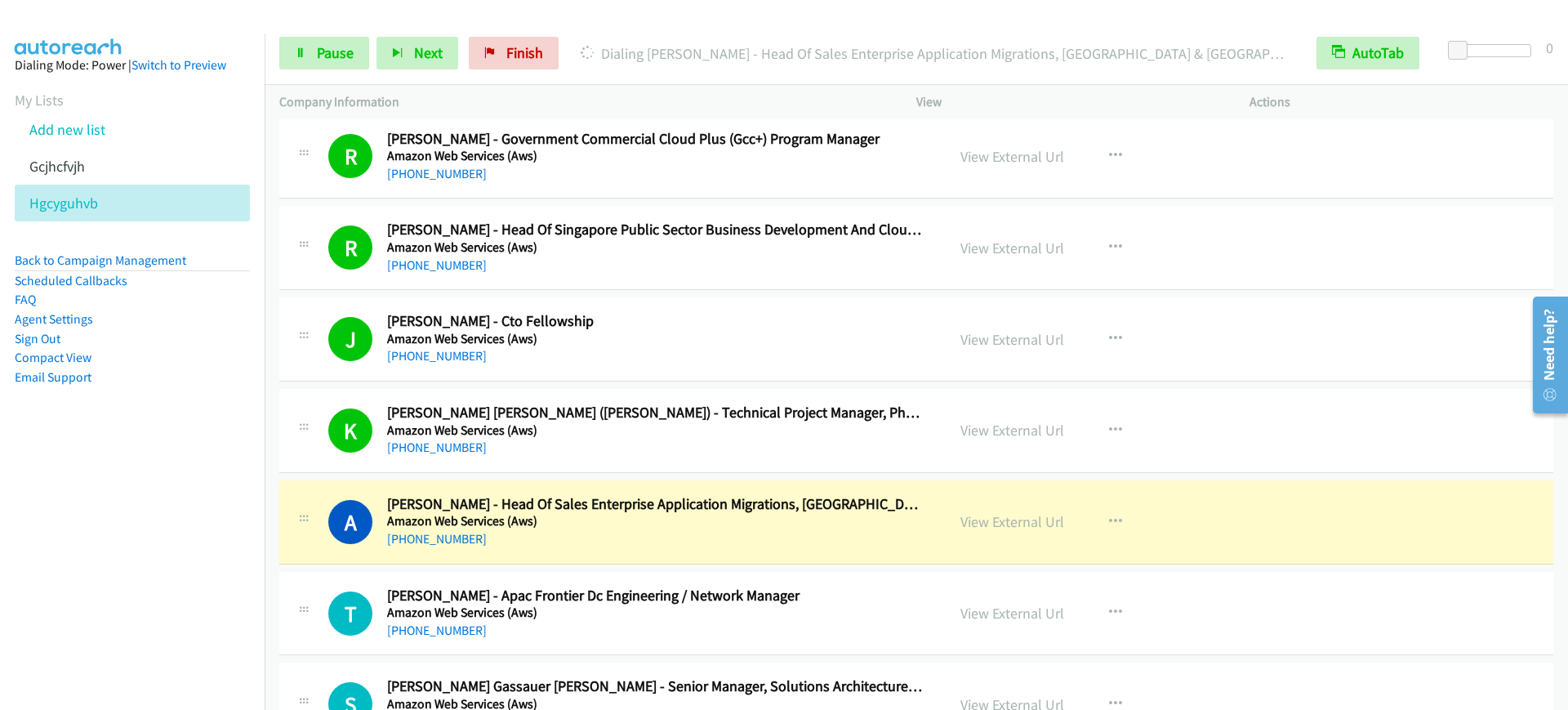
scroll to position [5210, 0]
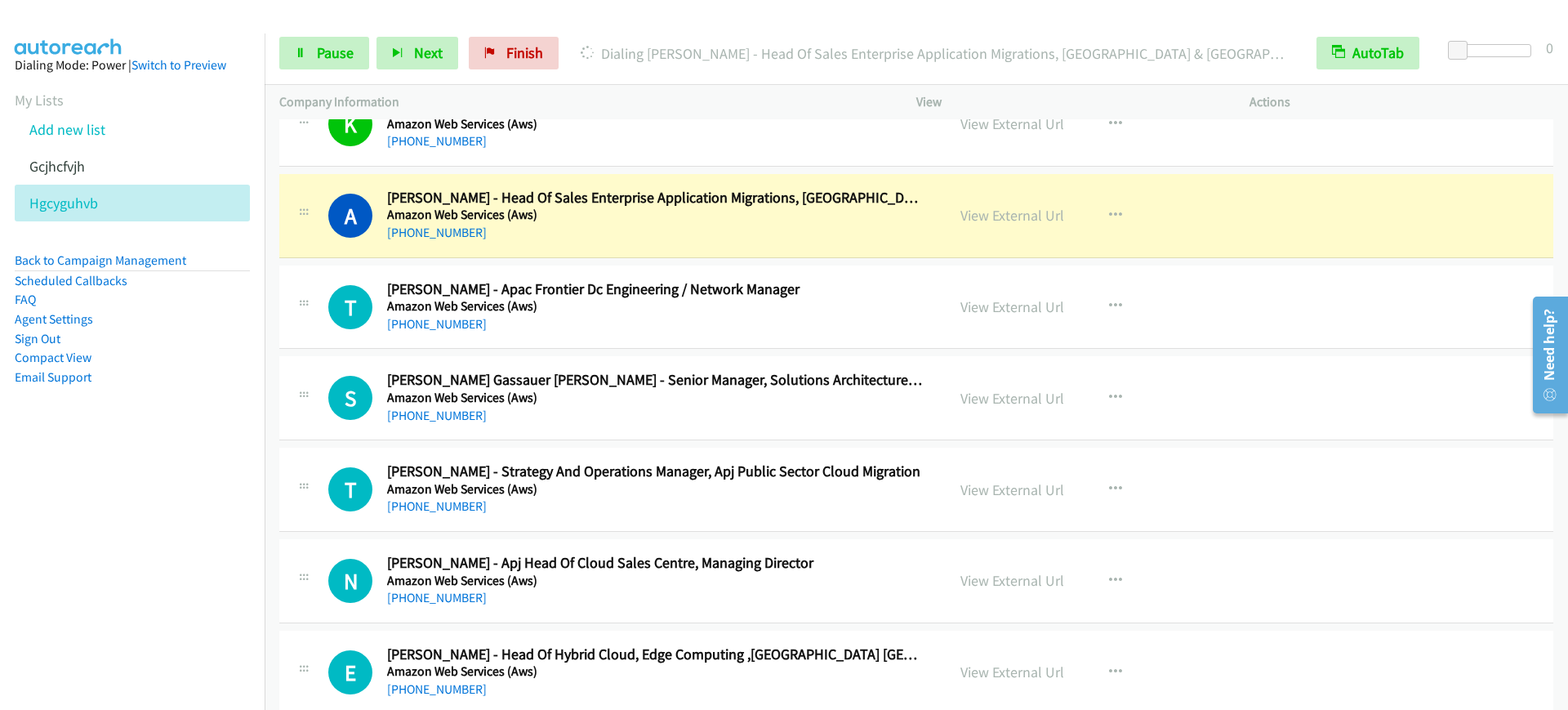
click at [682, 230] on div "[PHONE_NUMBER]" at bounding box center [656, 233] width 537 height 20
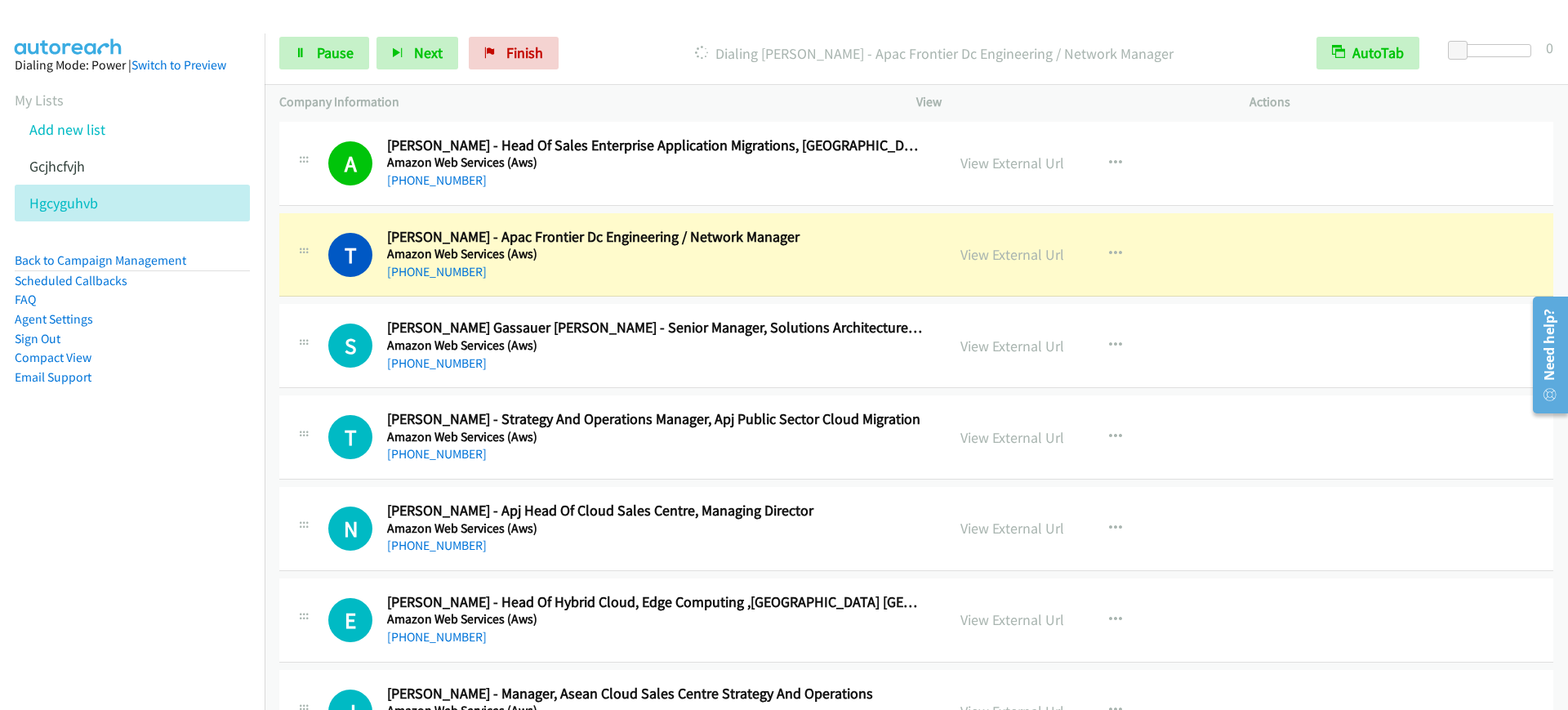
scroll to position [5312, 0]
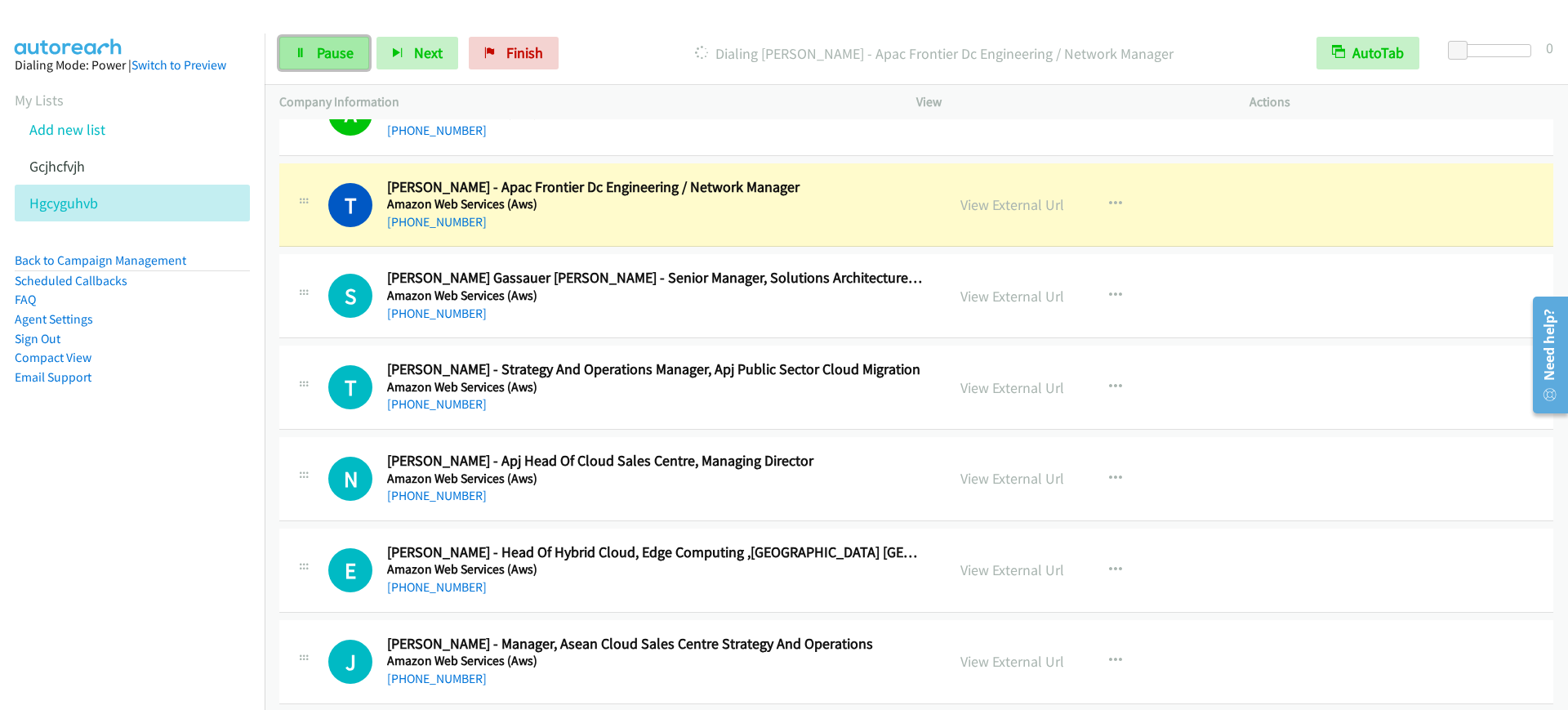
click at [313, 52] on link "Pause" at bounding box center [324, 53] width 89 height 33
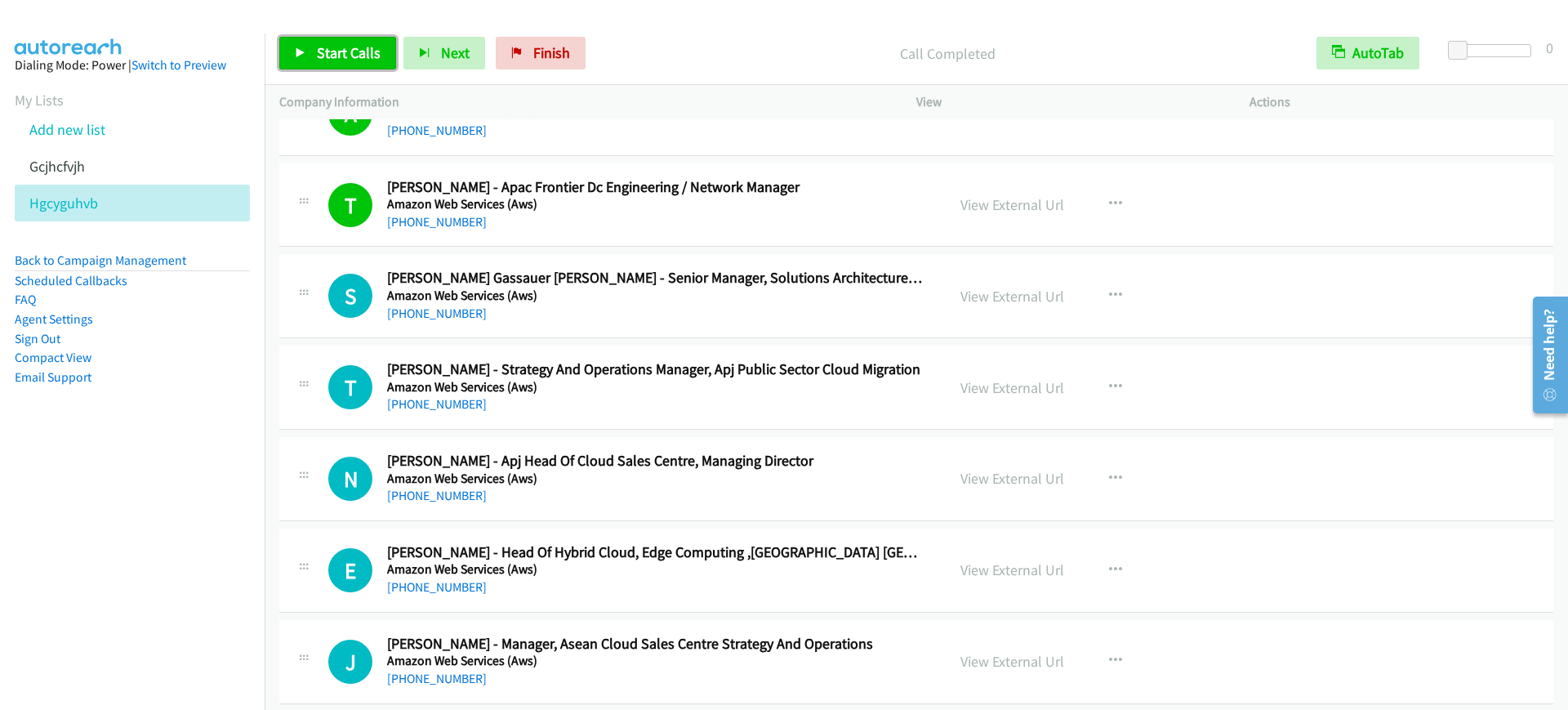
click at [331, 47] on span "Start Calls" at bounding box center [348, 52] width 64 height 19
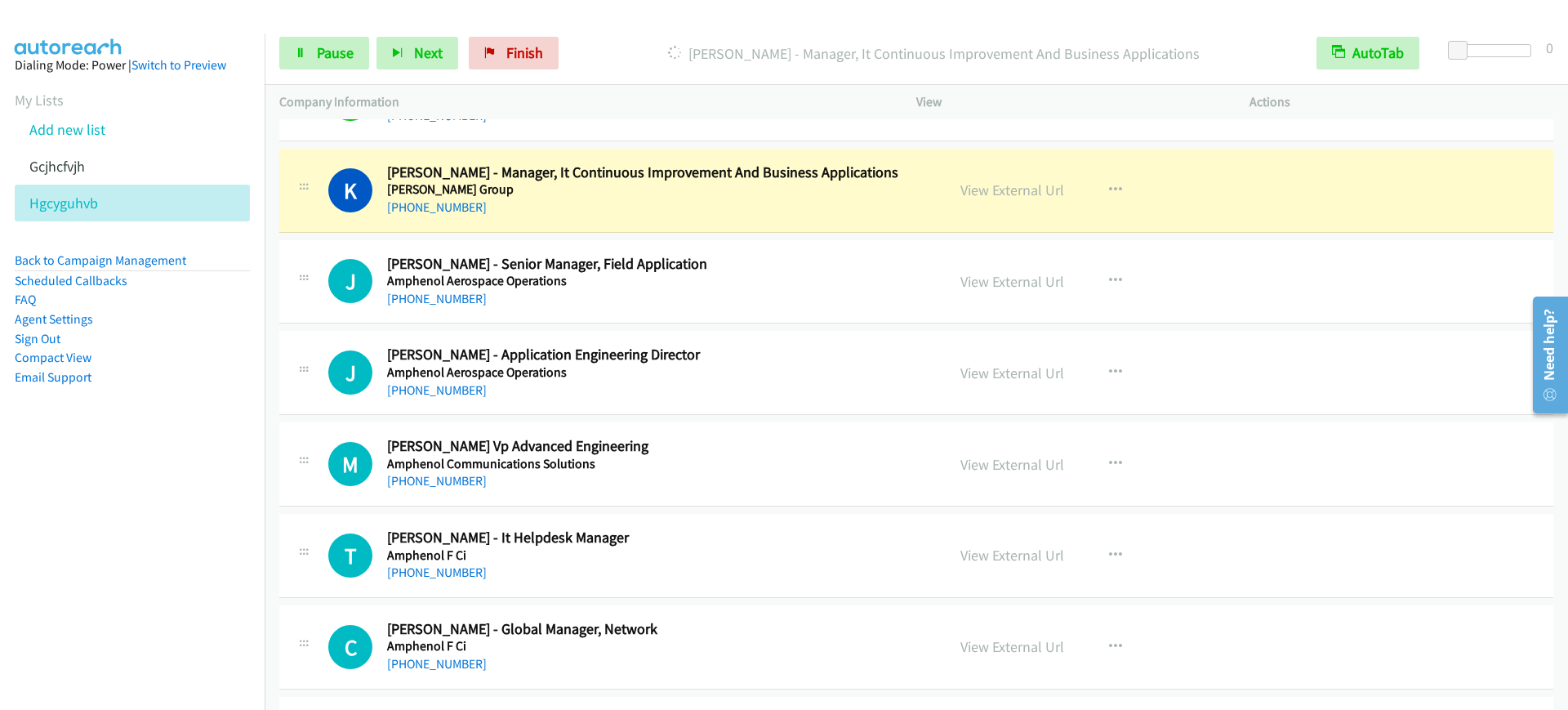
scroll to position [6231, 0]
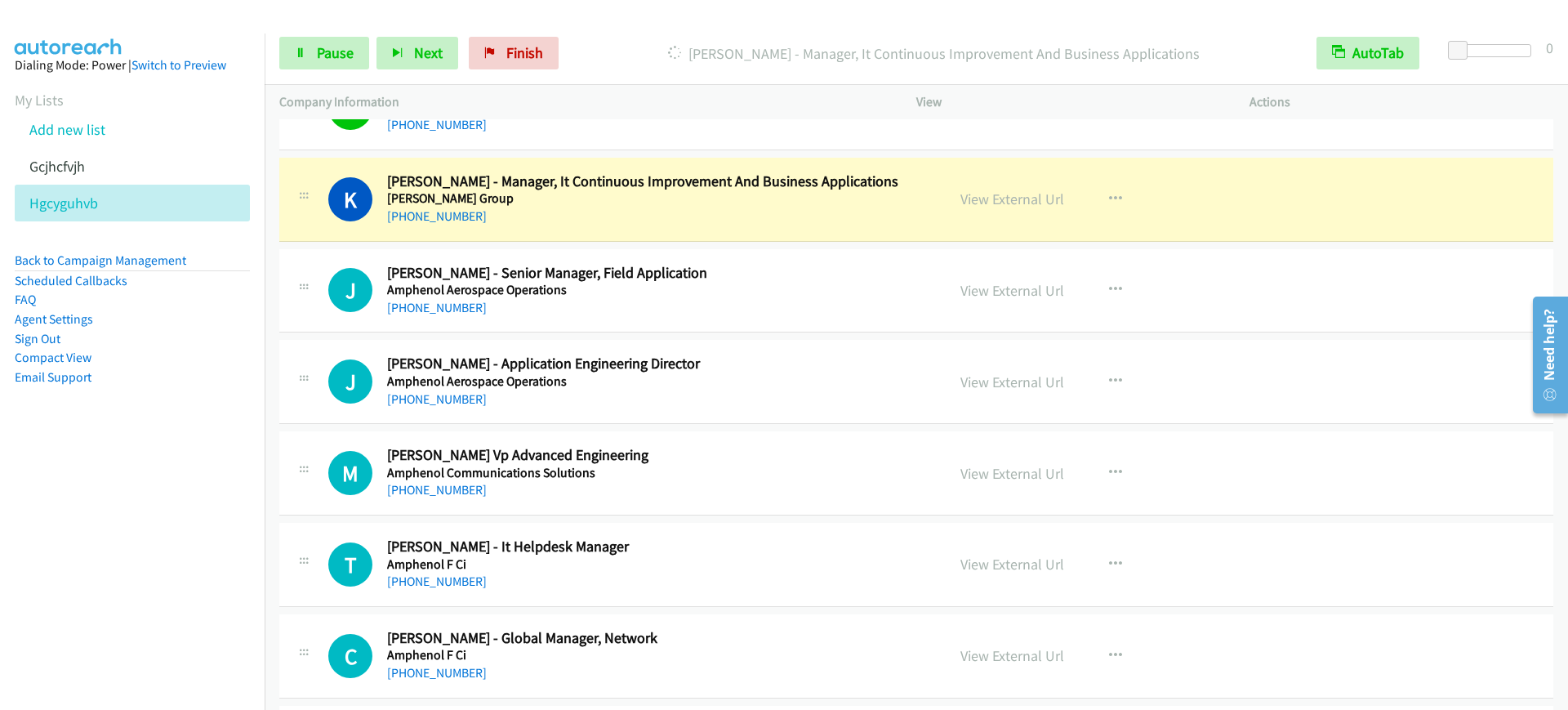
click at [639, 215] on div "[PHONE_NUMBER]" at bounding box center [656, 217] width 537 height 20
click at [311, 42] on link "Pause" at bounding box center [324, 53] width 89 height 33
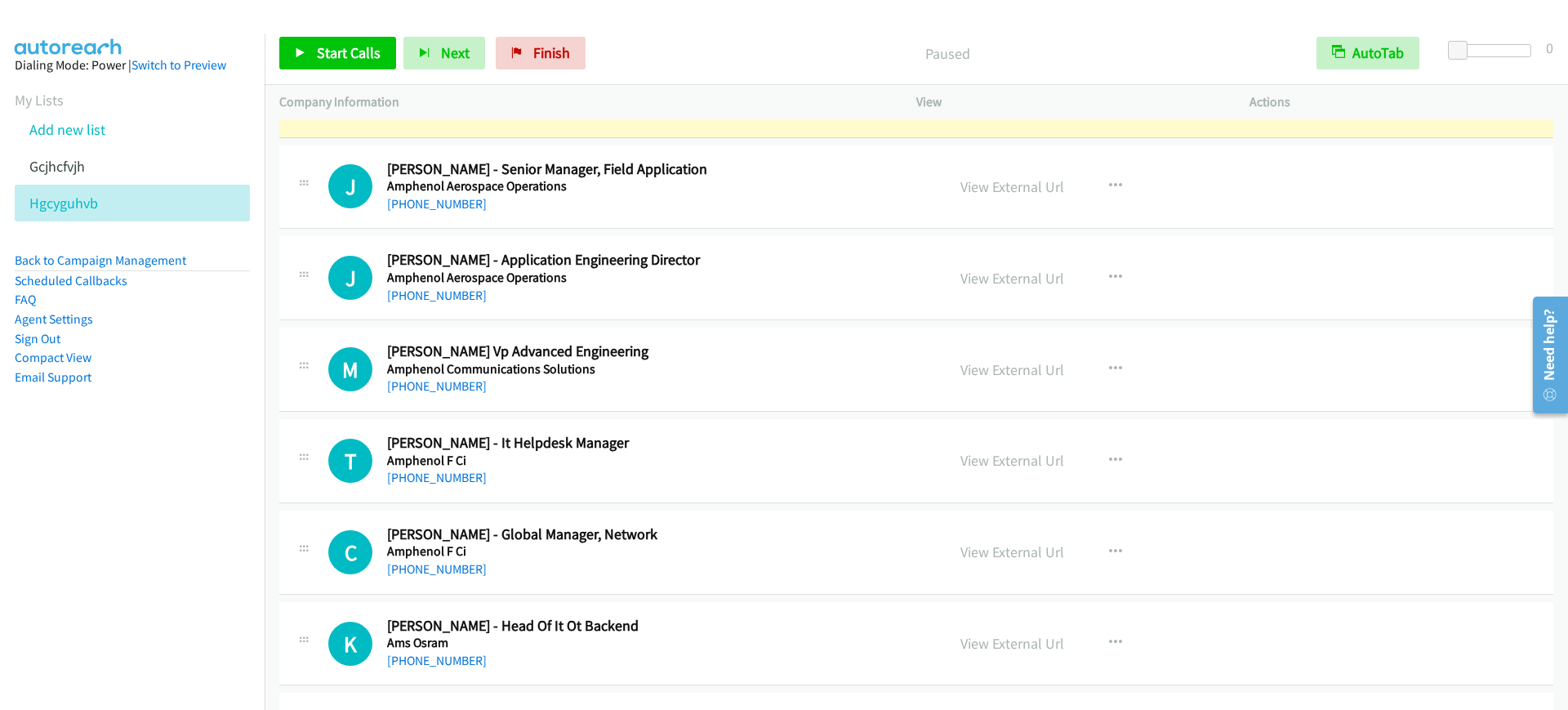
scroll to position [6436, 0]
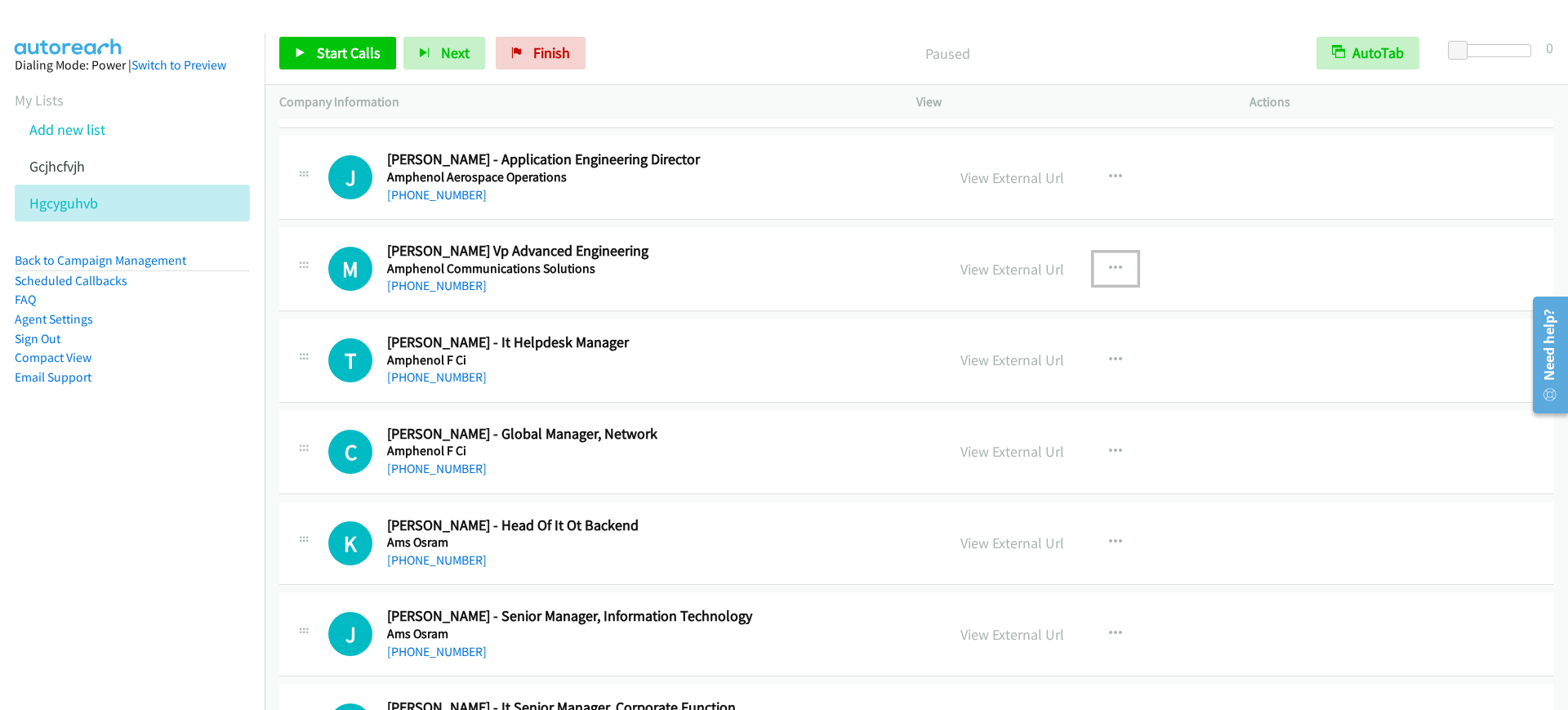
click at [1117, 282] on button "button" at bounding box center [1115, 269] width 44 height 33
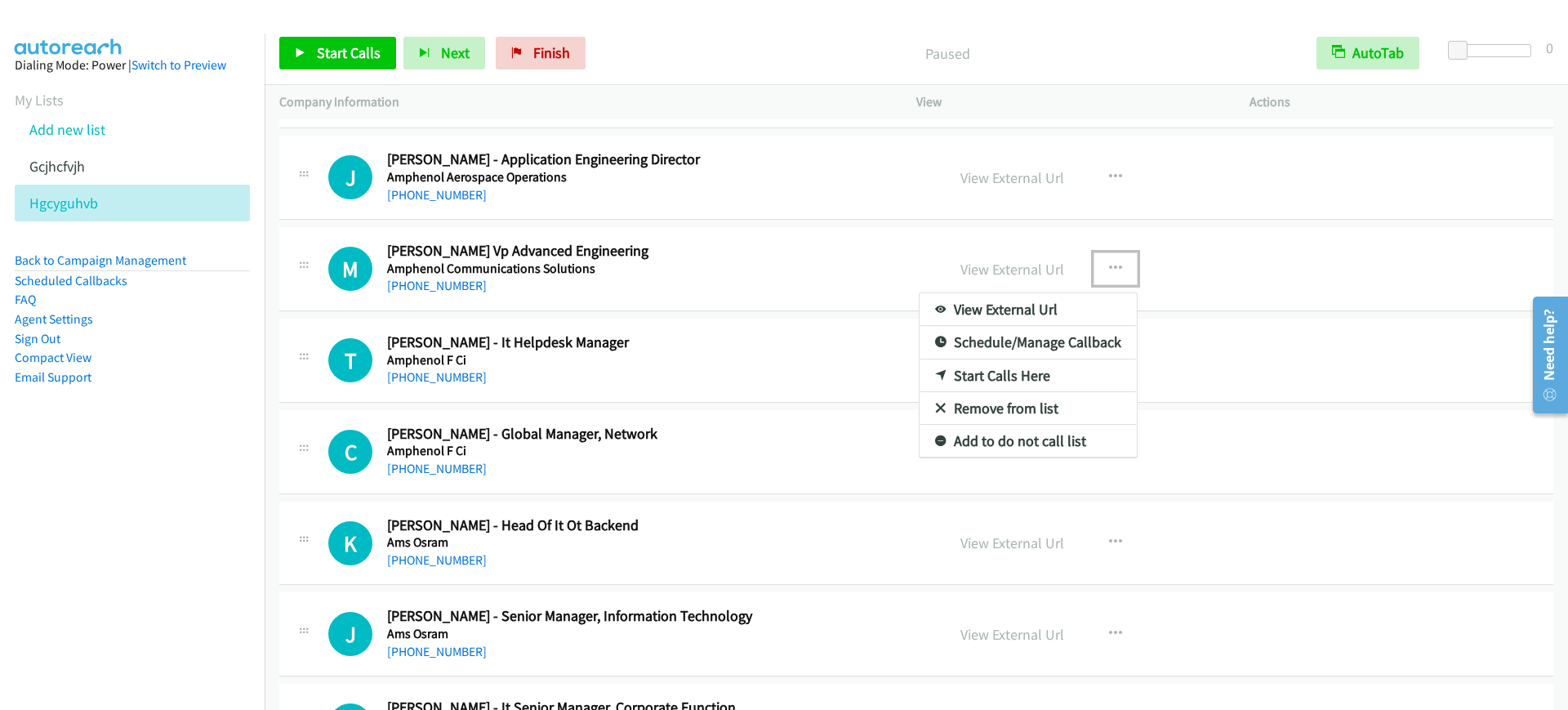
click at [1008, 388] on link "Start Calls Here" at bounding box center [1028, 376] width 217 height 33
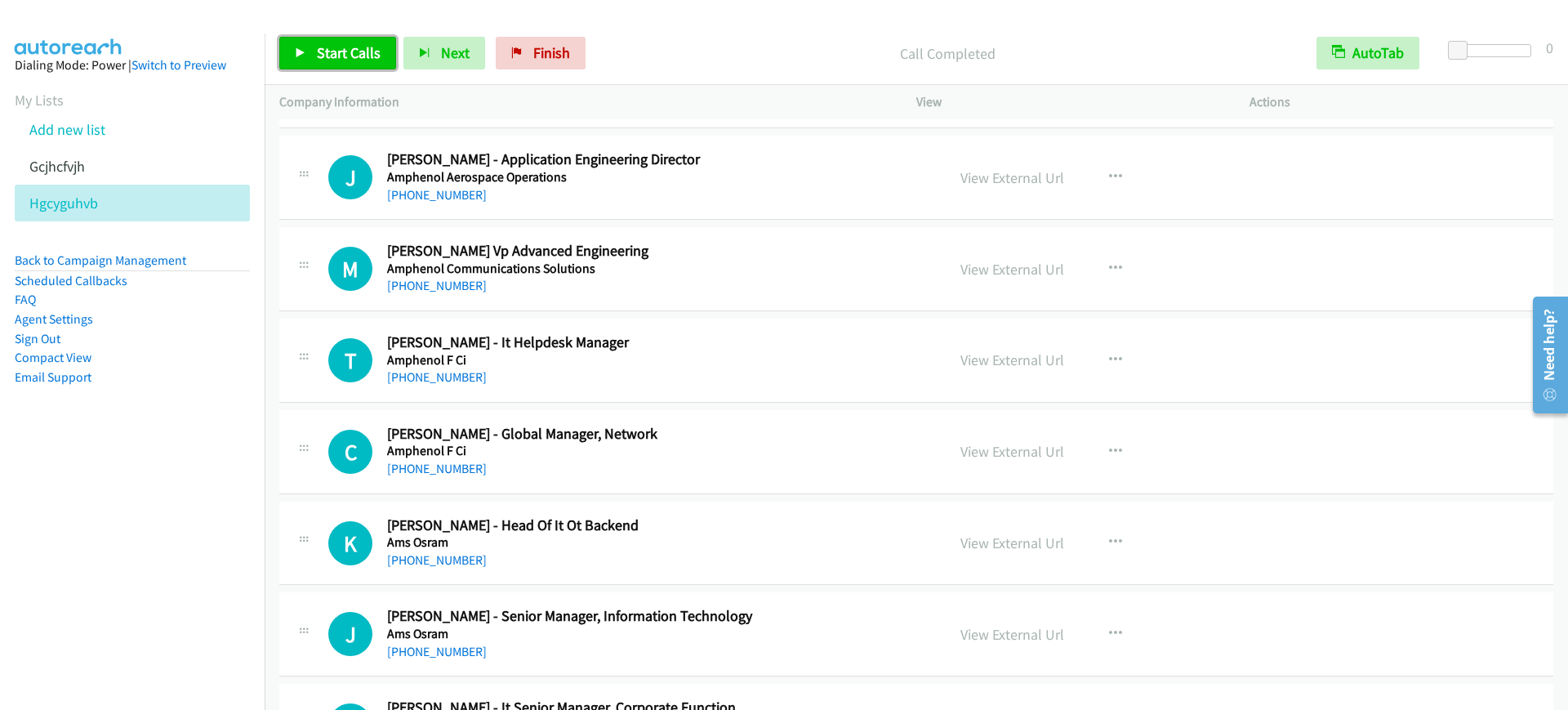
click at [303, 62] on link "Start Calls" at bounding box center [337, 53] width 117 height 33
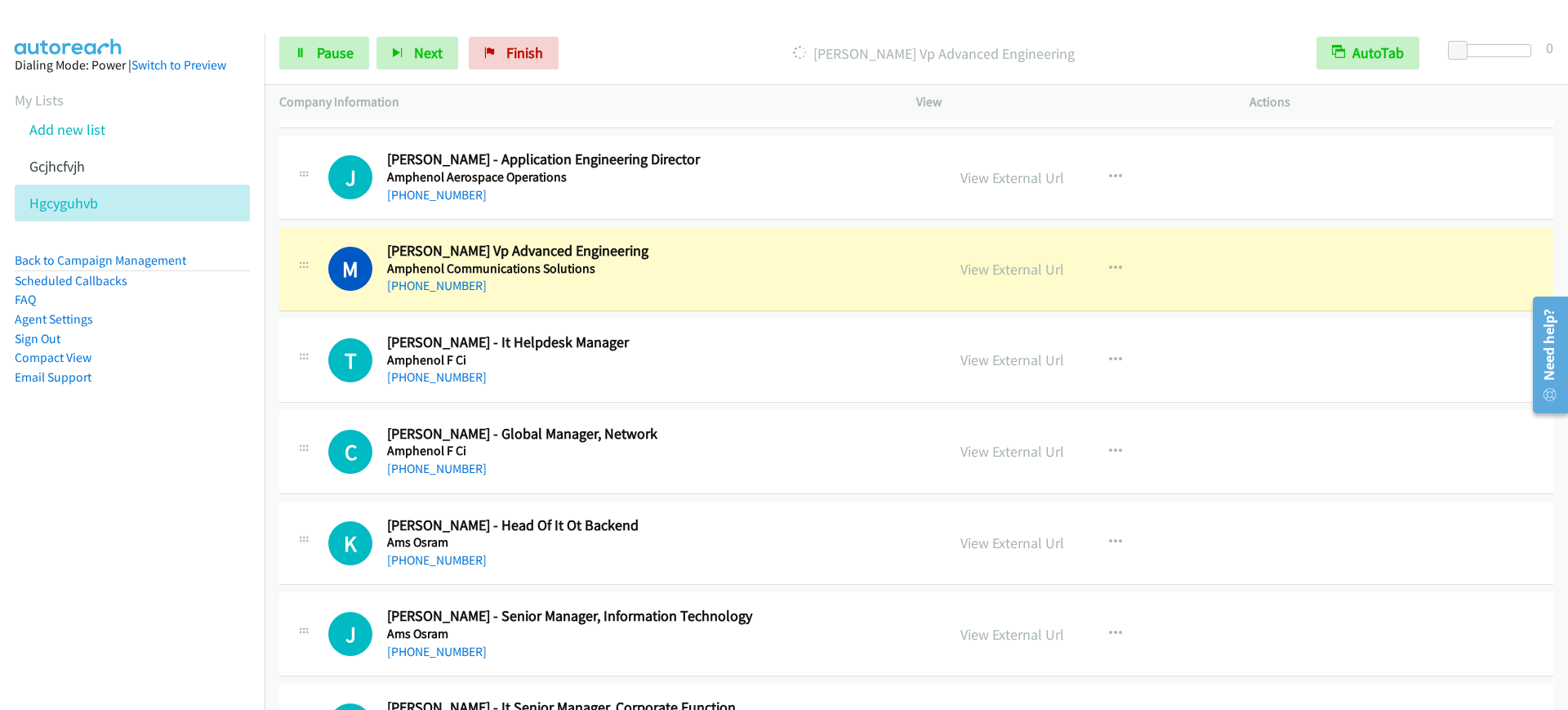
click at [712, 182] on h5 "Amphenol Aerospace Operations" at bounding box center [656, 177] width 537 height 16
drag, startPoint x: 1001, startPoint y: 181, endPoint x: 925, endPoint y: 354, distance: 189.0
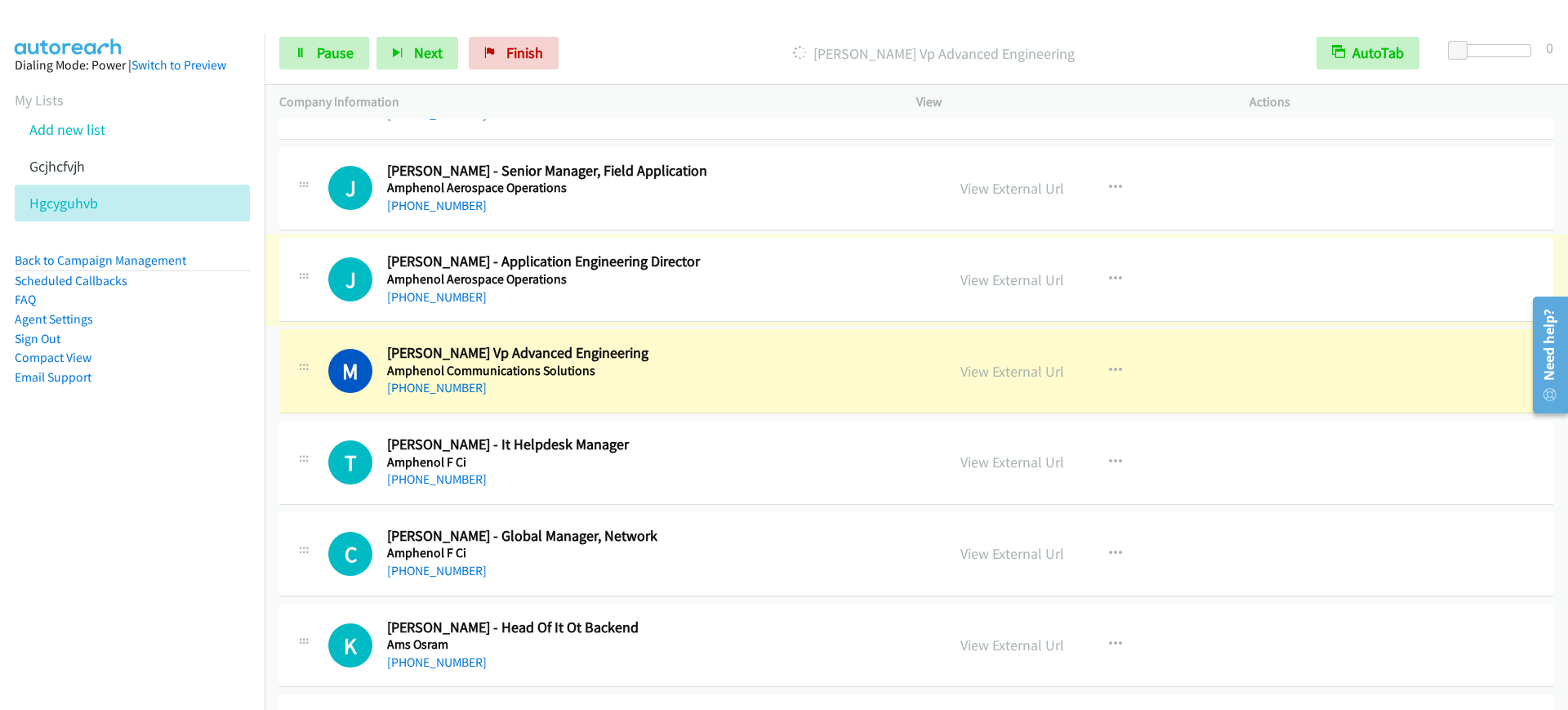
scroll to position [6231, 0]
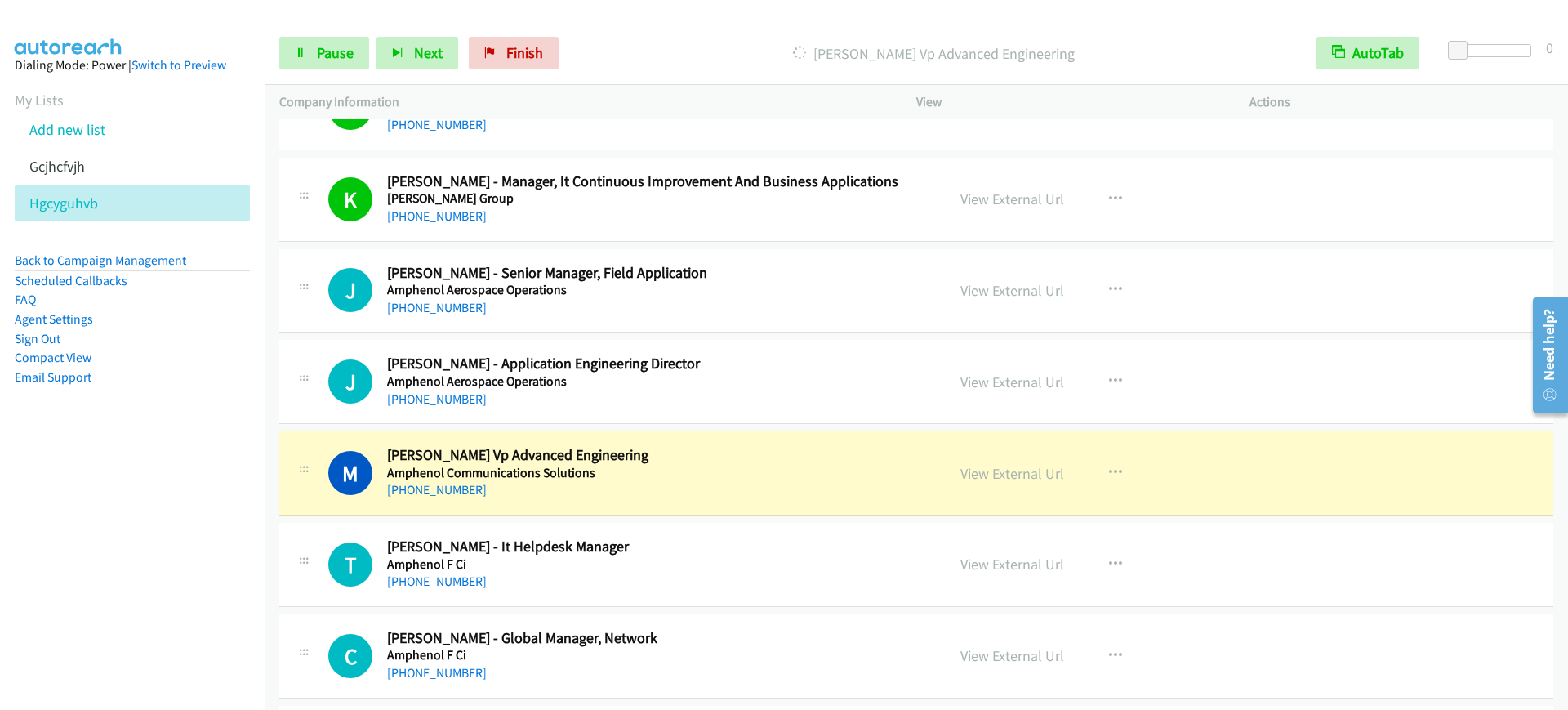
drag, startPoint x: 765, startPoint y: 485, endPoint x: 764, endPoint y: 396, distance: 89.0
click at [318, 47] on span "Pause" at bounding box center [335, 52] width 37 height 19
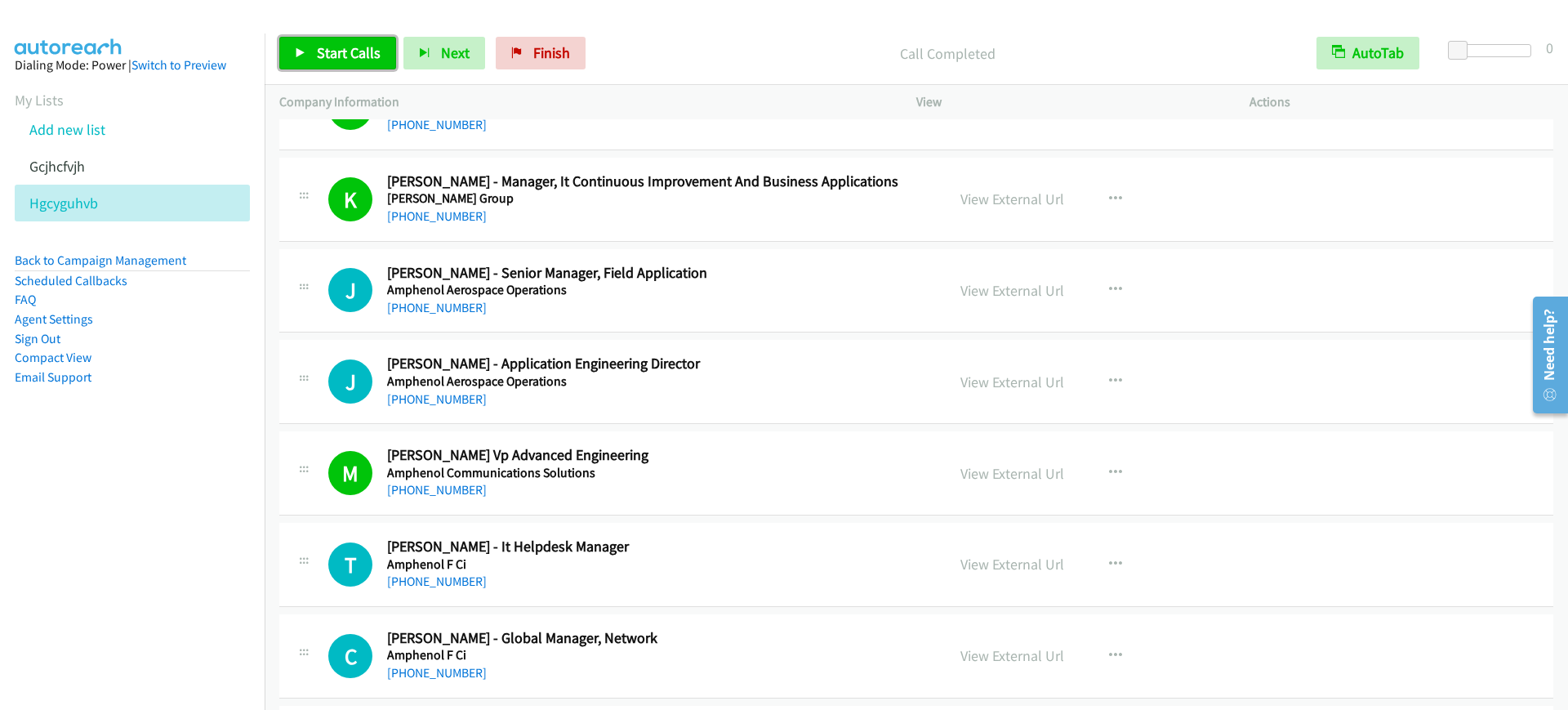
click at [377, 56] on span "Start Calls" at bounding box center [348, 52] width 64 height 19
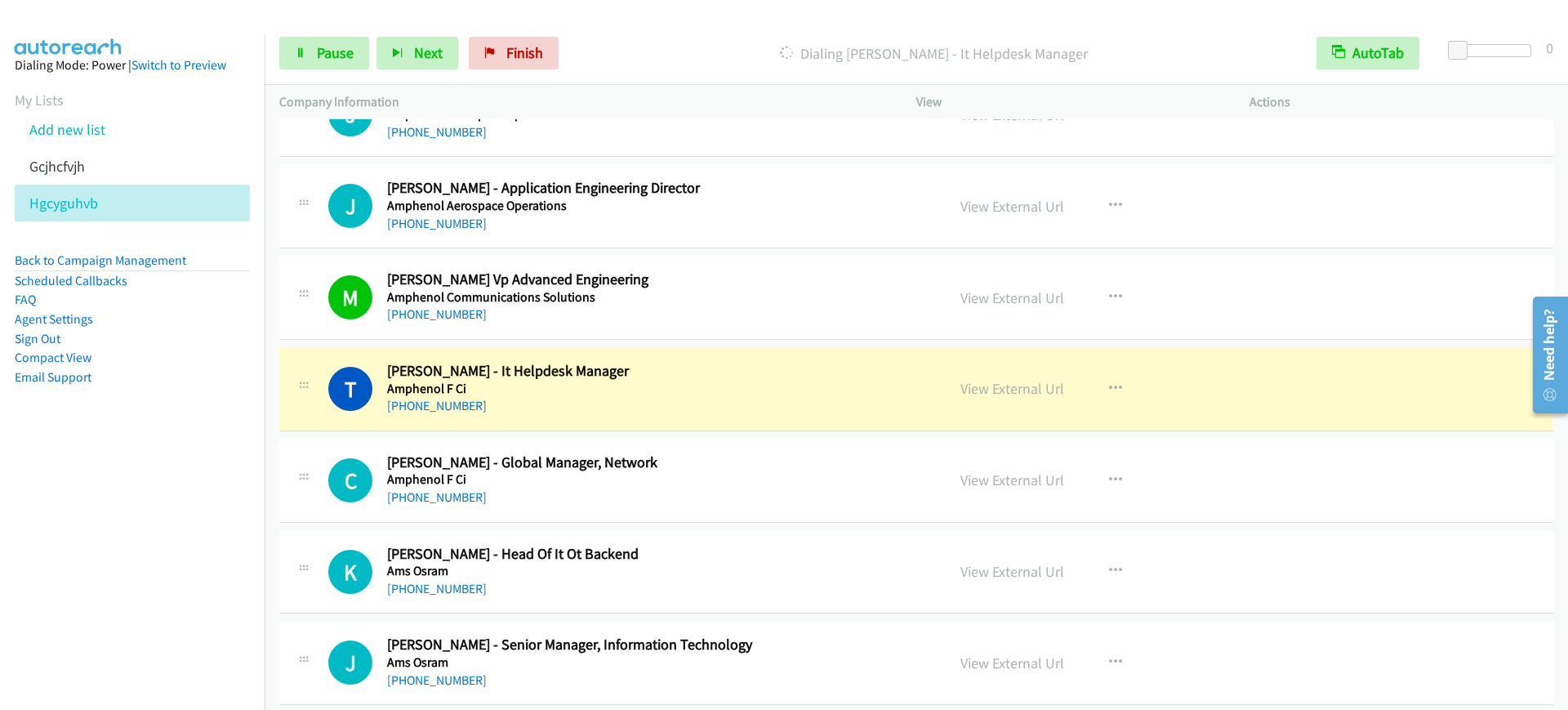
scroll to position [6436, 0]
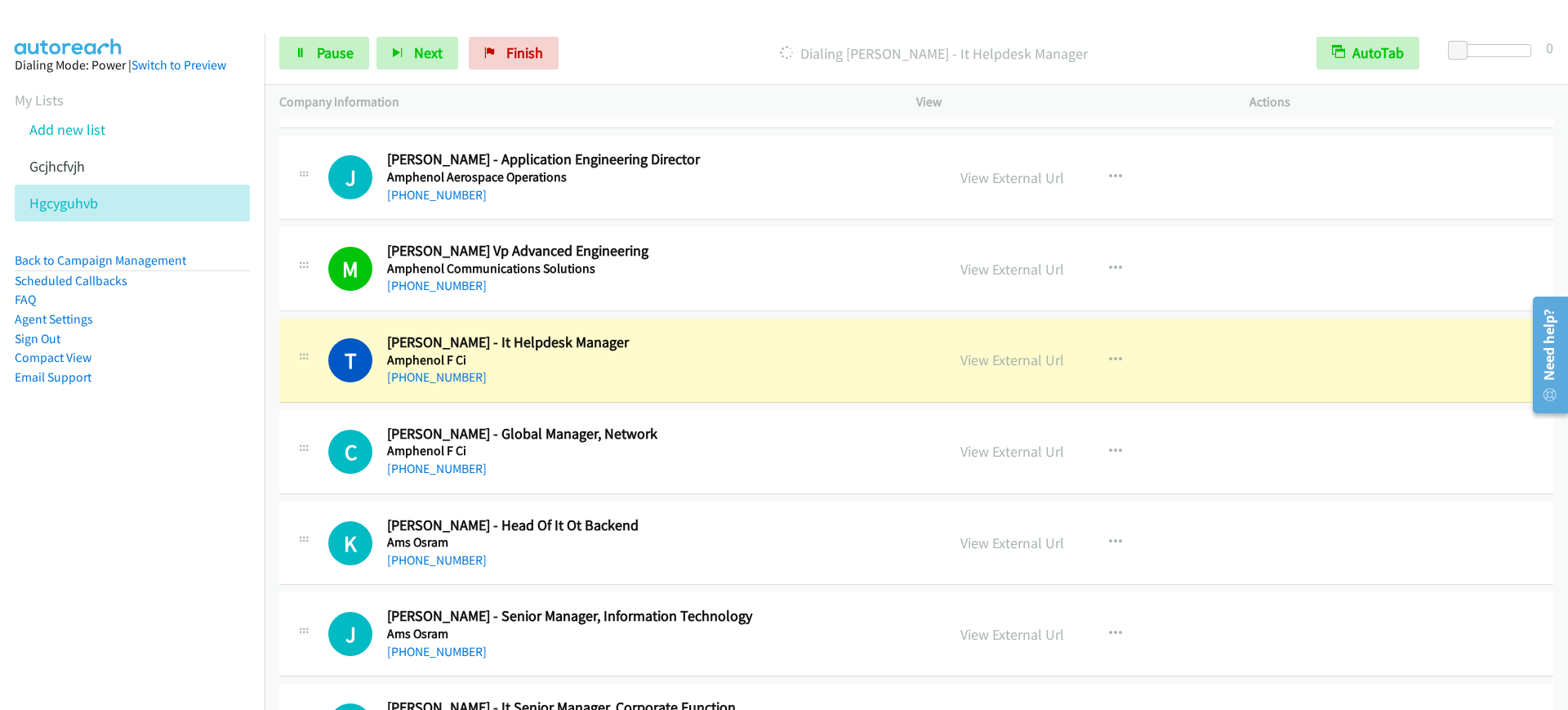
click at [674, 372] on div "[PHONE_NUMBER]" at bounding box center [656, 378] width 537 height 20
click at [344, 50] on span "Pause" at bounding box center [335, 52] width 37 height 19
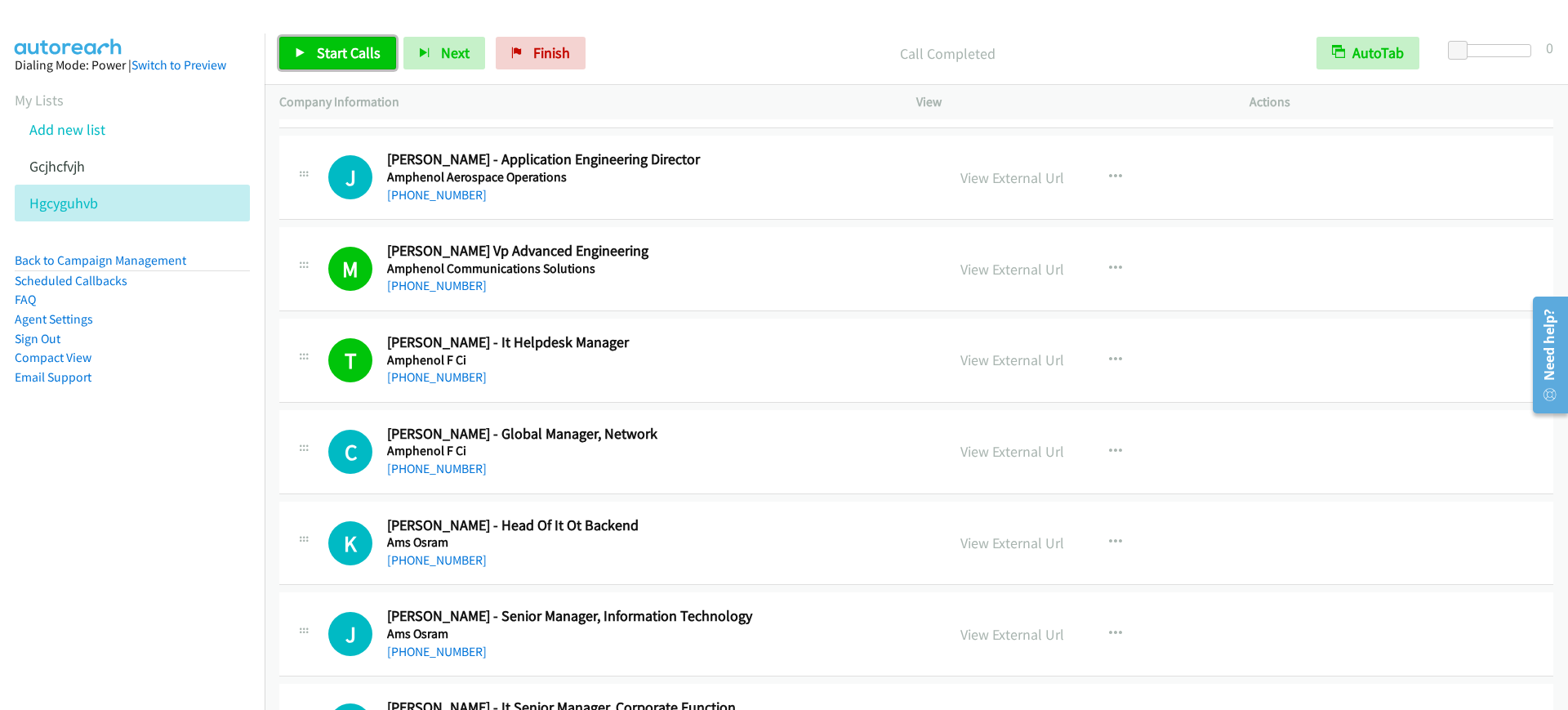
click at [371, 43] on span "Start Calls" at bounding box center [348, 52] width 64 height 19
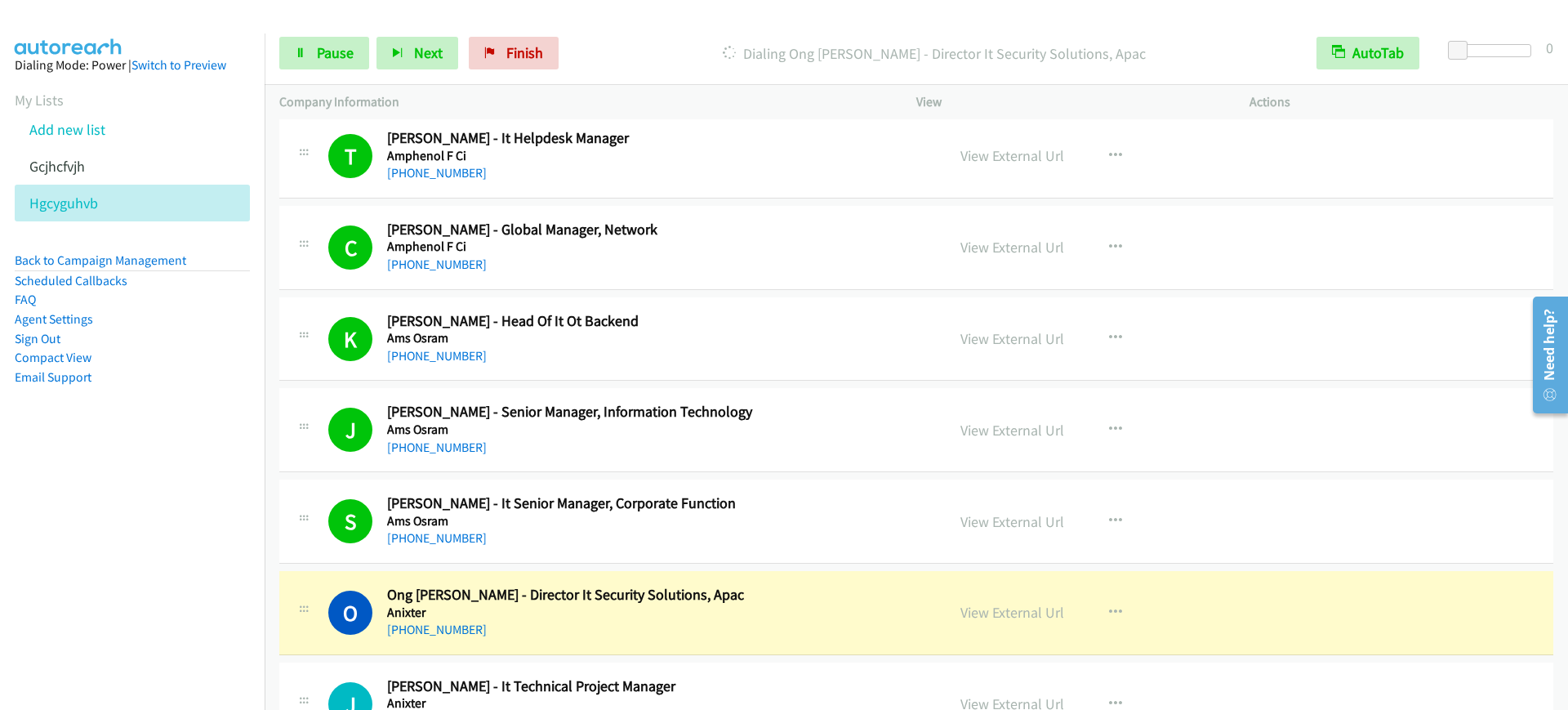
scroll to position [6946, 0]
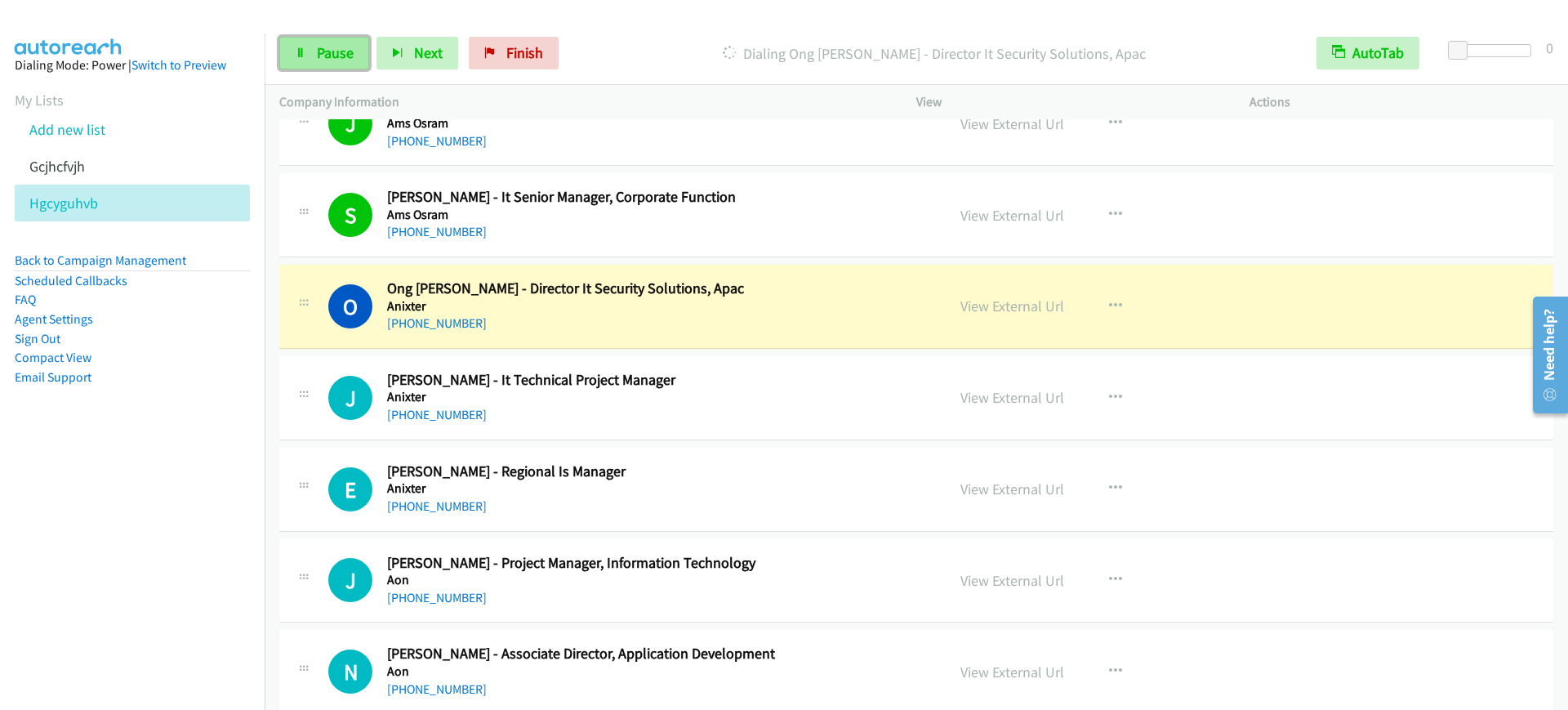
click at [338, 51] on span "Pause" at bounding box center [335, 52] width 37 height 19
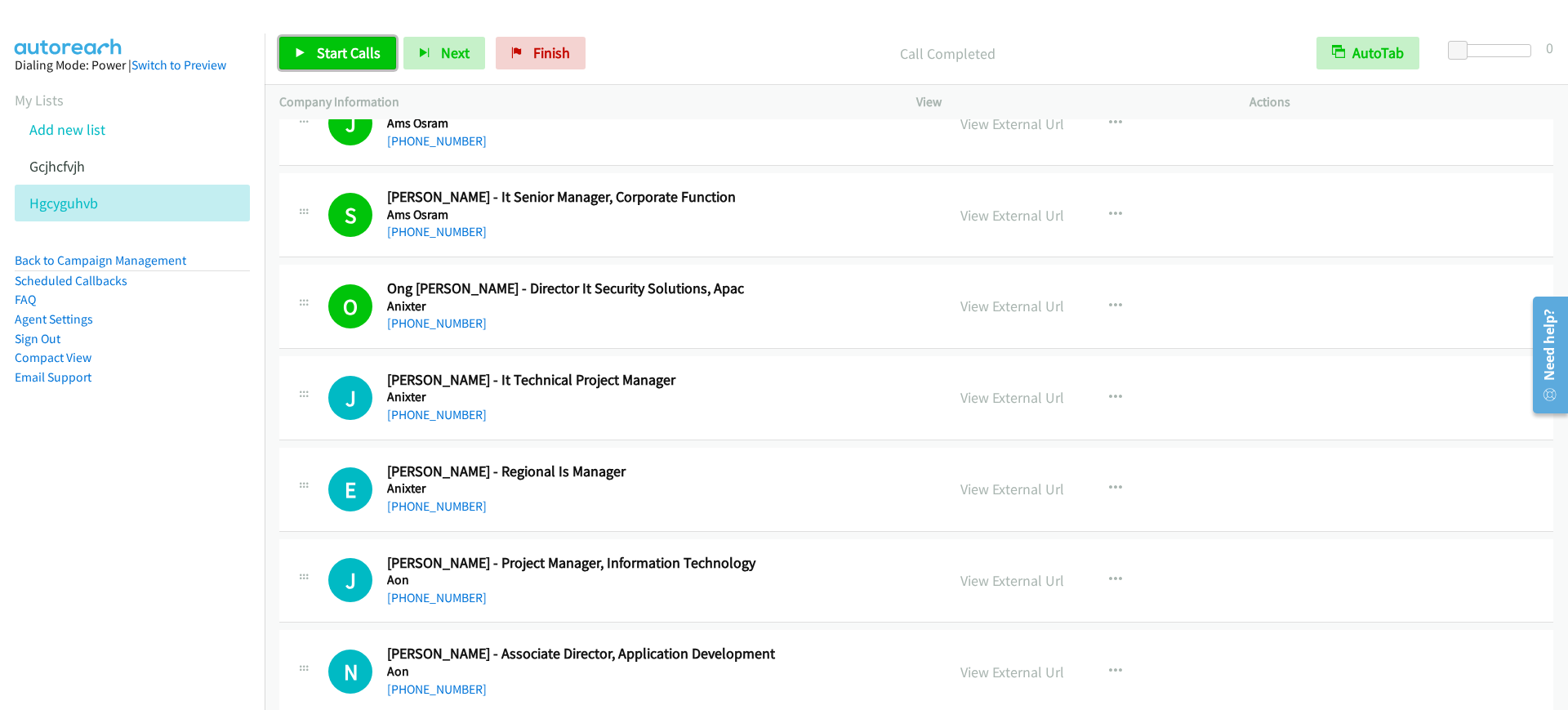
click at [343, 49] on span "Start Calls" at bounding box center [348, 52] width 64 height 19
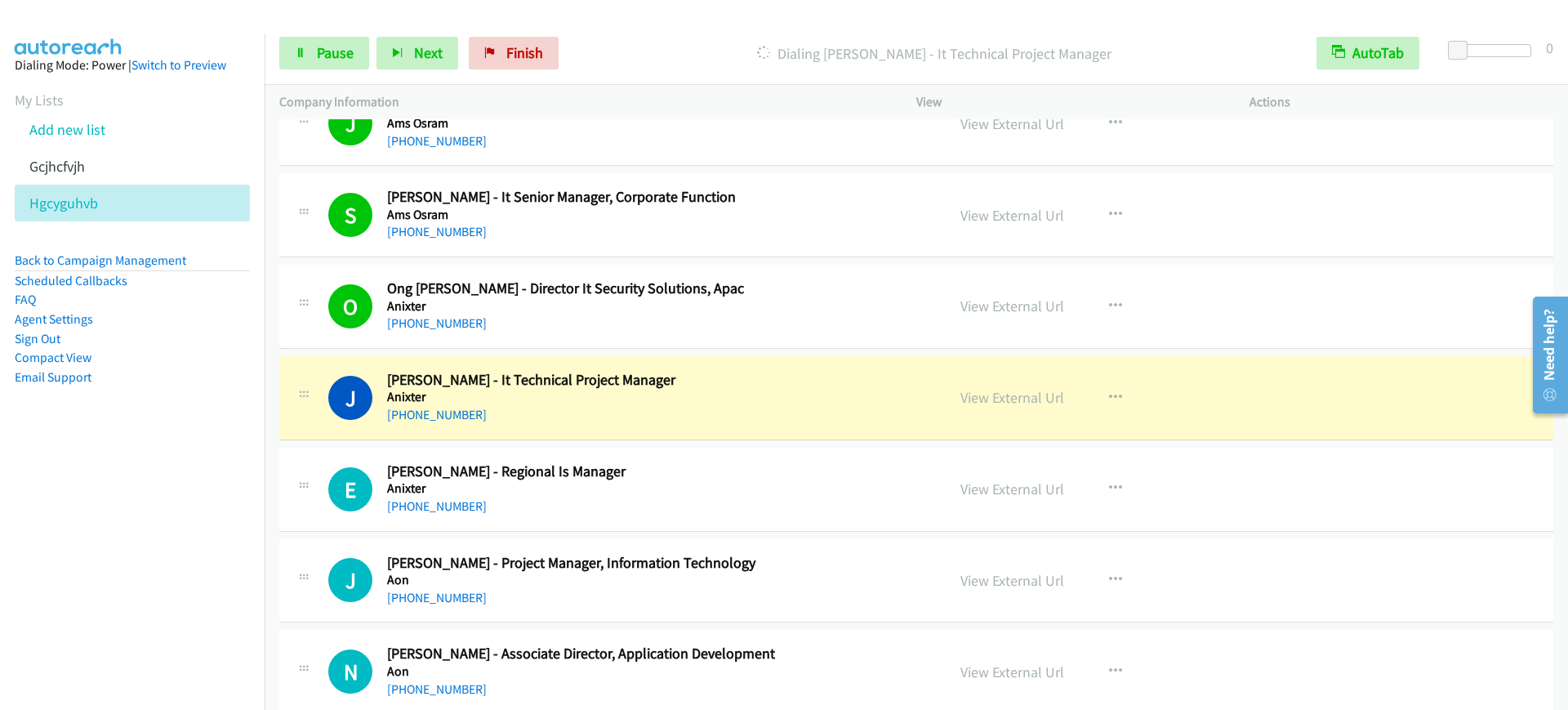
scroll to position [7150, 0]
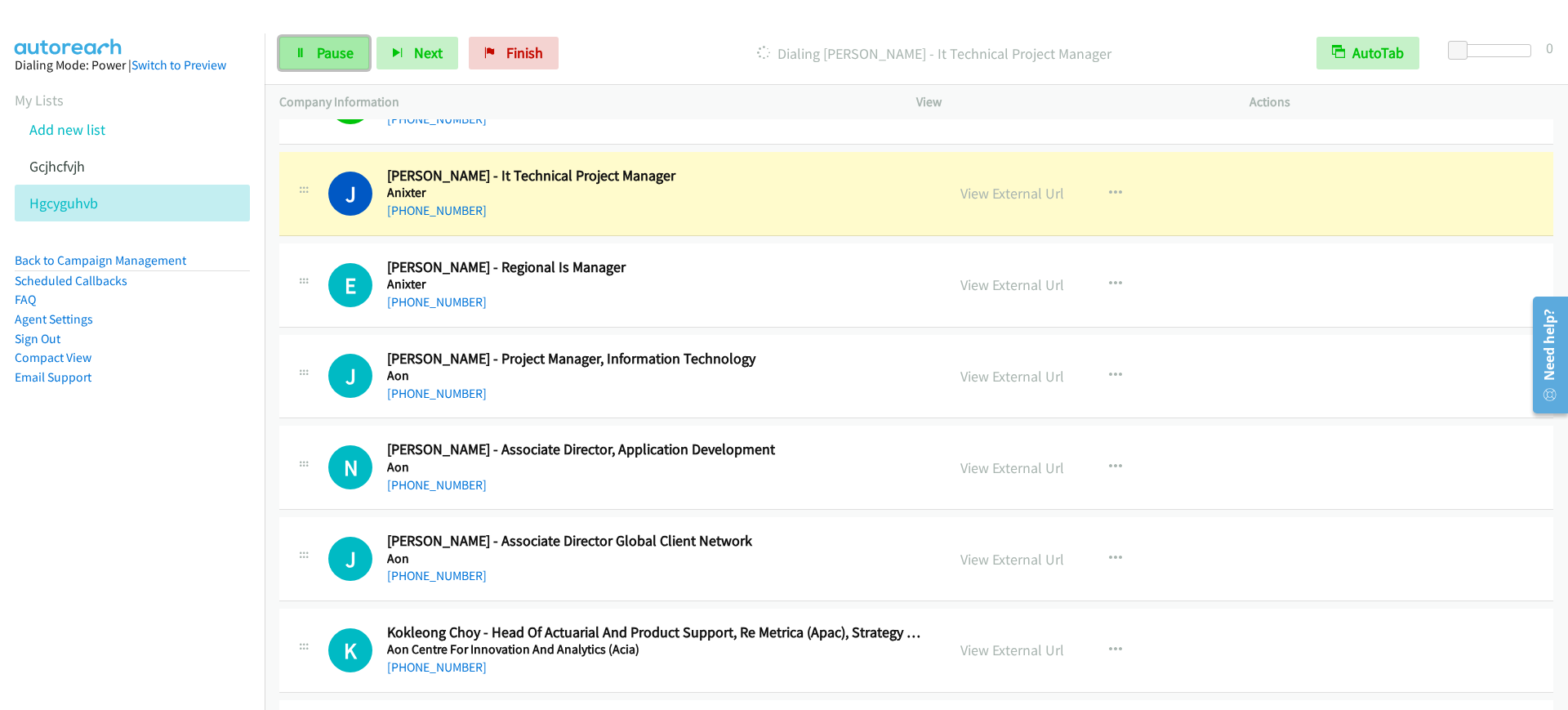
click at [298, 66] on link "Pause" at bounding box center [324, 53] width 89 height 33
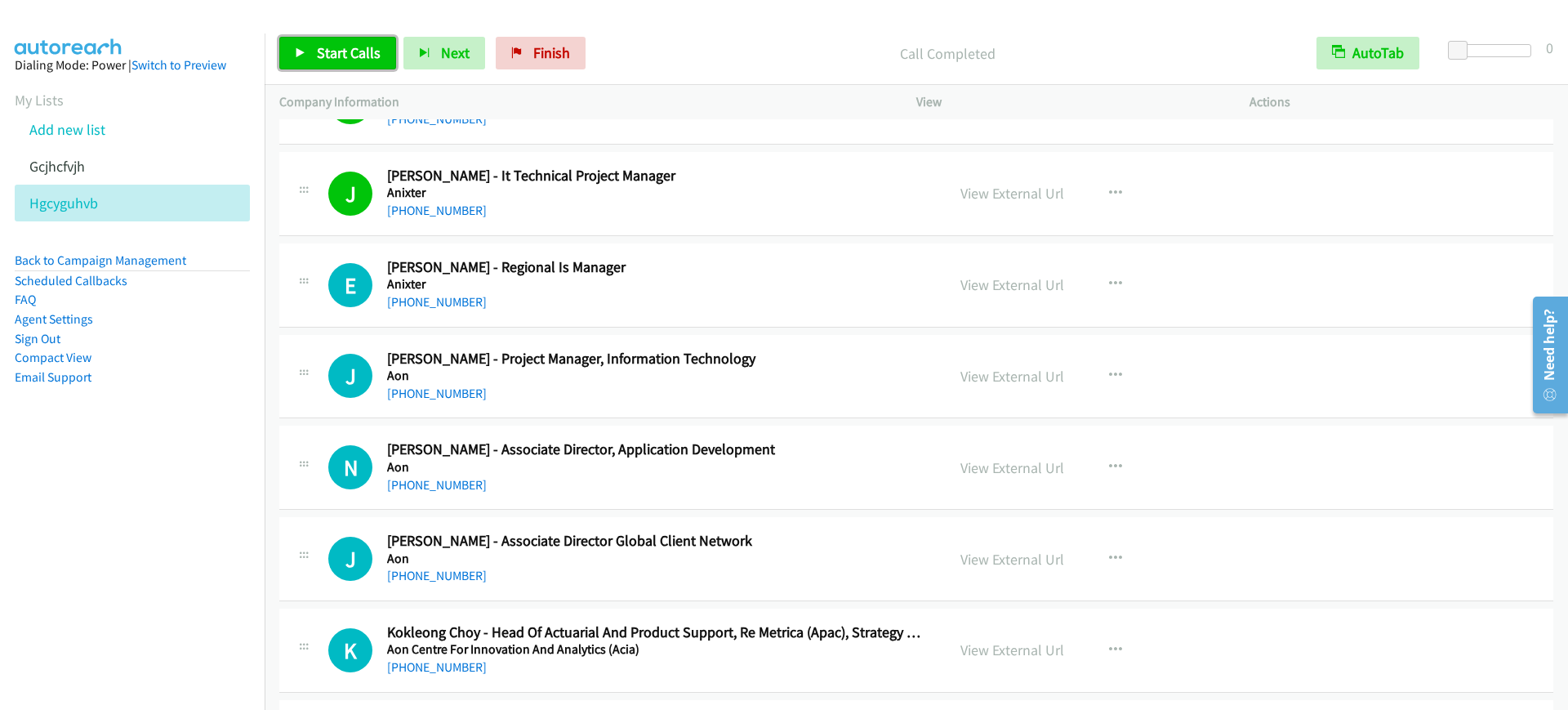
click at [365, 57] on span "Start Calls" at bounding box center [348, 52] width 64 height 19
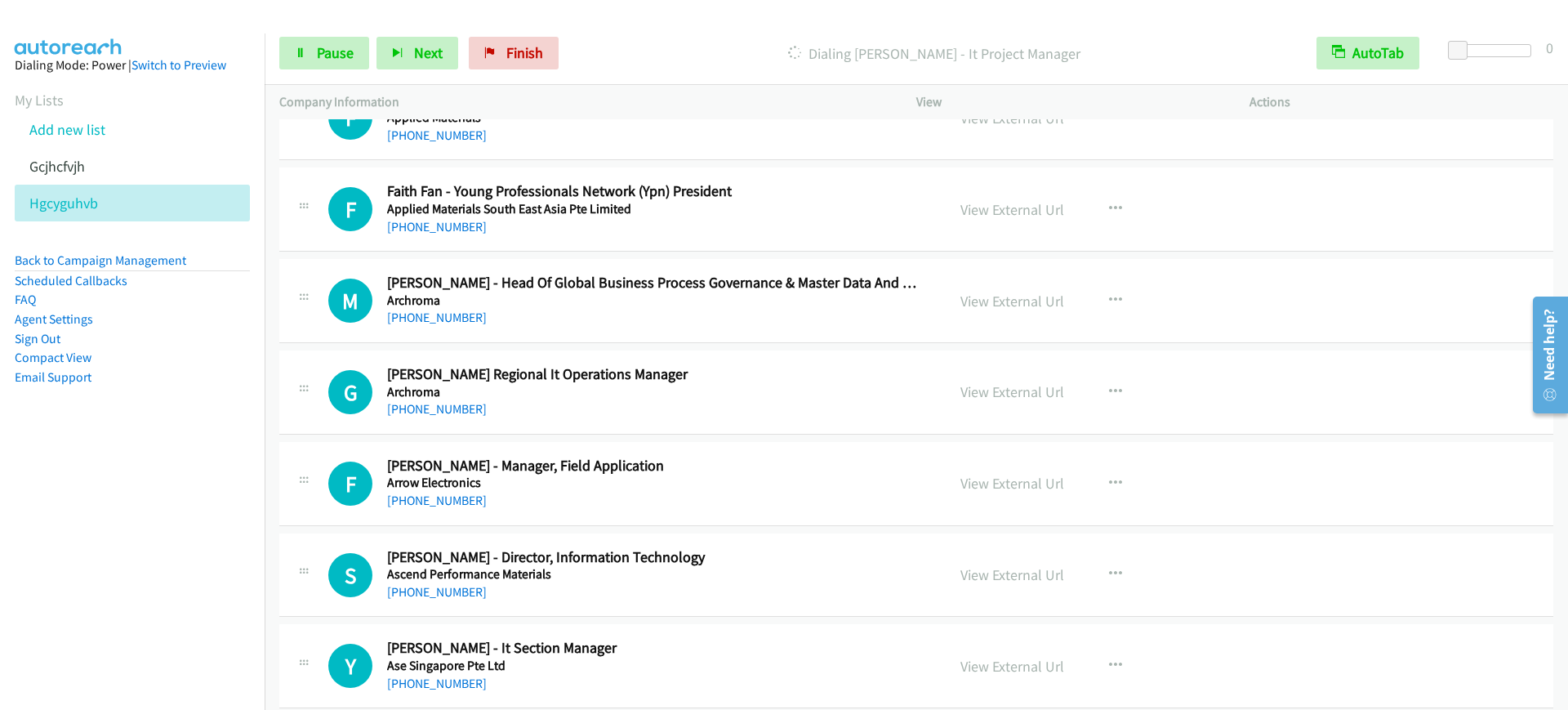
scroll to position [7661, 0]
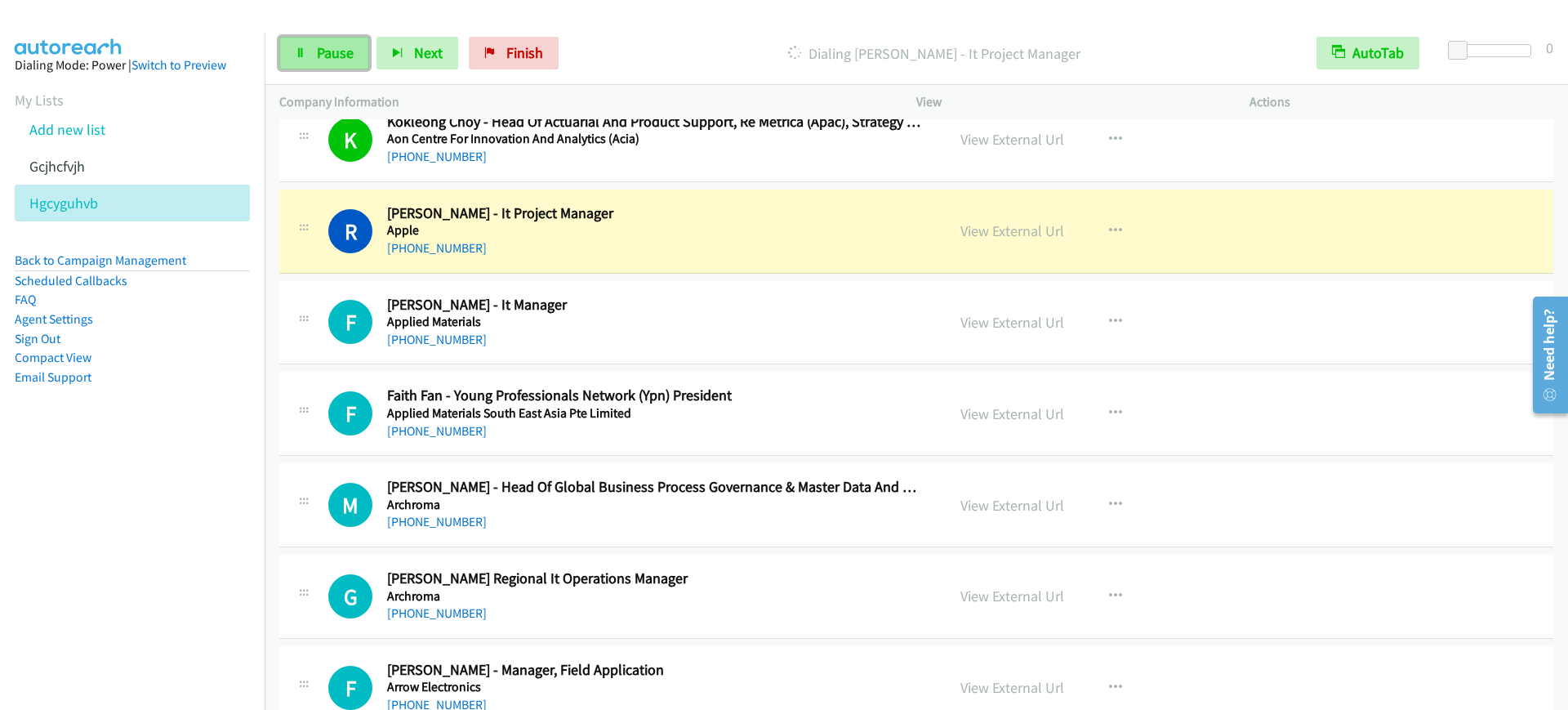
click at [315, 49] on link "Pause" at bounding box center [324, 53] width 89 height 33
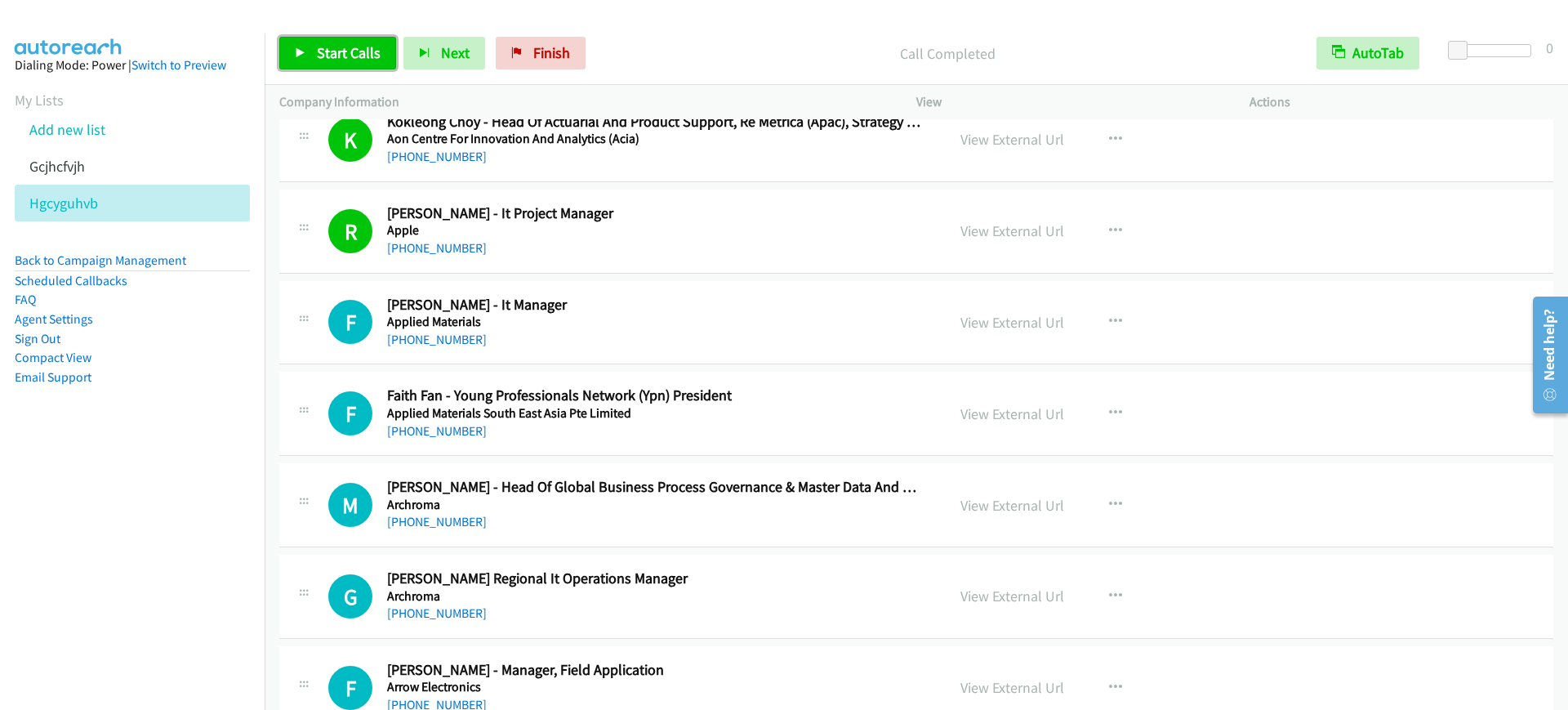
click at [335, 59] on span "Start Calls" at bounding box center [348, 52] width 64 height 19
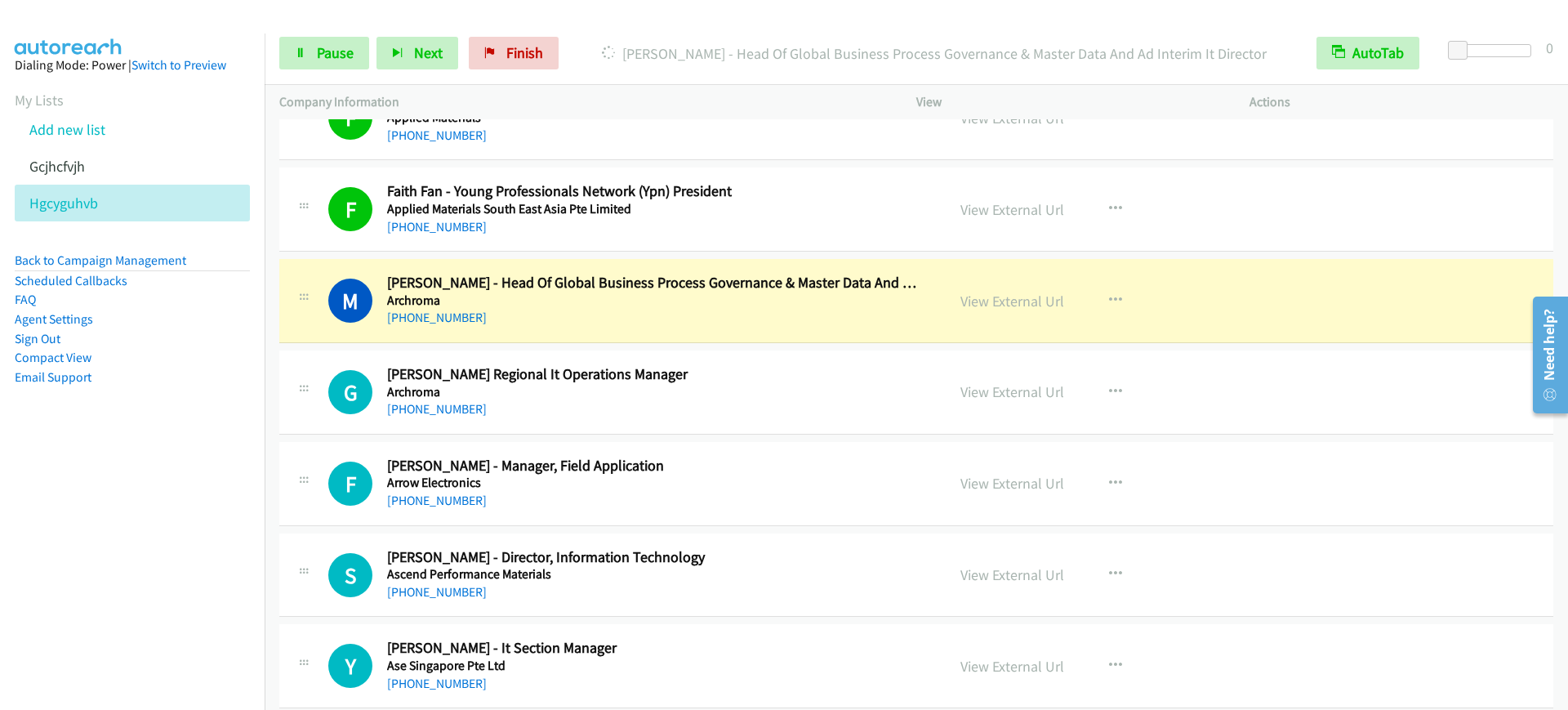
scroll to position [7968, 0]
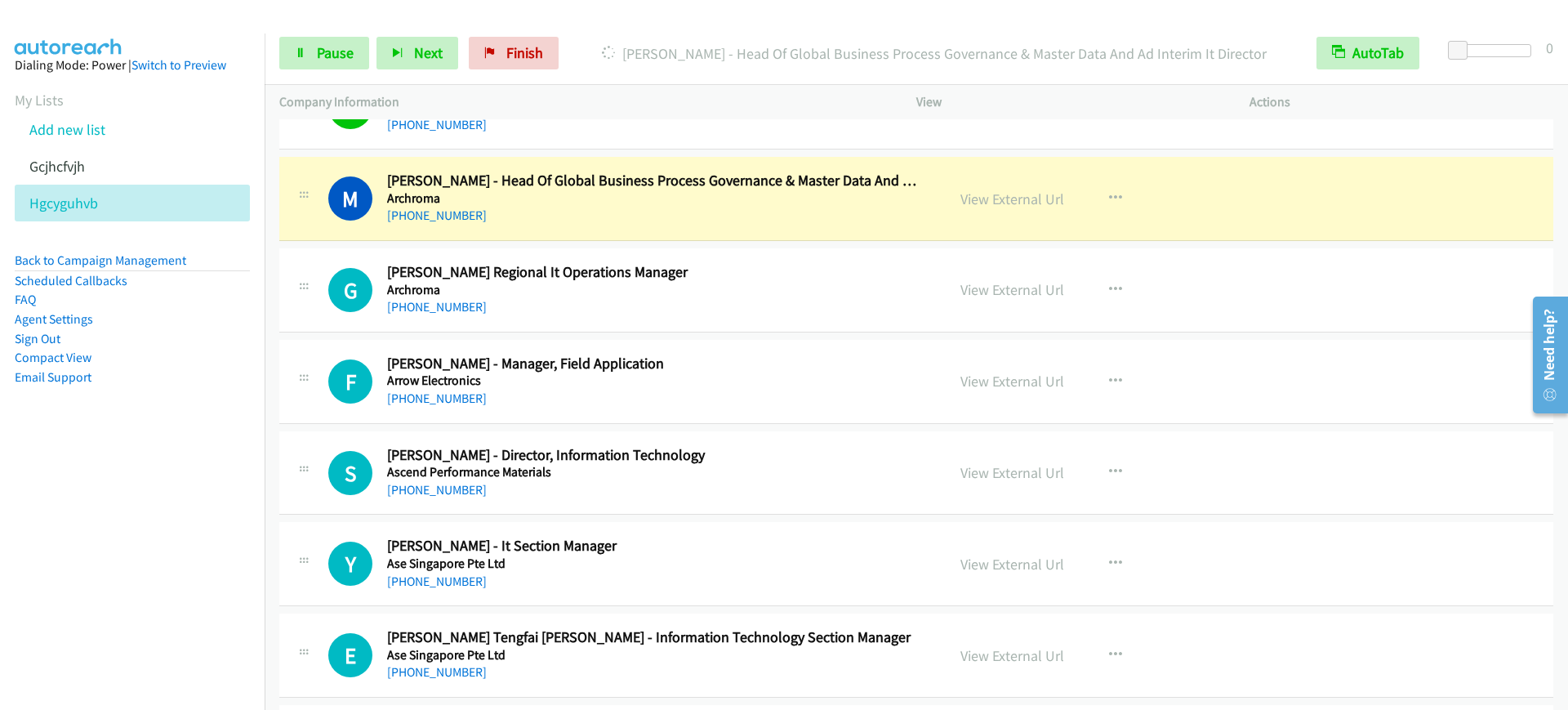
click at [688, 232] on div "M Callback Scheduled [PERSON_NAME] - Head Of Global Business Process Governance…" at bounding box center [916, 199] width 1274 height 84
click at [290, 52] on link "Pause" at bounding box center [324, 53] width 89 height 33
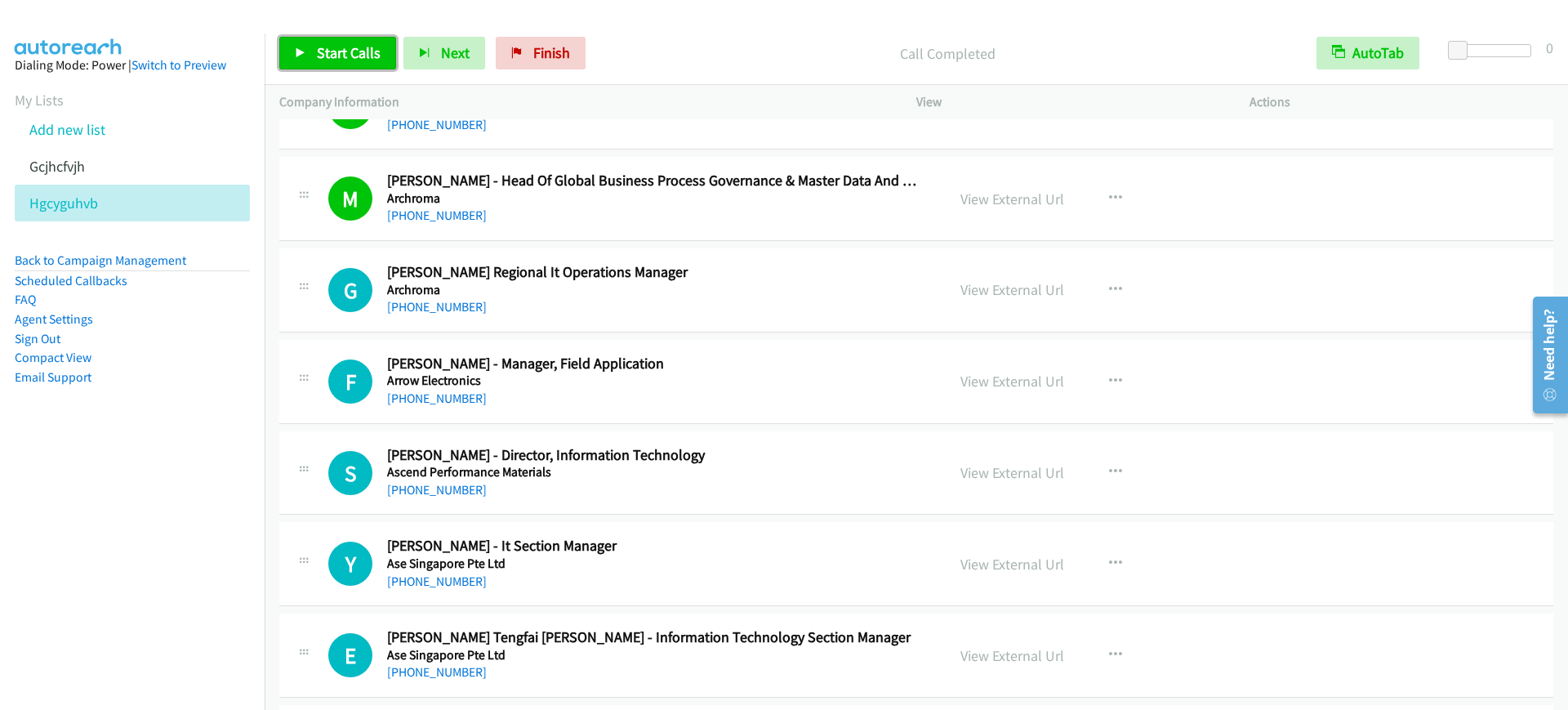
click at [320, 42] on link "Start Calls" at bounding box center [337, 53] width 117 height 33
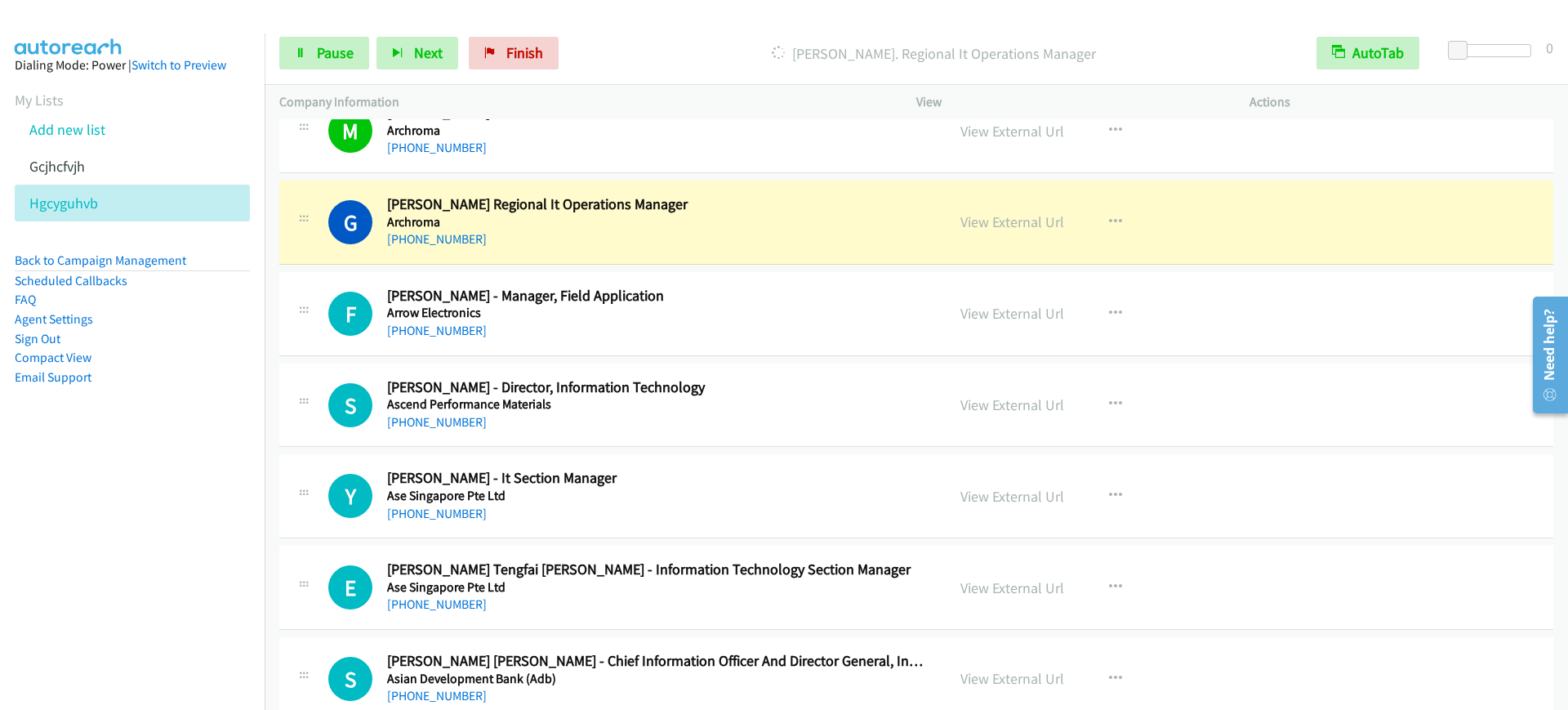
scroll to position [7866, 0]
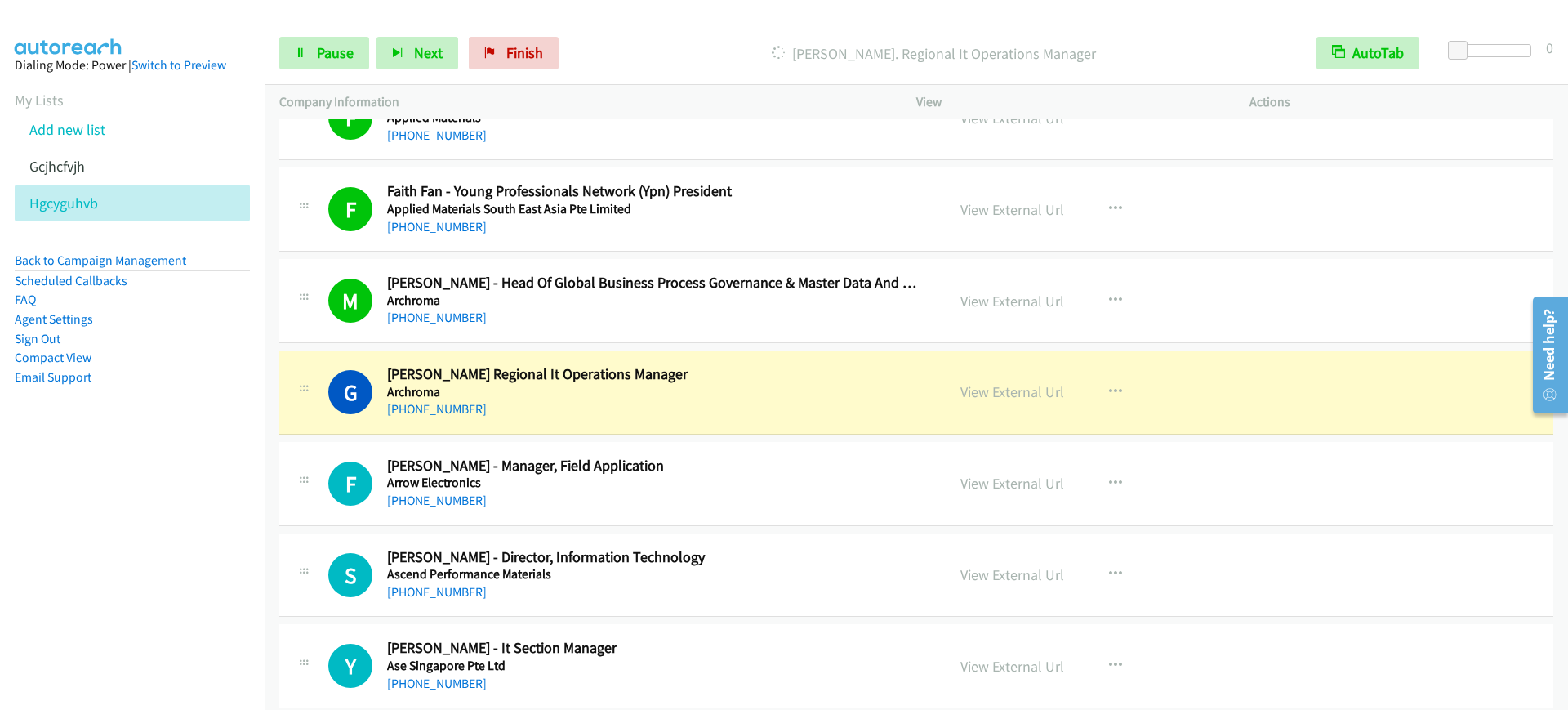
click at [615, 309] on div "[PHONE_NUMBER]" at bounding box center [656, 318] width 537 height 20
click at [1013, 296] on link "View External Url" at bounding box center [1012, 301] width 104 height 19
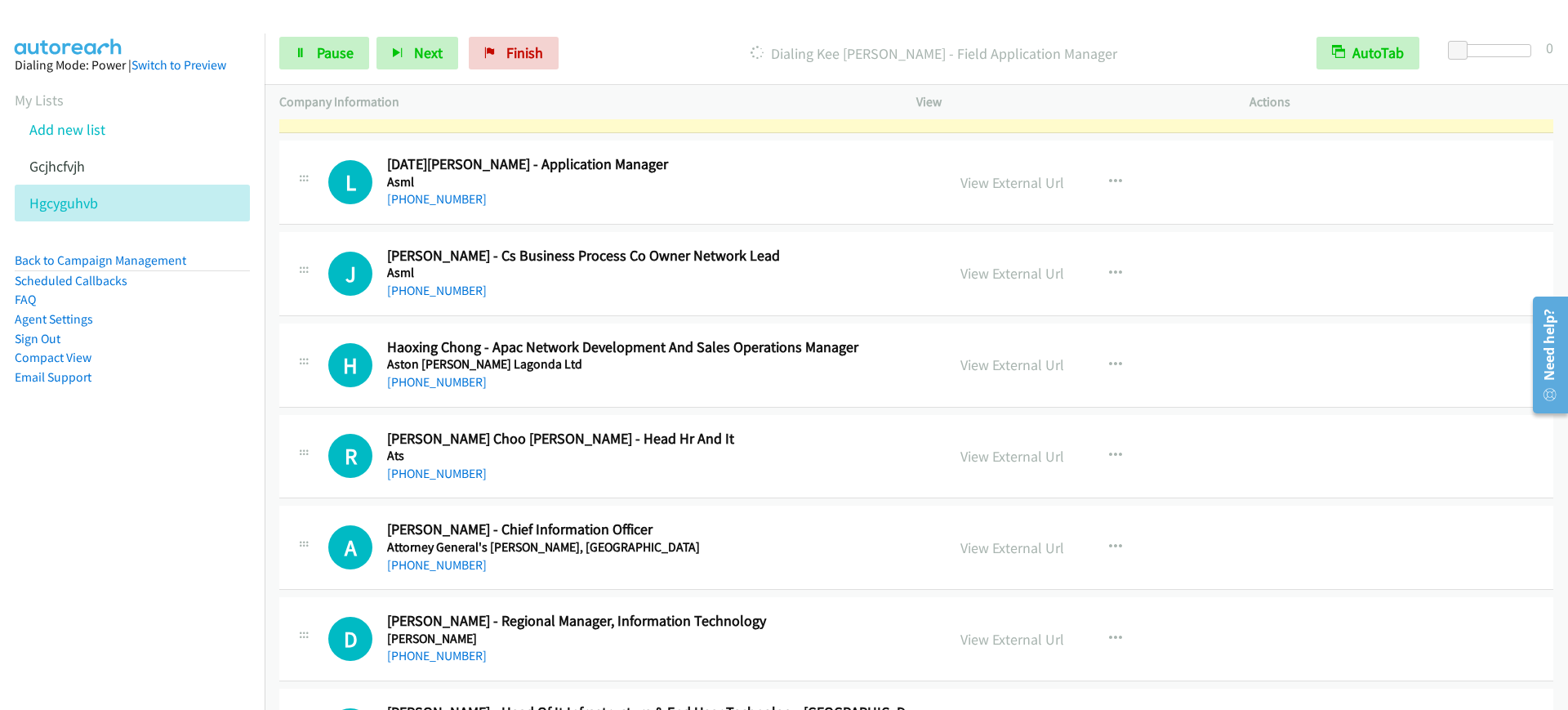
scroll to position [8785, 0]
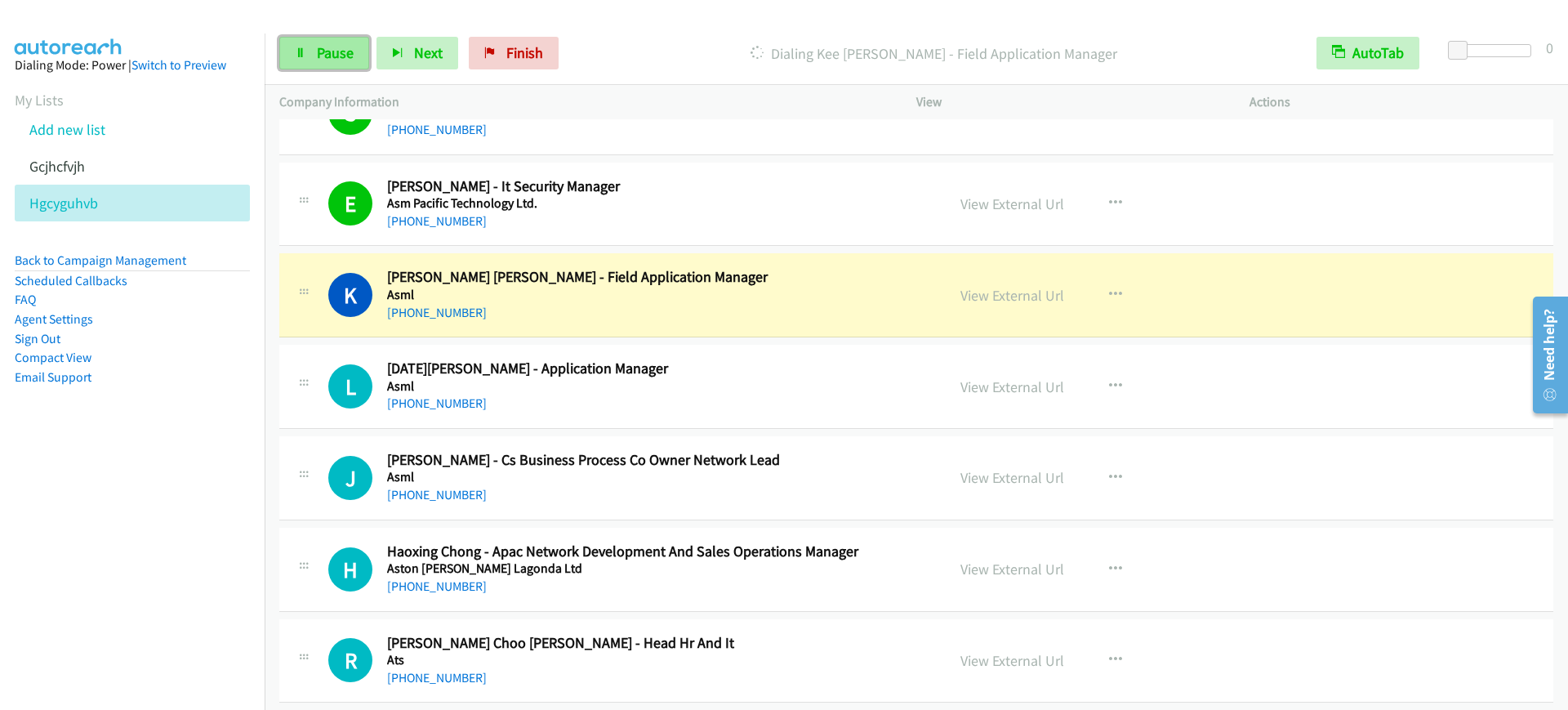
click at [324, 64] on link "Pause" at bounding box center [324, 53] width 89 height 33
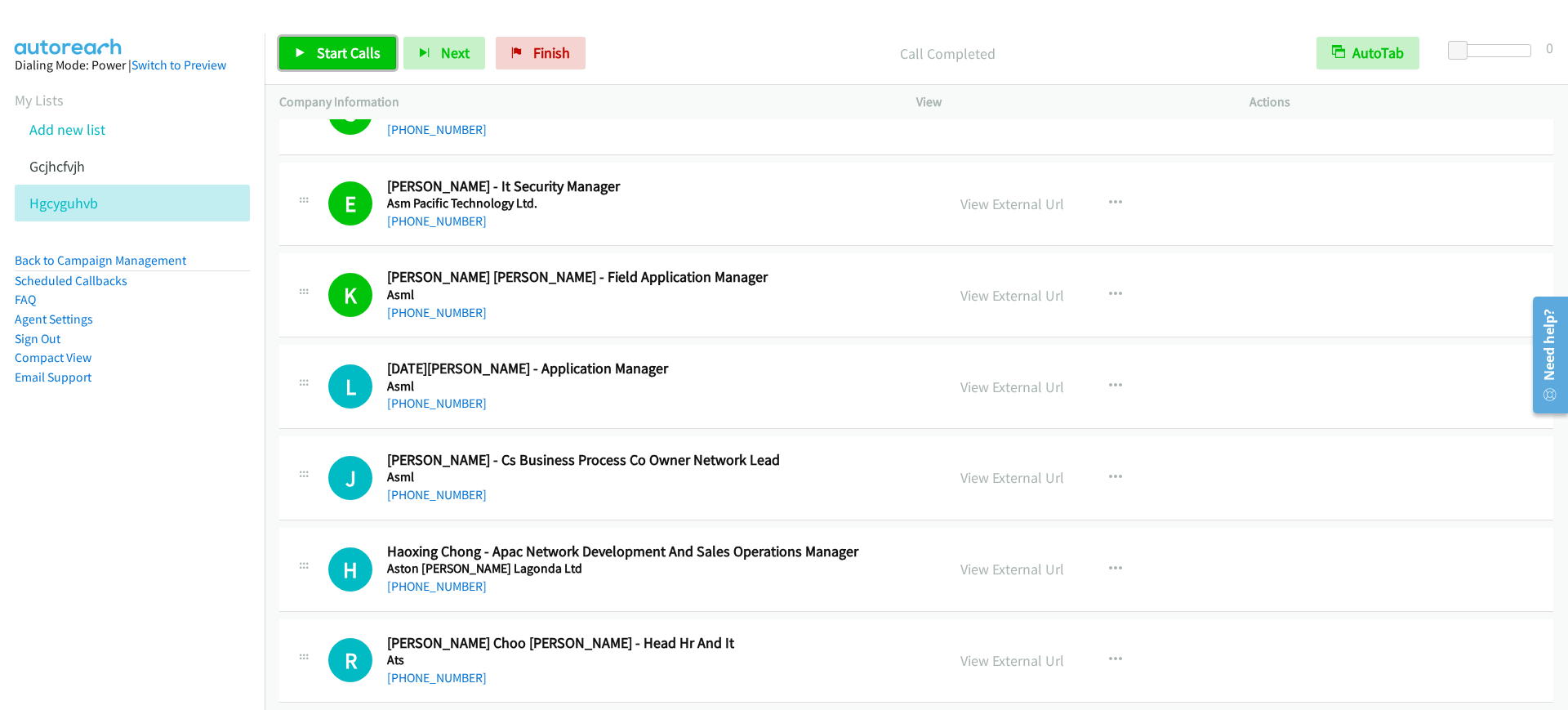
click at [328, 50] on span "Start Calls" at bounding box center [348, 52] width 64 height 19
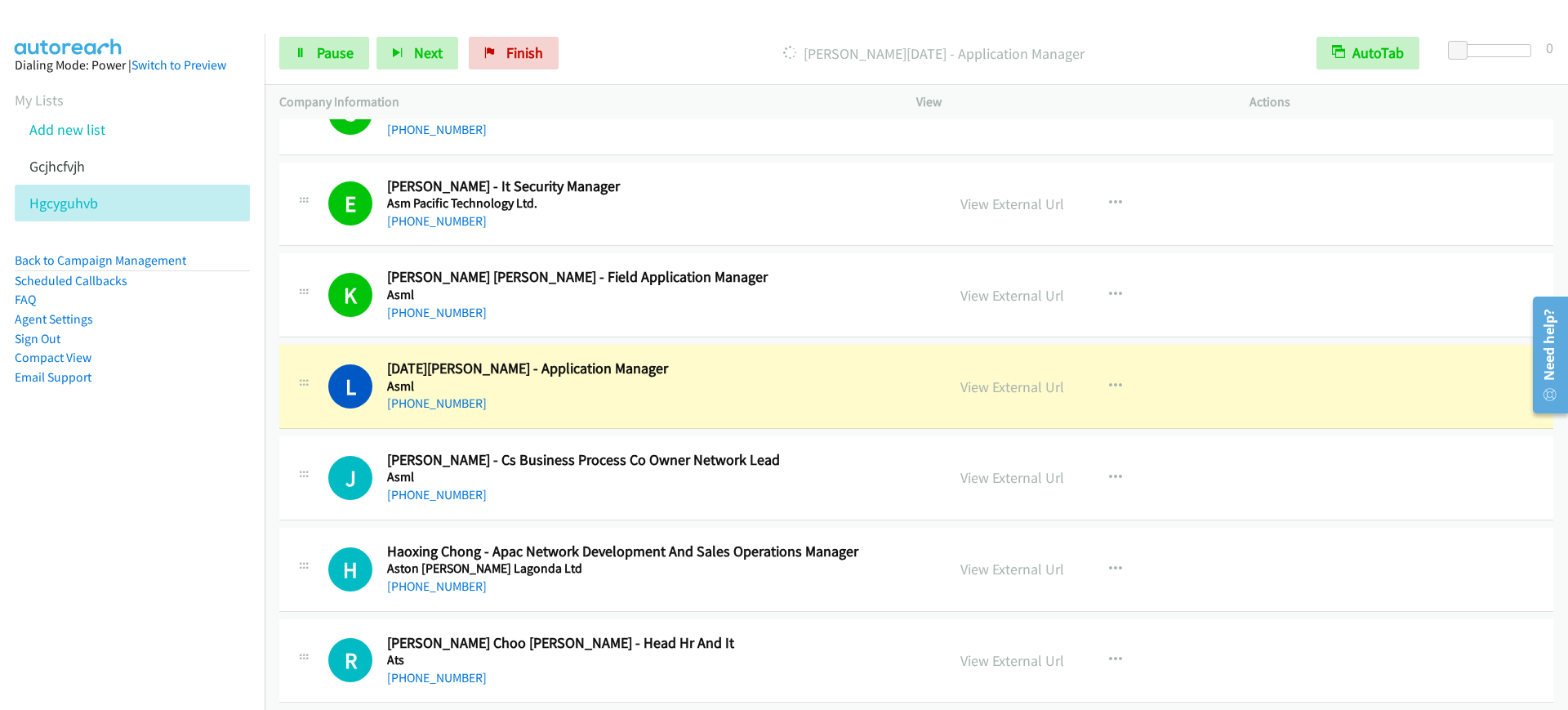
click at [1118, 684] on div "View External Url View External Url Schedule/Manage Callback Start Calls Here R…" at bounding box center [1120, 661] width 348 height 54
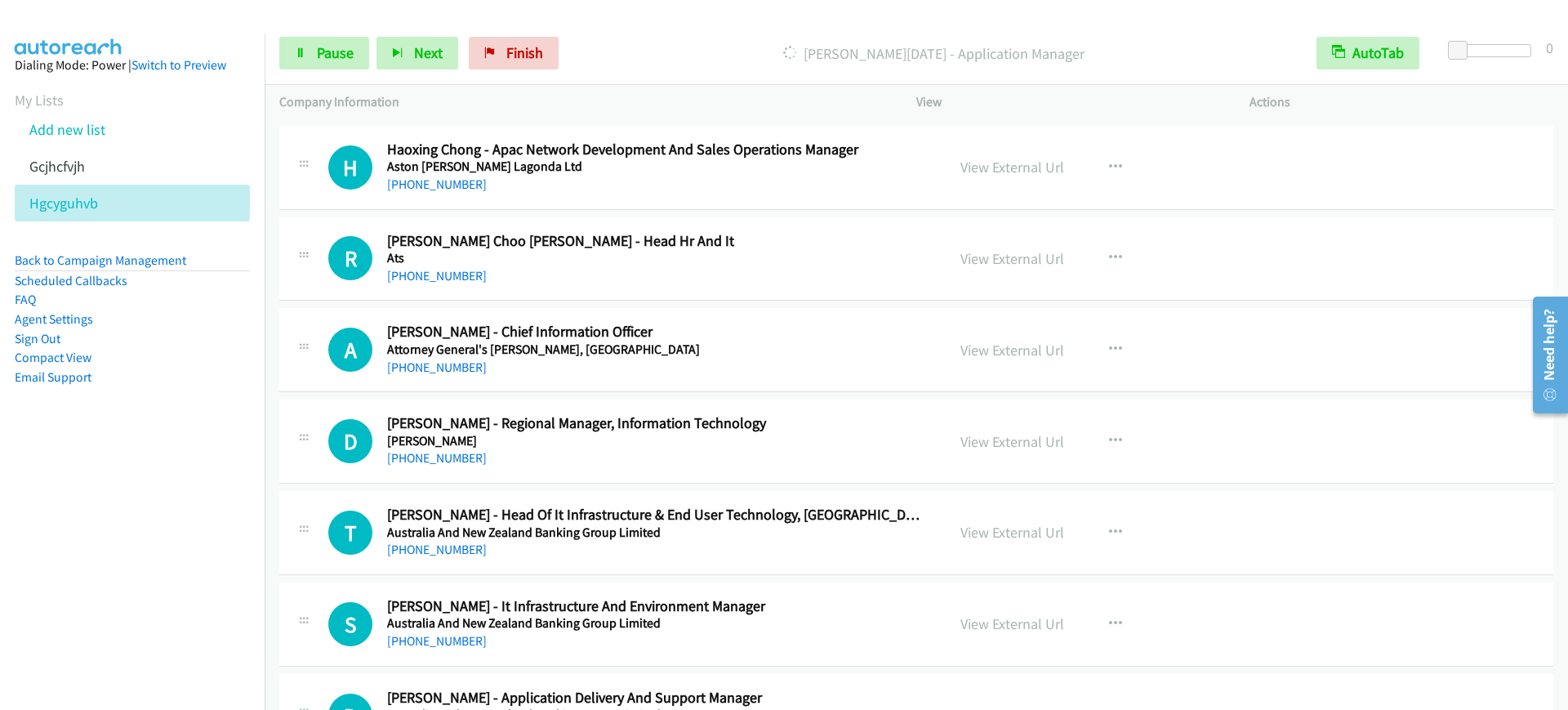
scroll to position [9193, 0]
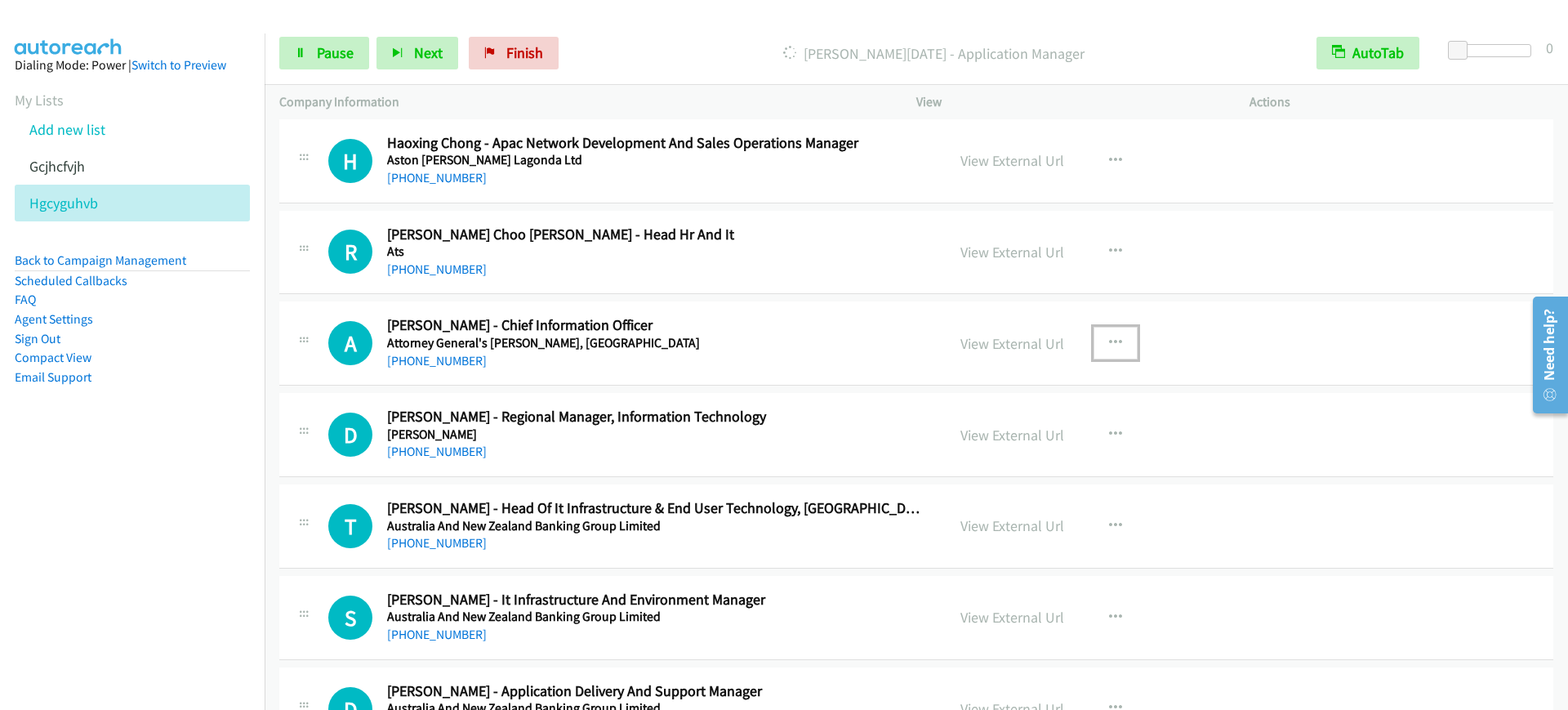
click at [1109, 341] on icon "button" at bounding box center [1115, 343] width 13 height 13
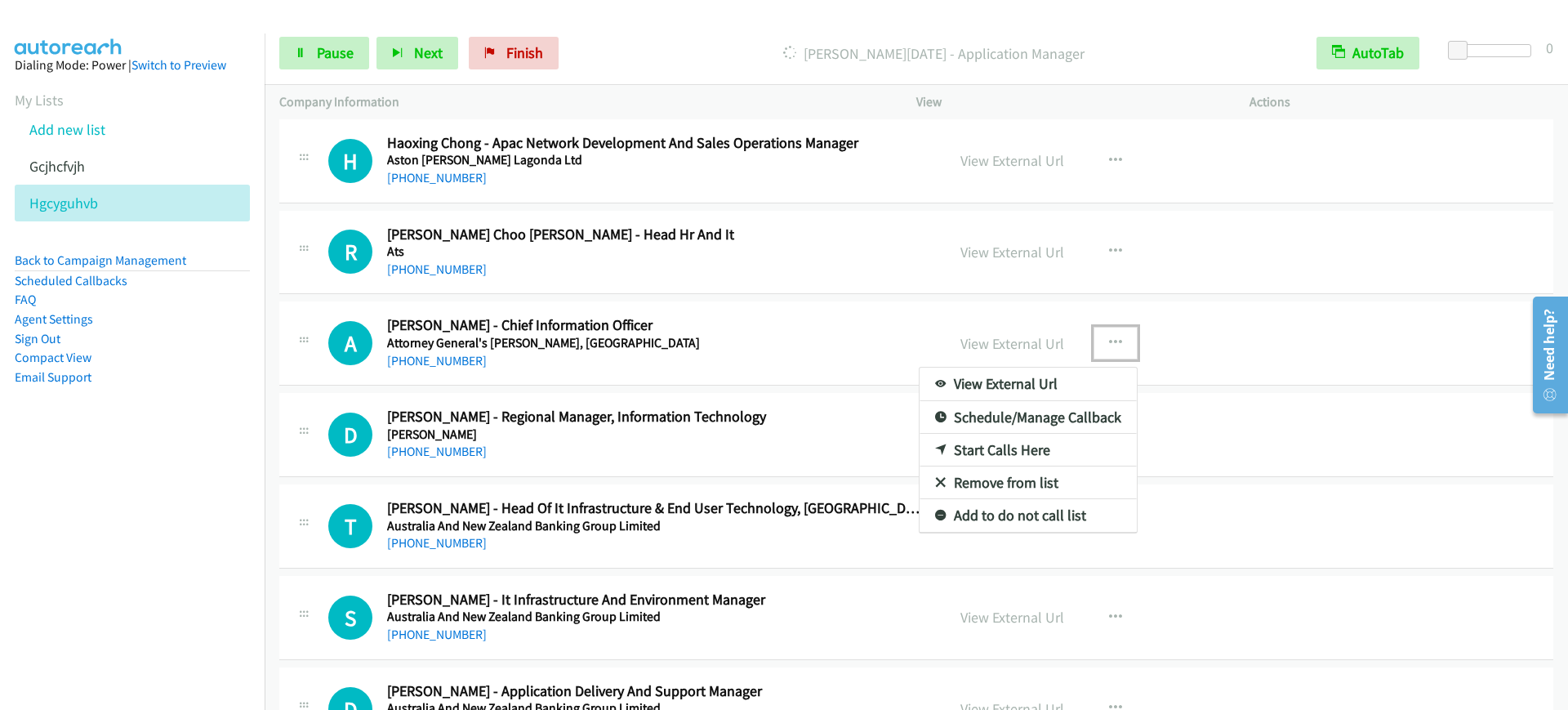
click at [1006, 446] on link "Start Calls Here" at bounding box center [1028, 450] width 217 height 33
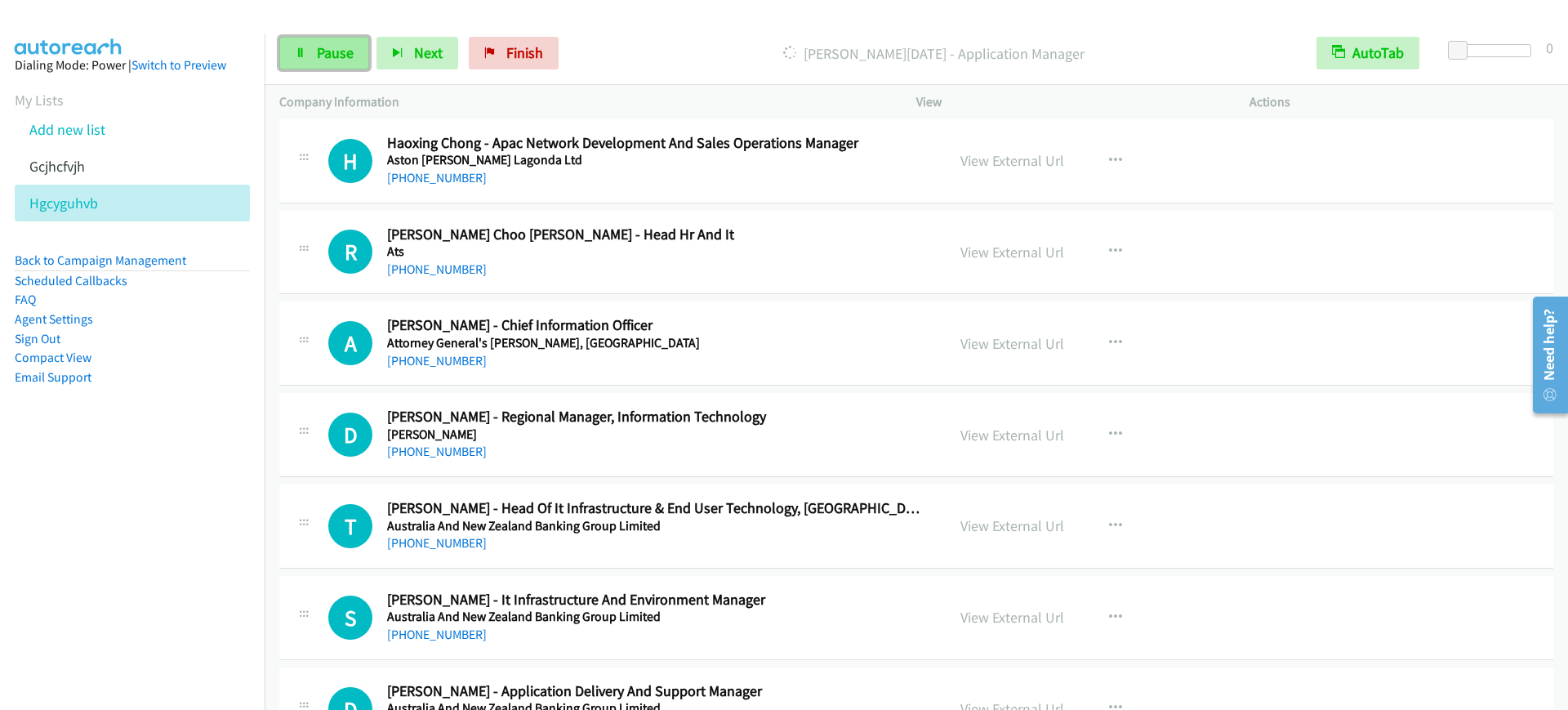
click at [320, 49] on span "Pause" at bounding box center [335, 52] width 37 height 19
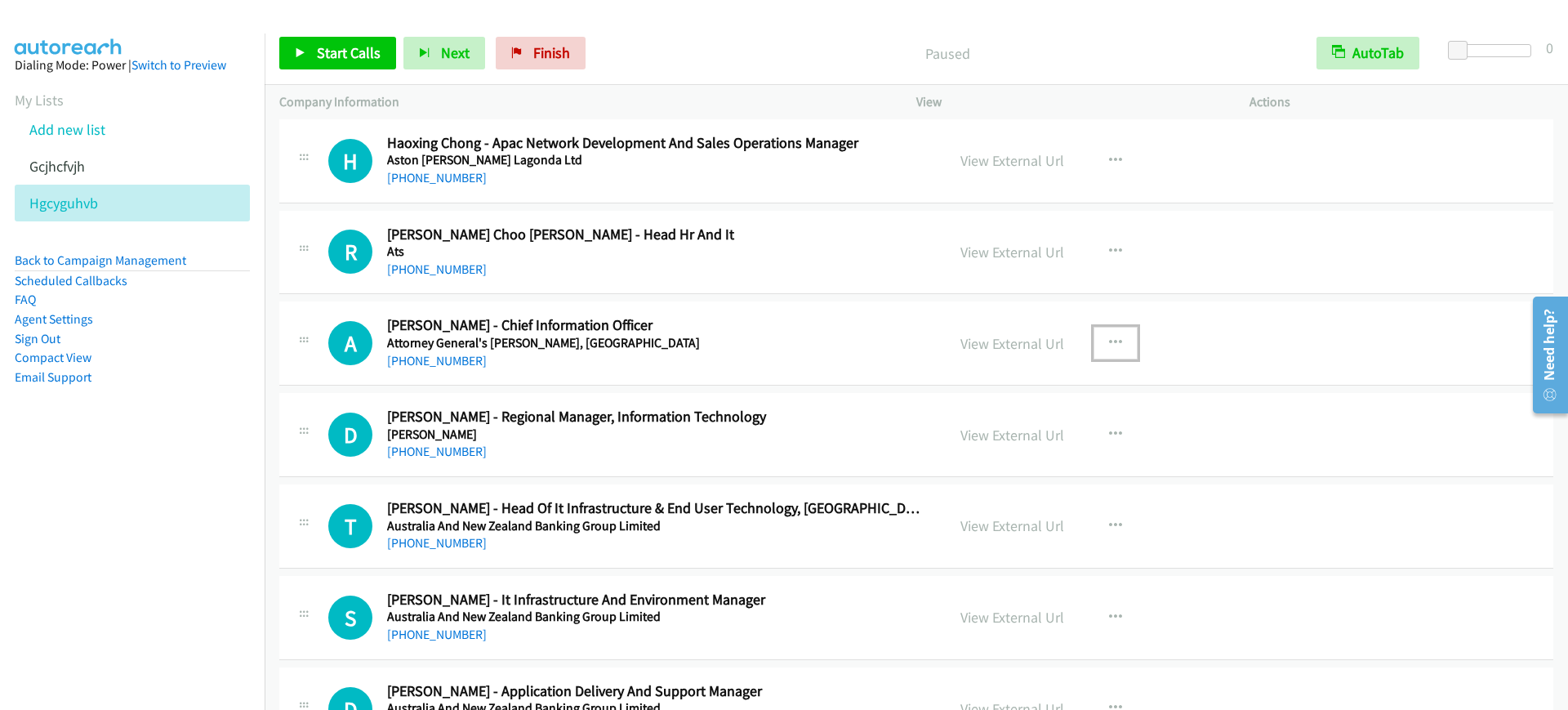
click at [1110, 333] on button "button" at bounding box center [1115, 343] width 44 height 33
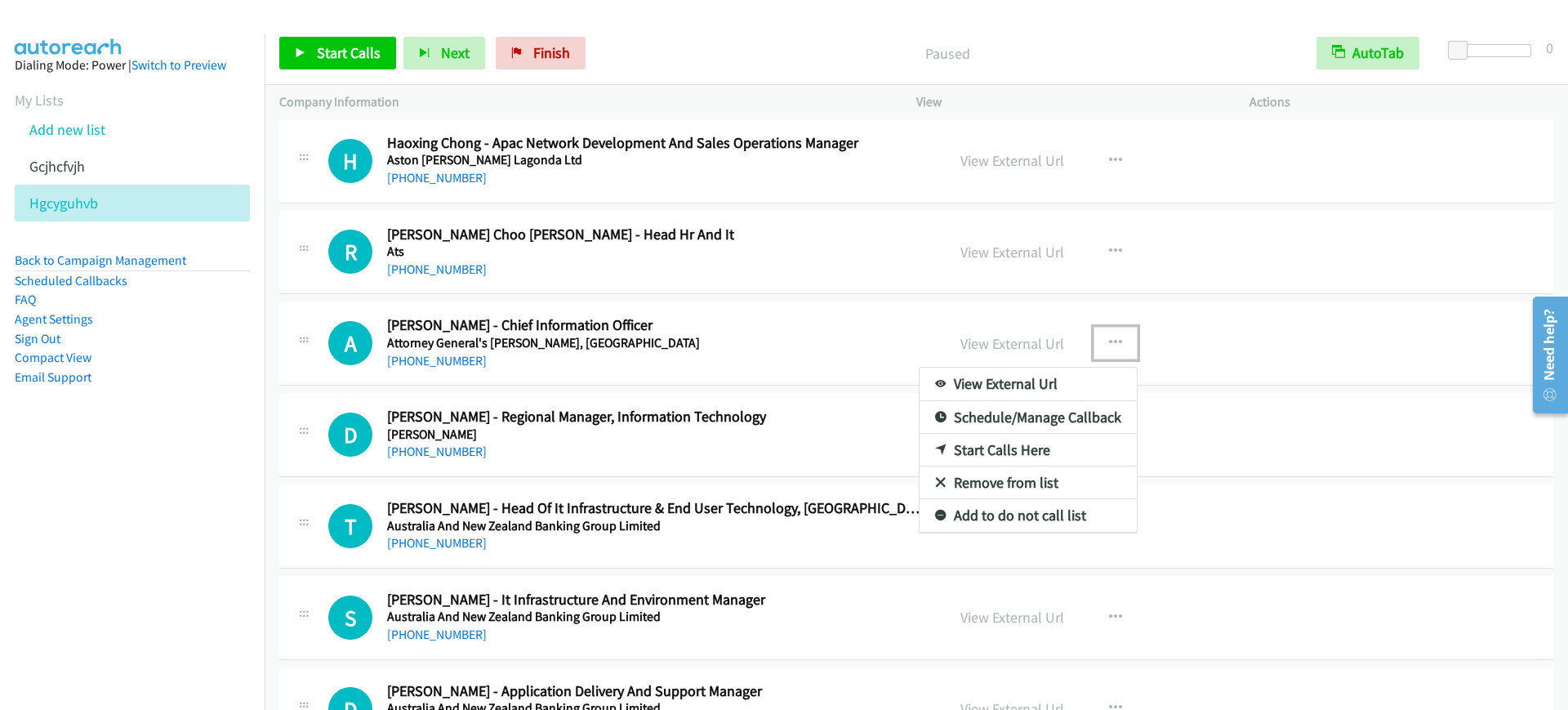
click at [987, 446] on link "Start Calls Here" at bounding box center [1028, 450] width 217 height 33
